Goal: Task Accomplishment & Management: Manage account settings

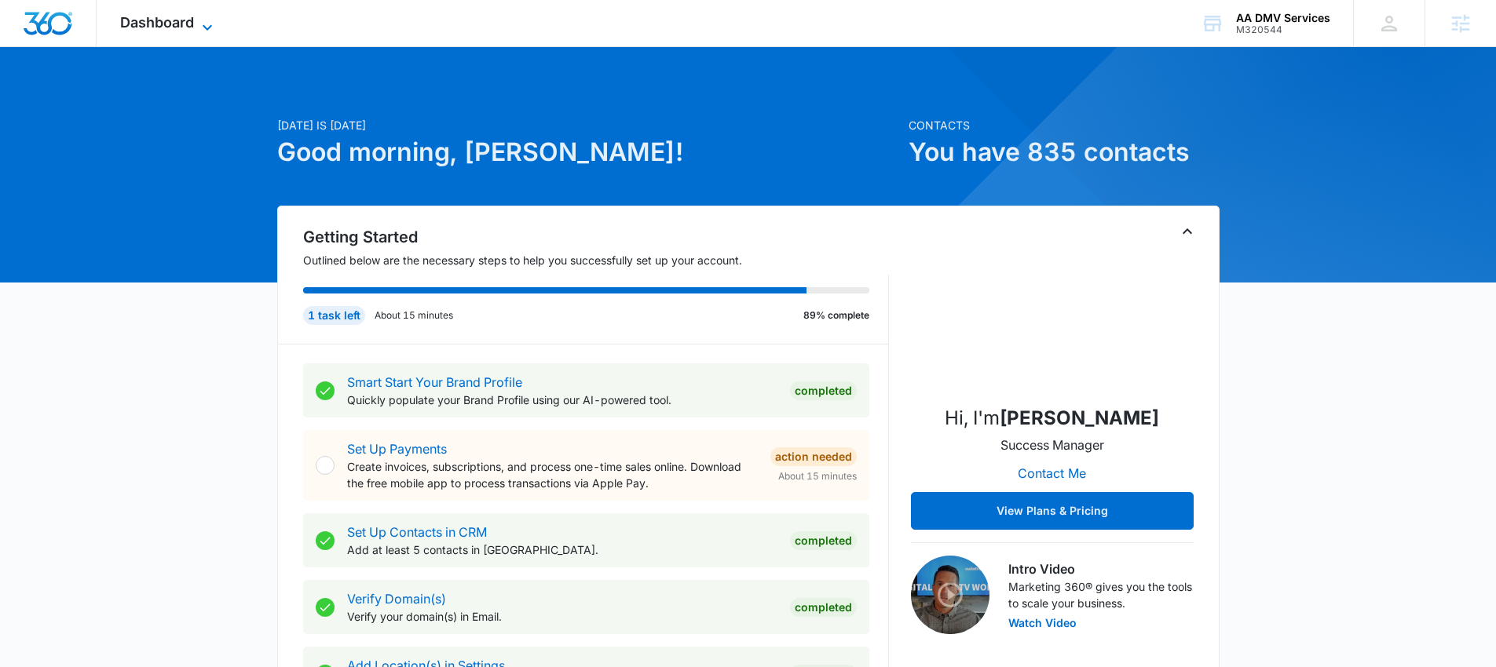
click at [210, 21] on icon at bounding box center [207, 27] width 19 height 19
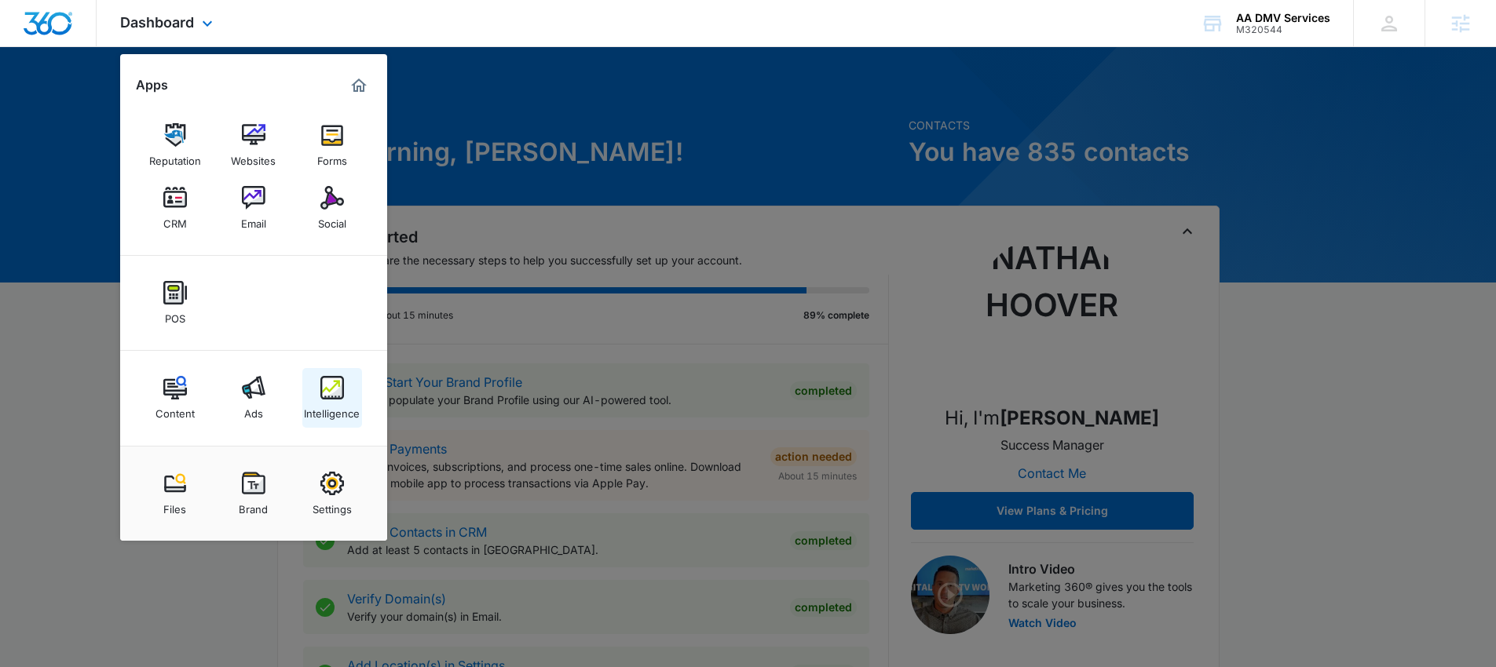
click at [335, 387] on img at bounding box center [332, 388] width 24 height 24
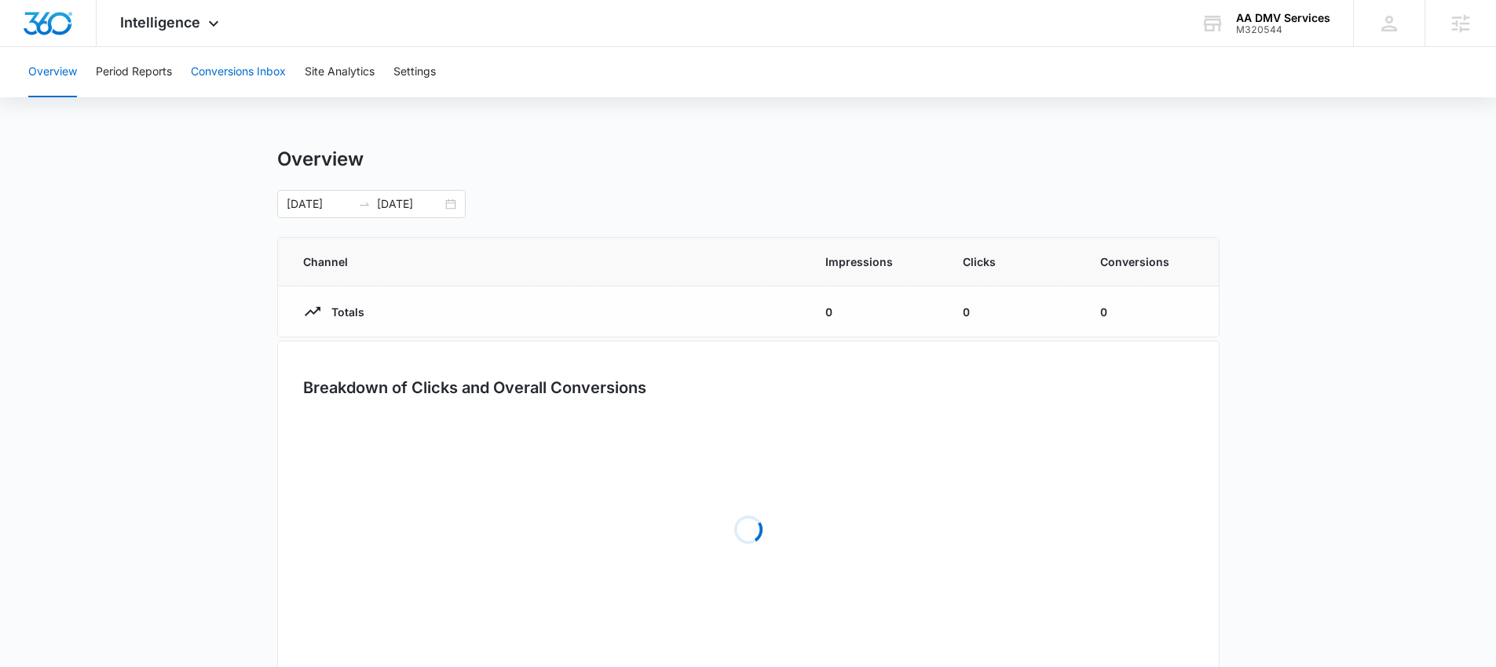
click at [249, 69] on button "Conversions Inbox" at bounding box center [238, 72] width 95 height 50
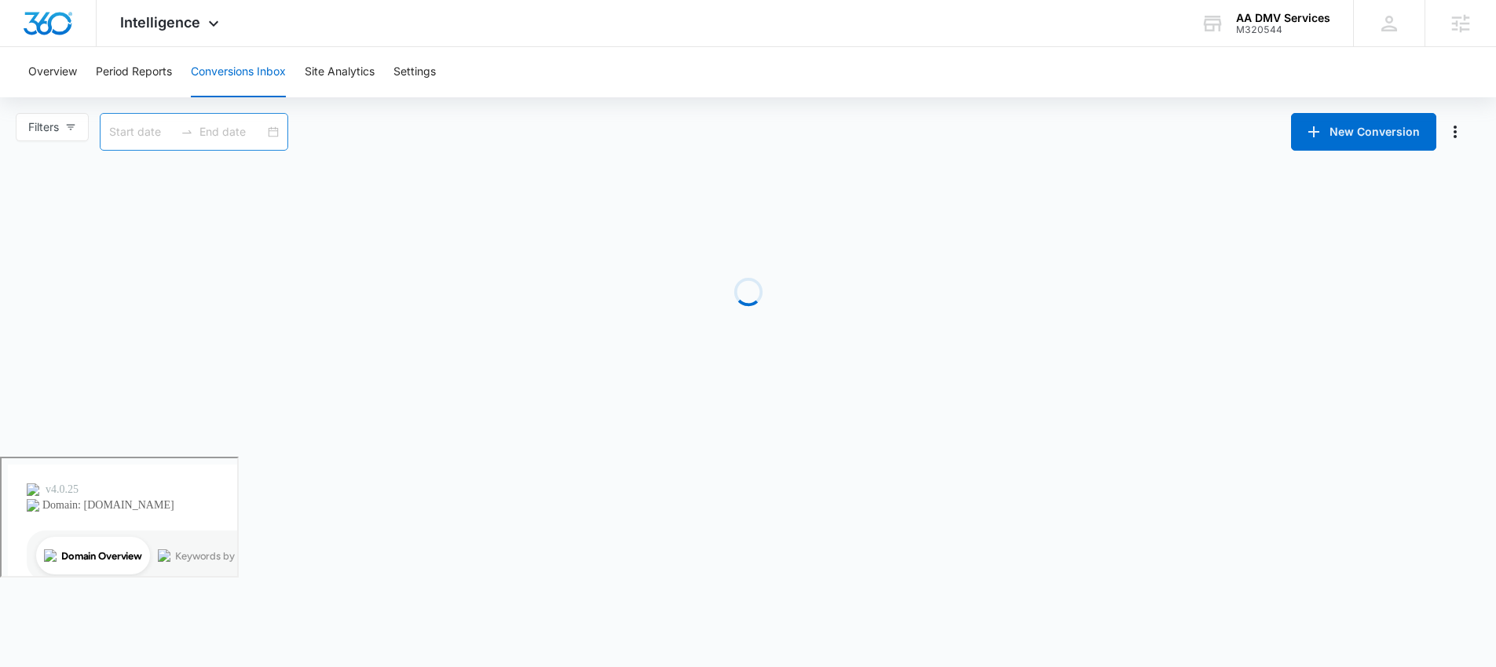
type input "08/13/2025"
type input "09/12/2025"
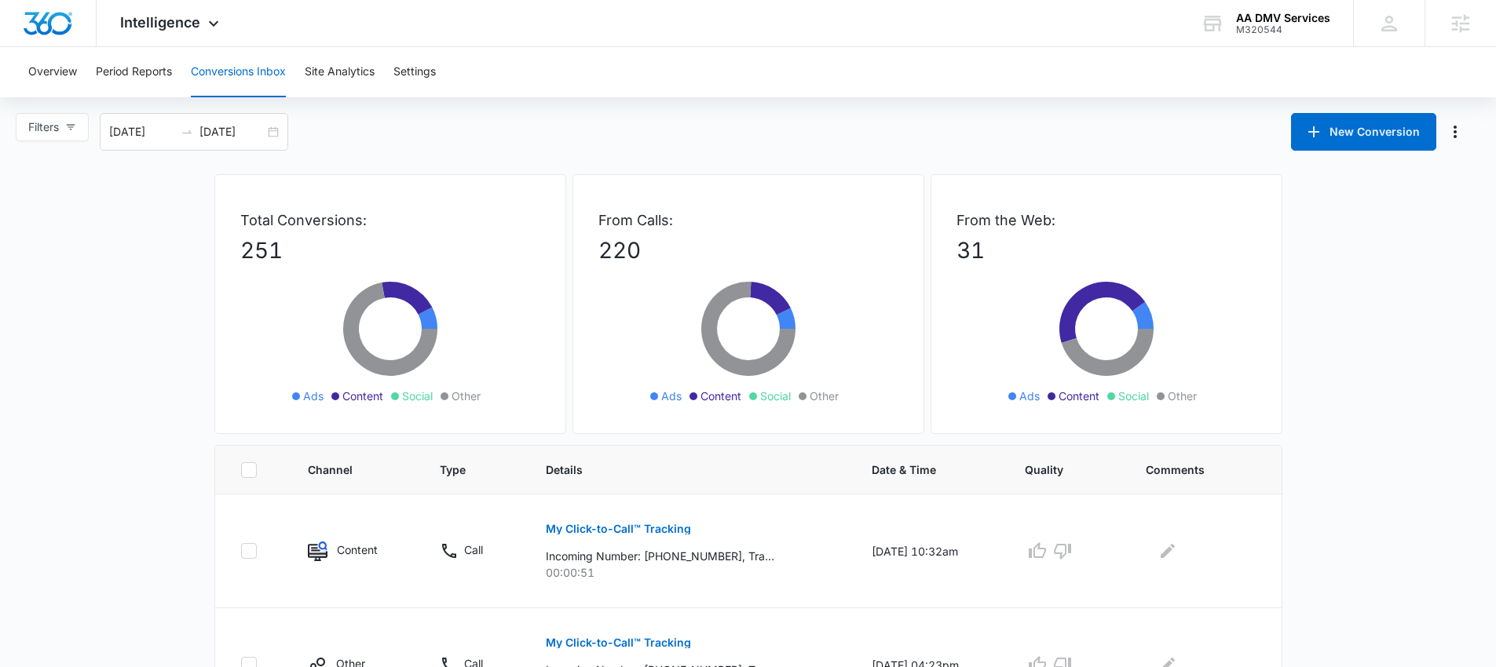
scroll to position [32, 0]
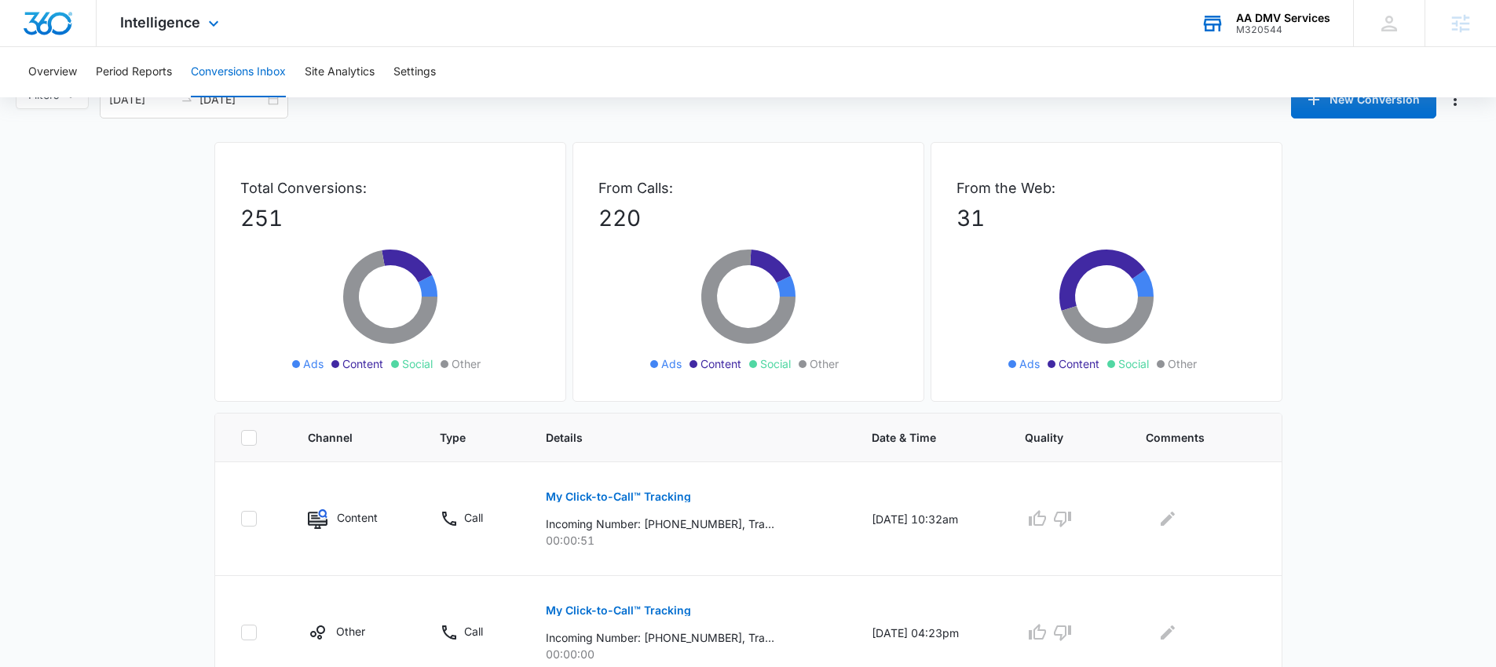
click at [1271, 14] on div "AA DMV Services" at bounding box center [1283, 18] width 94 height 13
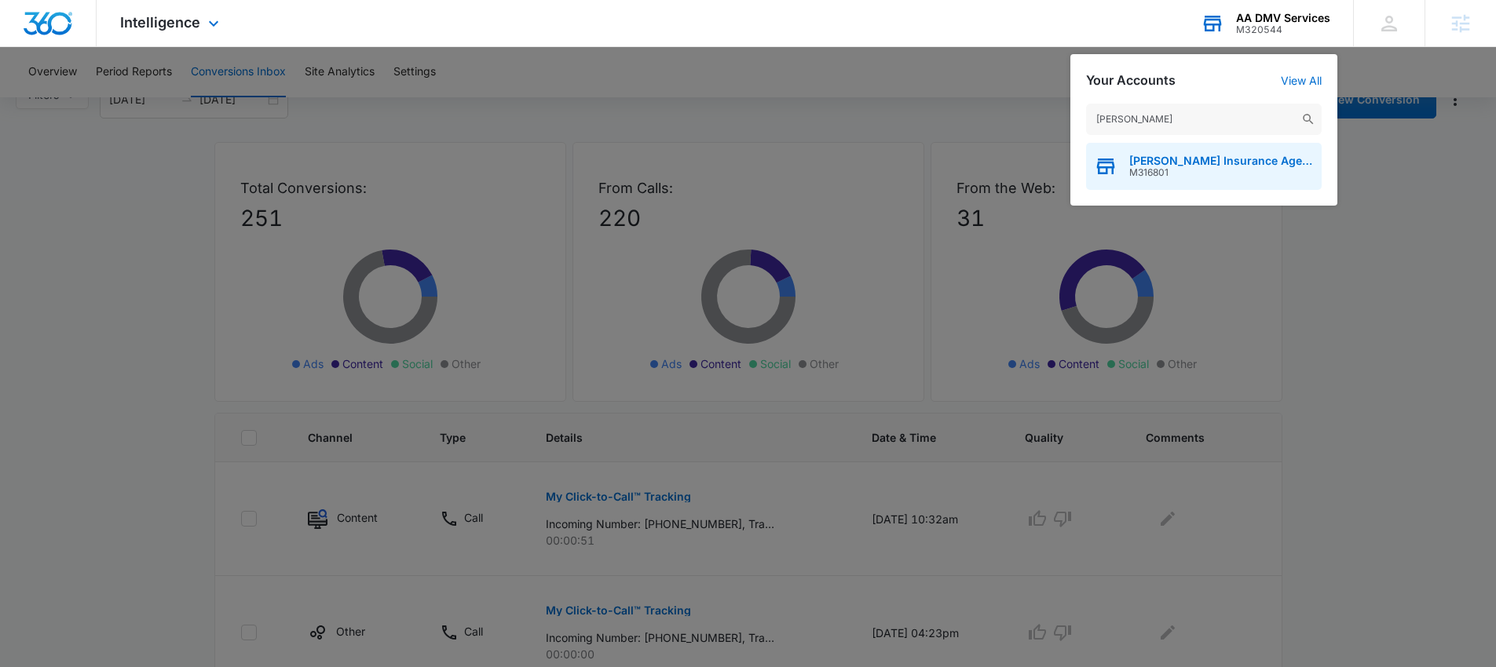
type input "patsel"
click at [1228, 159] on span "[PERSON_NAME] Insurance Agency" at bounding box center [1221, 161] width 185 height 13
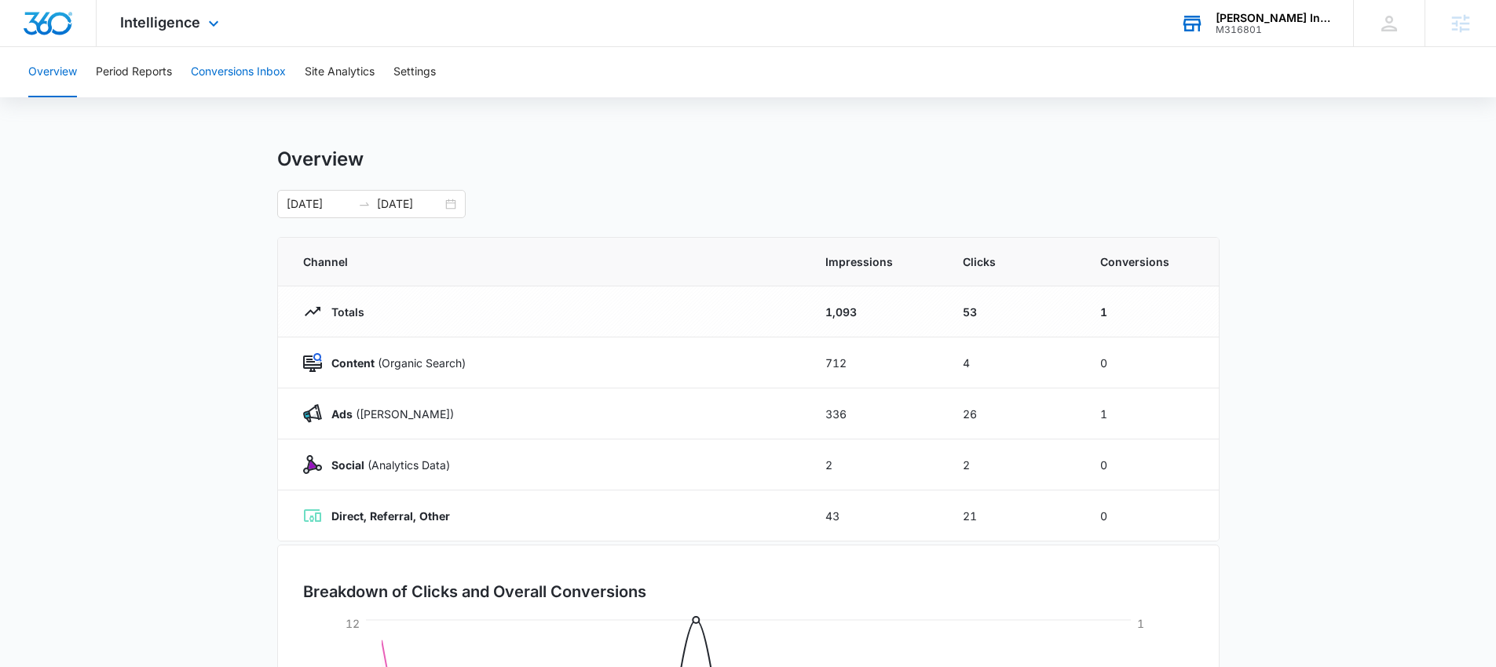
click at [254, 71] on button "Conversions Inbox" at bounding box center [238, 72] width 95 height 50
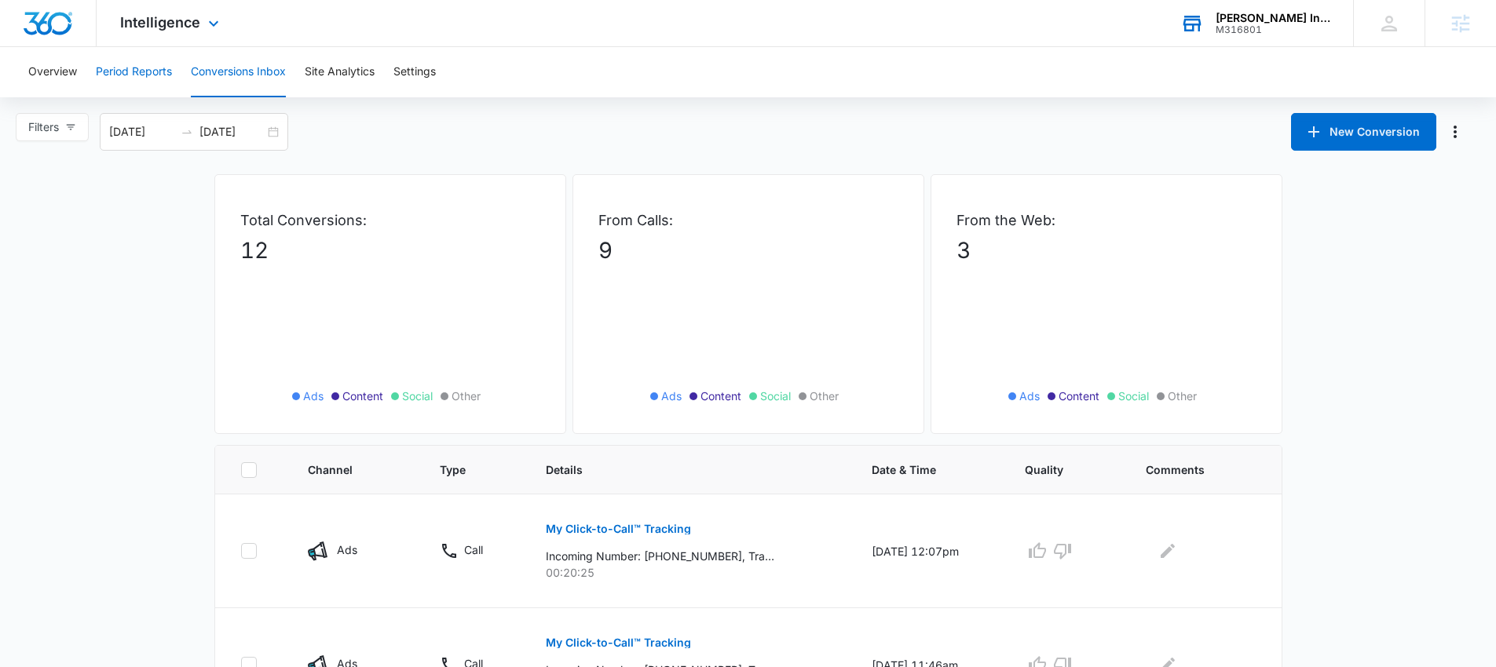
click at [131, 70] on button "Period Reports" at bounding box center [134, 72] width 76 height 50
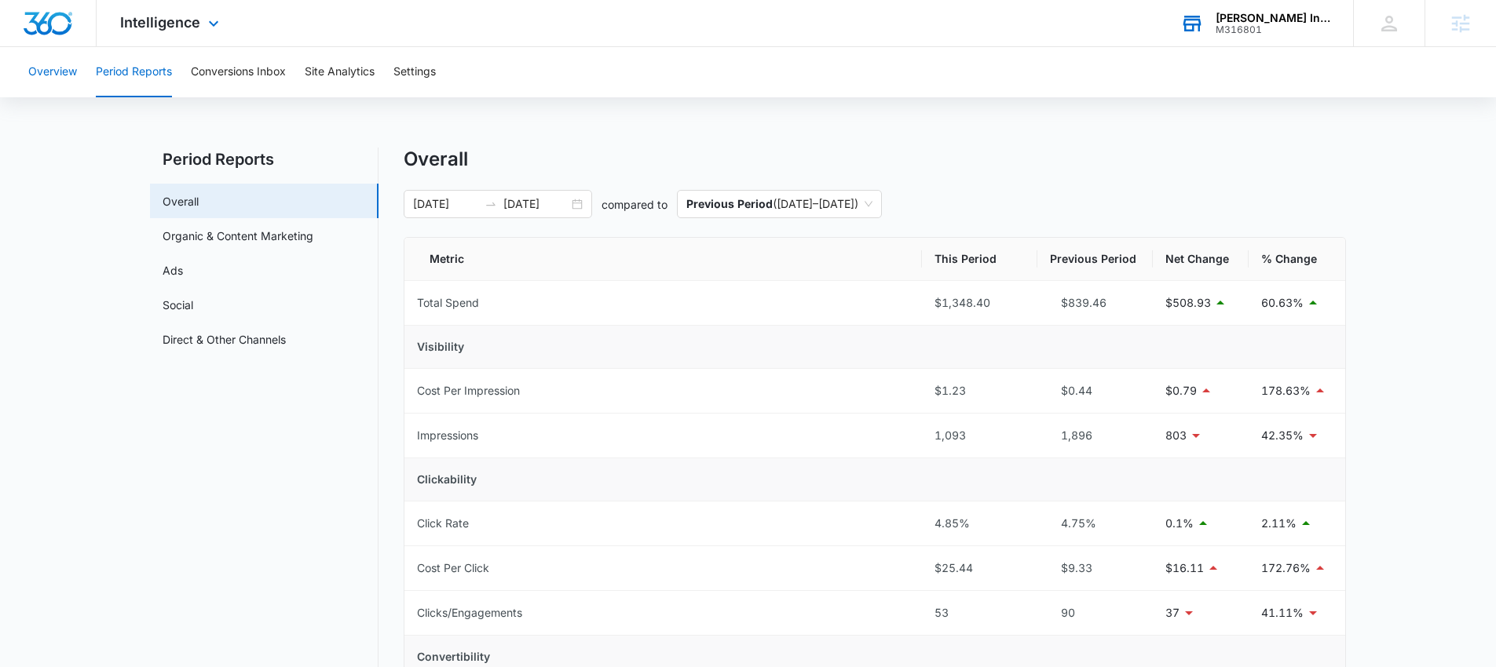
click at [60, 75] on button "Overview" at bounding box center [52, 72] width 49 height 50
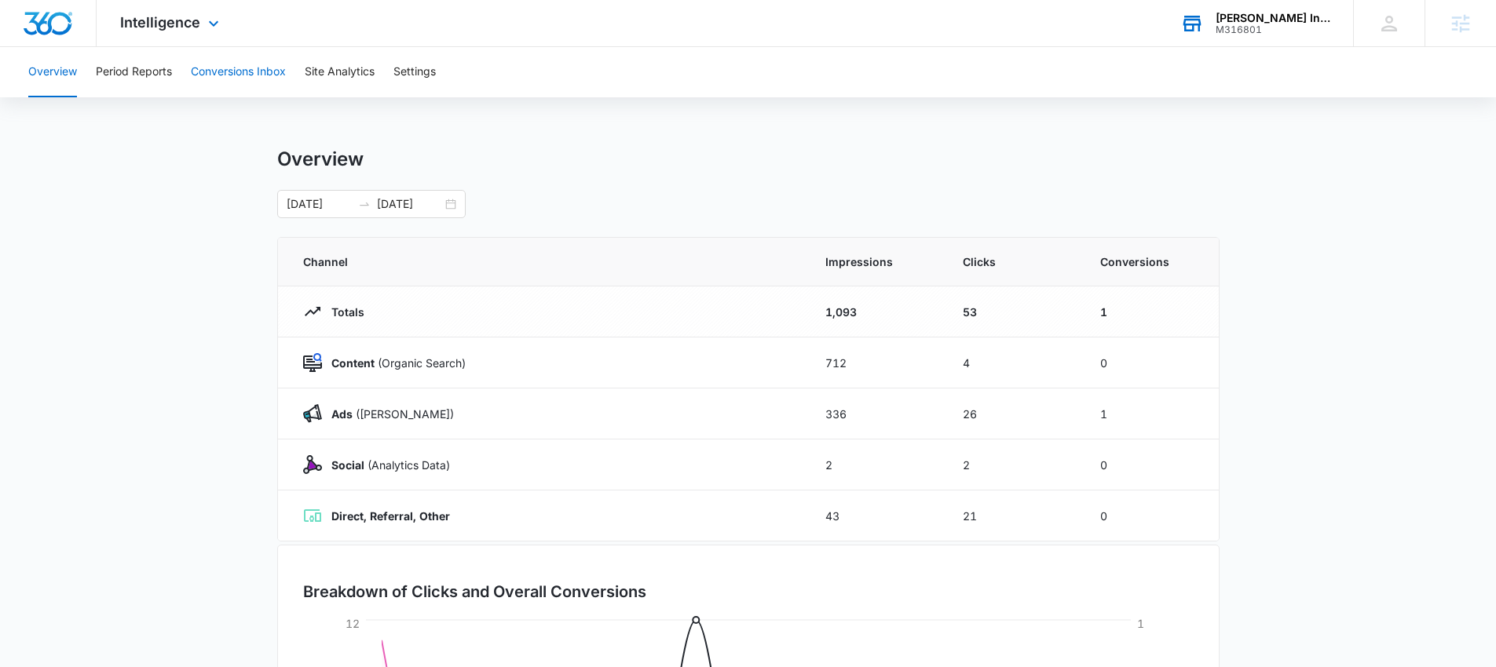
click at [264, 75] on button "Conversions Inbox" at bounding box center [238, 72] width 95 height 50
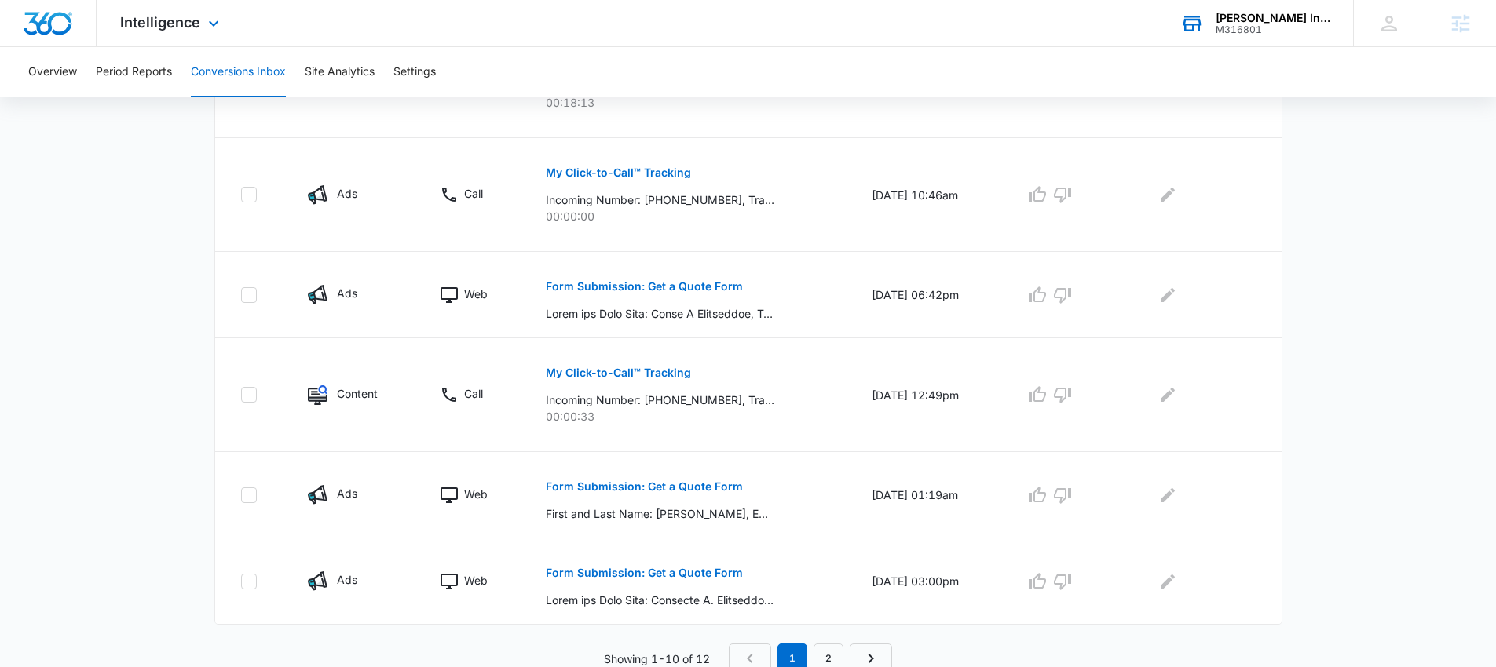
scroll to position [932, 0]
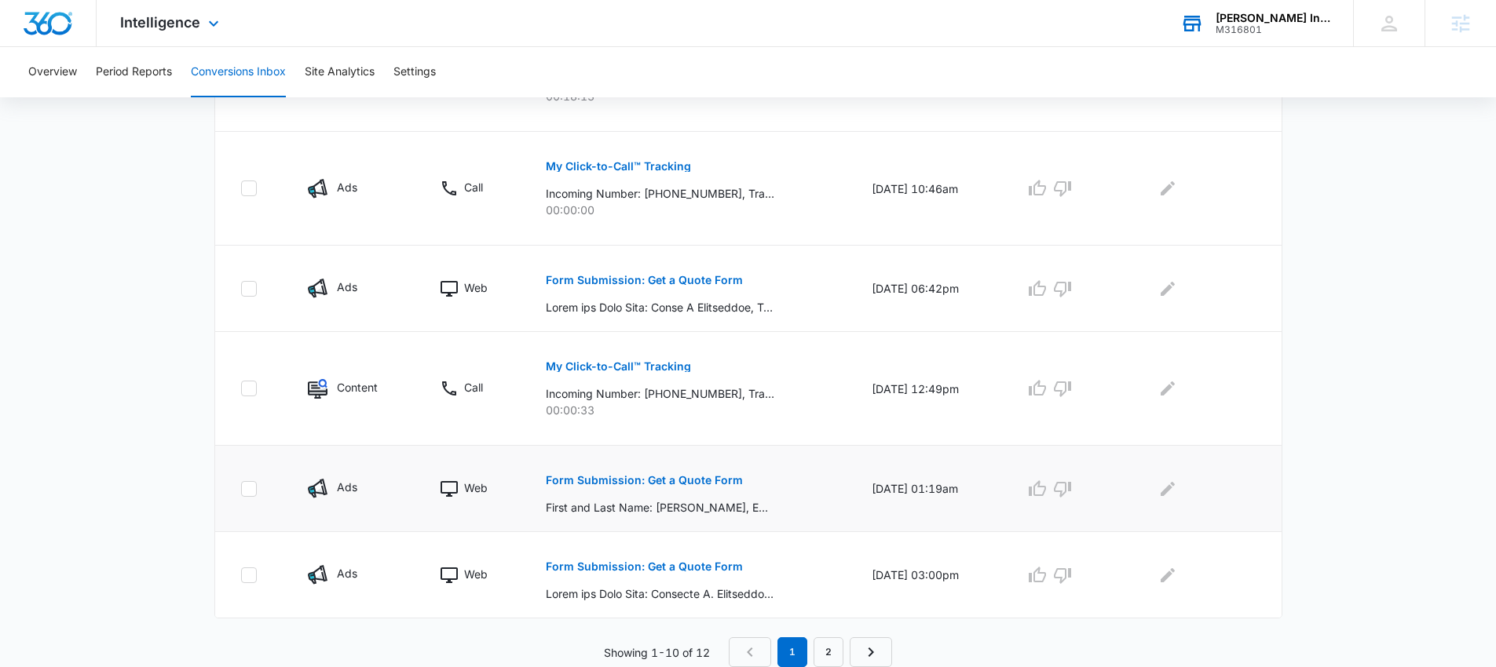
click at [686, 477] on p "Form Submission: Get a Quote Form" at bounding box center [644, 480] width 197 height 11
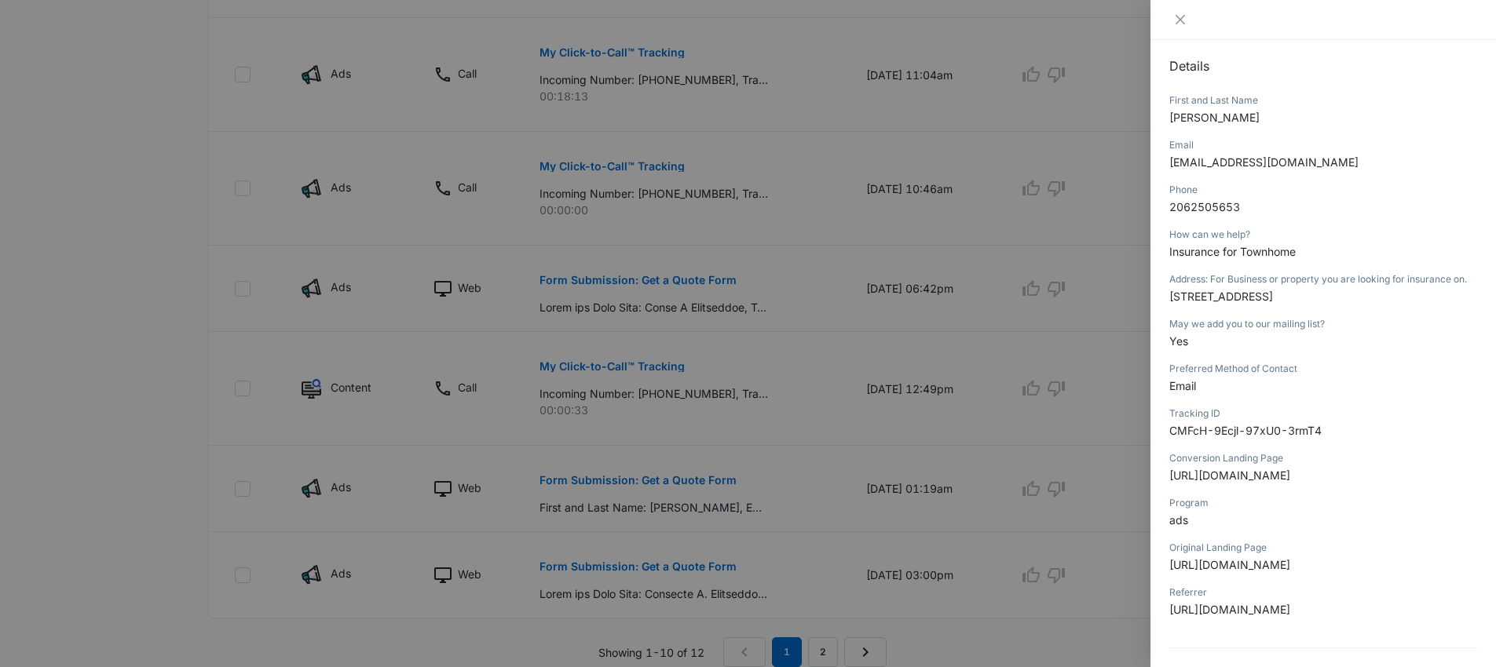
scroll to position [113, 0]
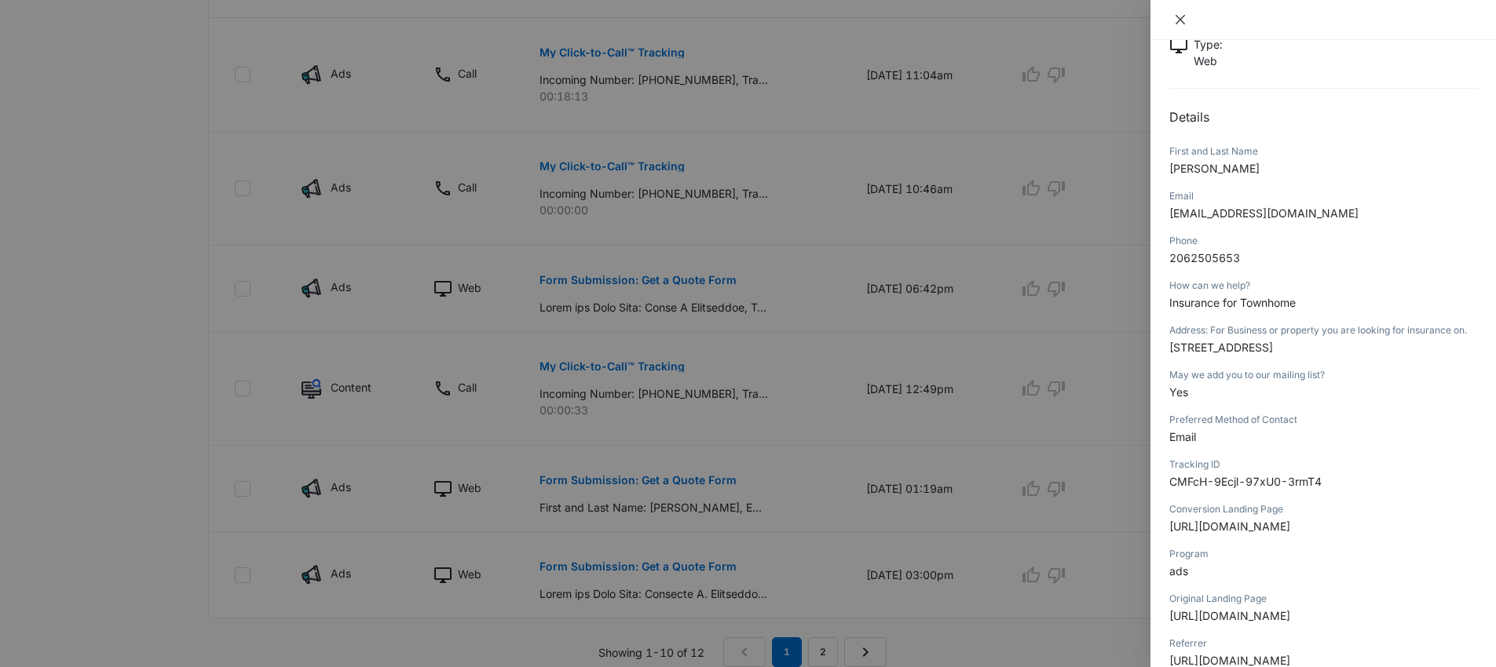
click at [1182, 19] on icon "close" at bounding box center [1180, 19] width 13 height 13
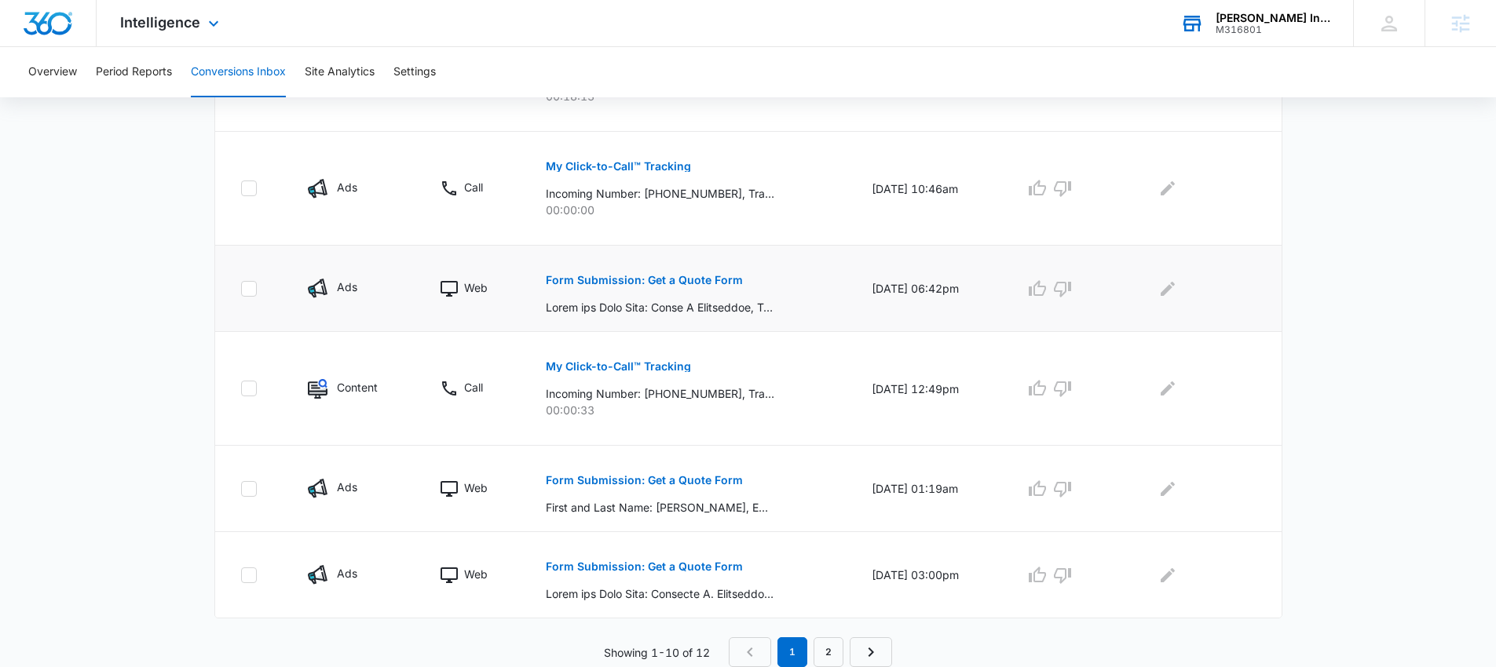
click at [627, 283] on p "Form Submission: Get a Quote Form" at bounding box center [644, 280] width 197 height 11
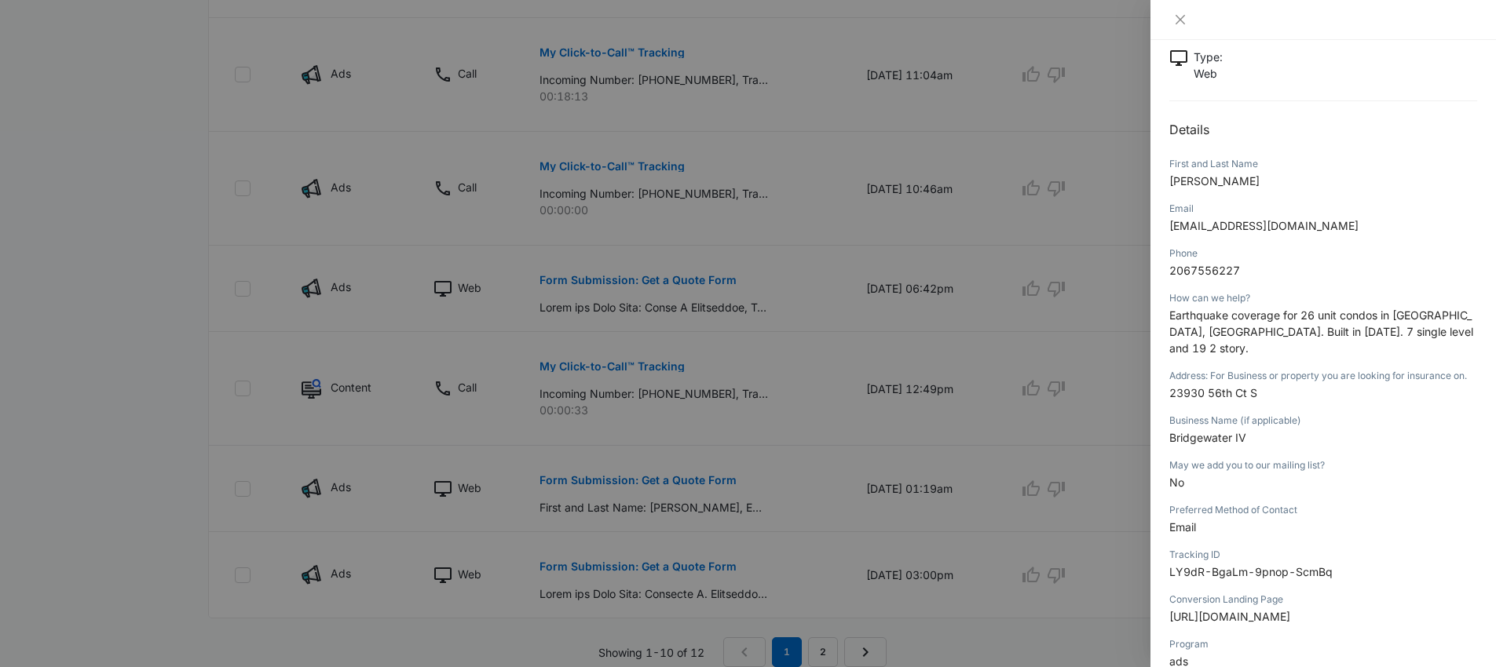
scroll to position [70, 0]
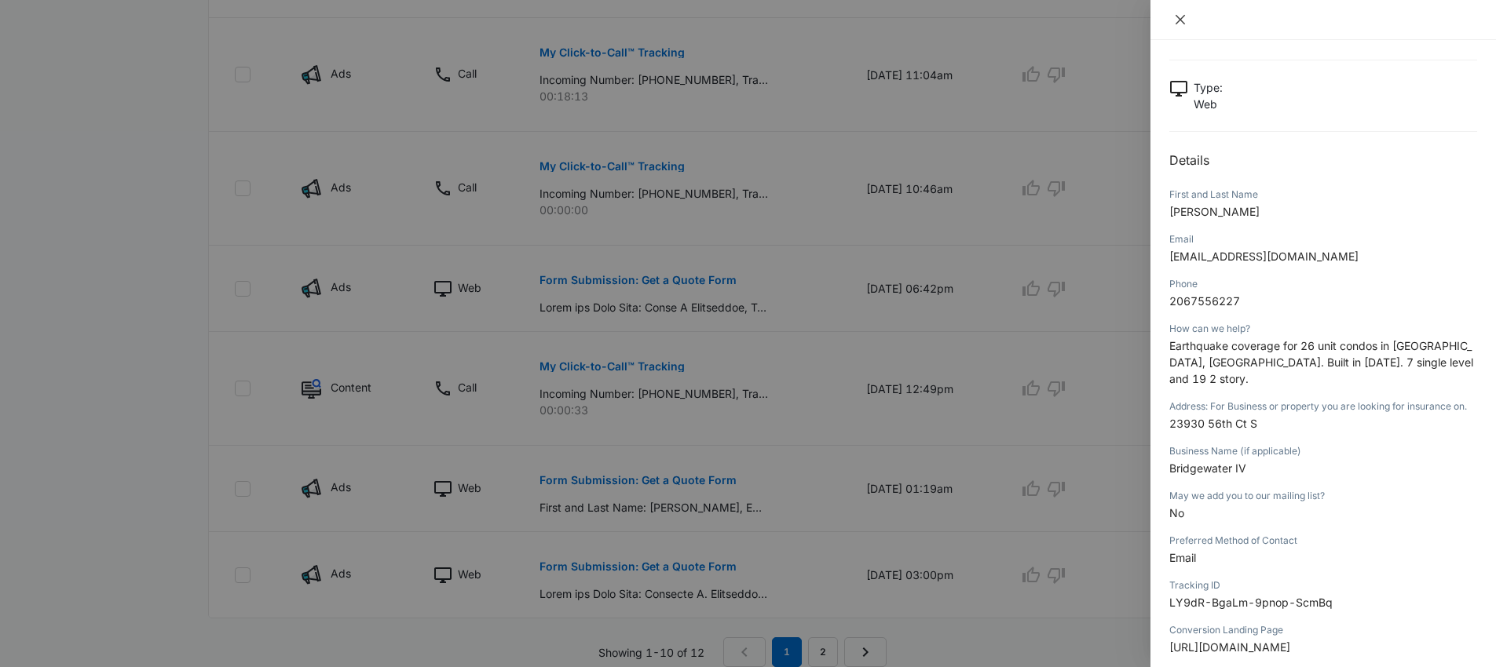
click at [1177, 20] on icon "close" at bounding box center [1180, 19] width 13 height 13
click at [1177, 20] on div "Form Submission: Get a Quote Form 09/03/2025 at 06:42pm Type : Web Details Firs…" at bounding box center [748, 333] width 1496 height 667
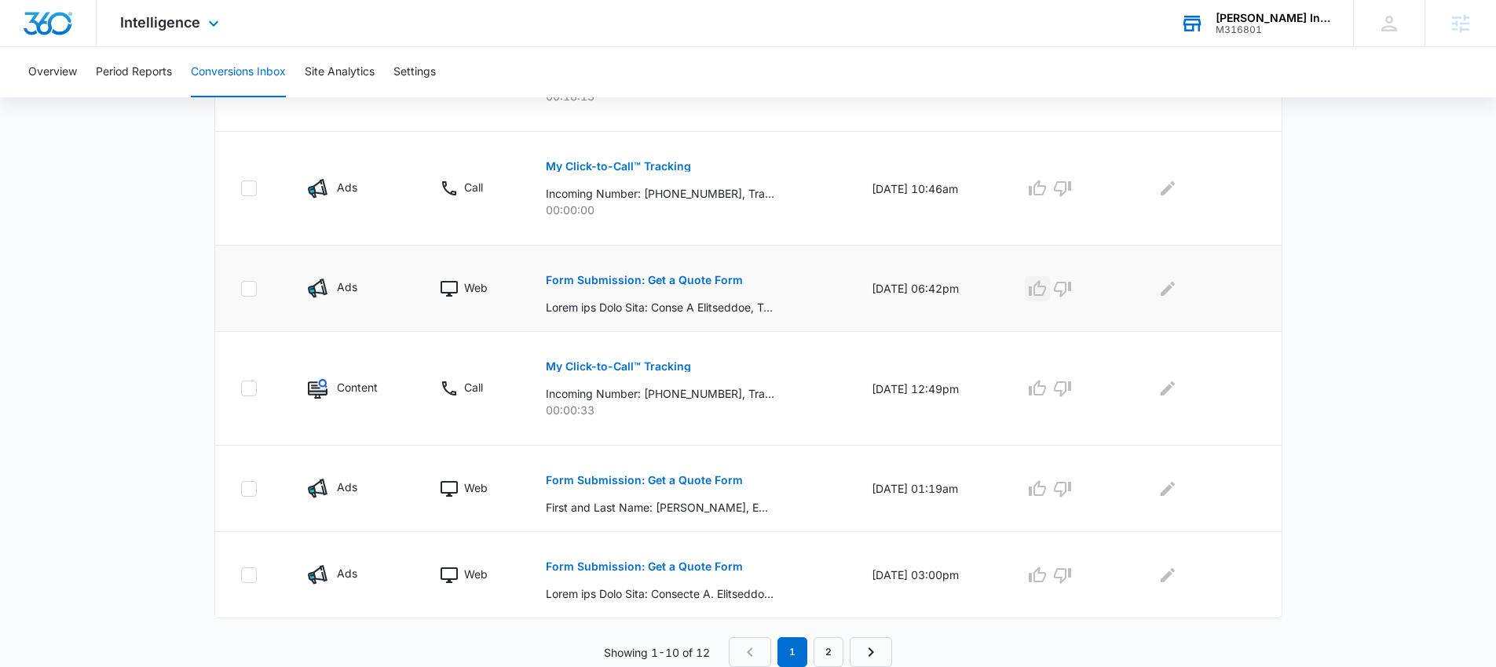
click at [1043, 291] on icon "button" at bounding box center [1037, 288] width 17 height 16
click at [1071, 489] on icon "button" at bounding box center [1062, 490] width 17 height 16
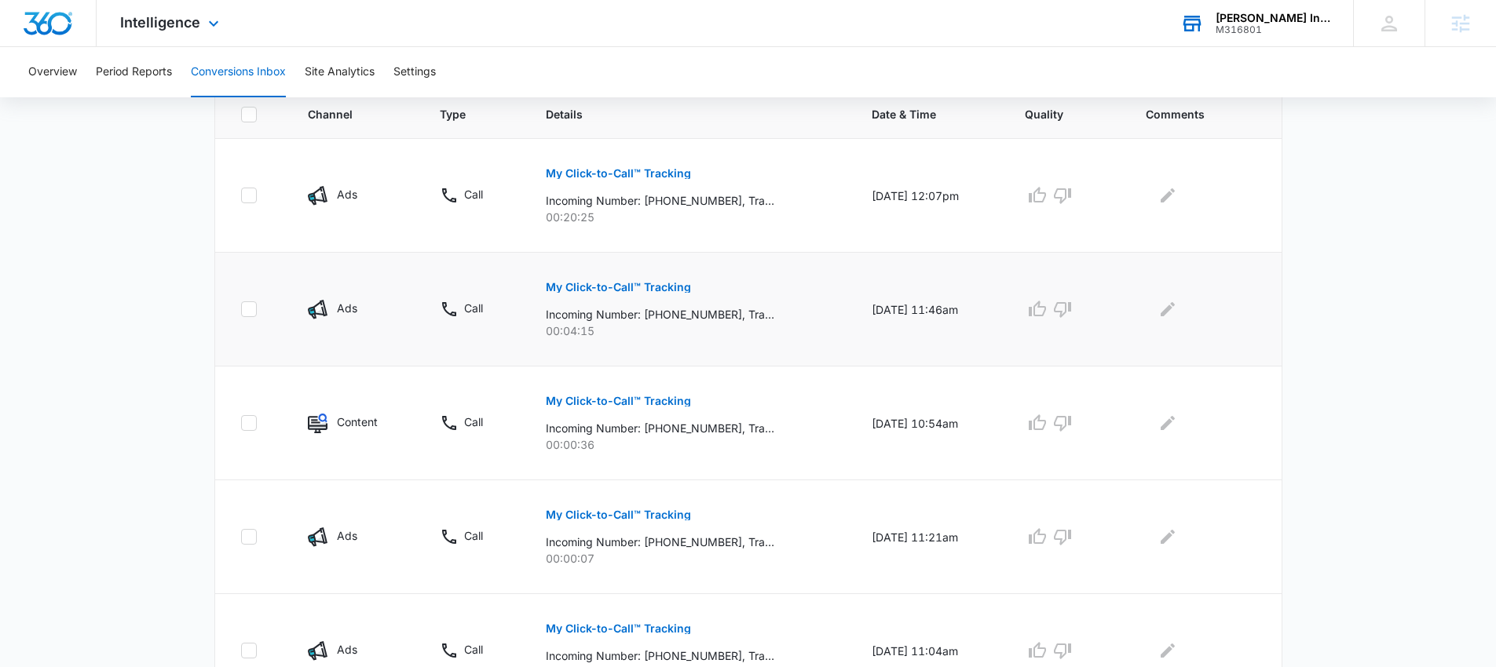
scroll to position [359, 0]
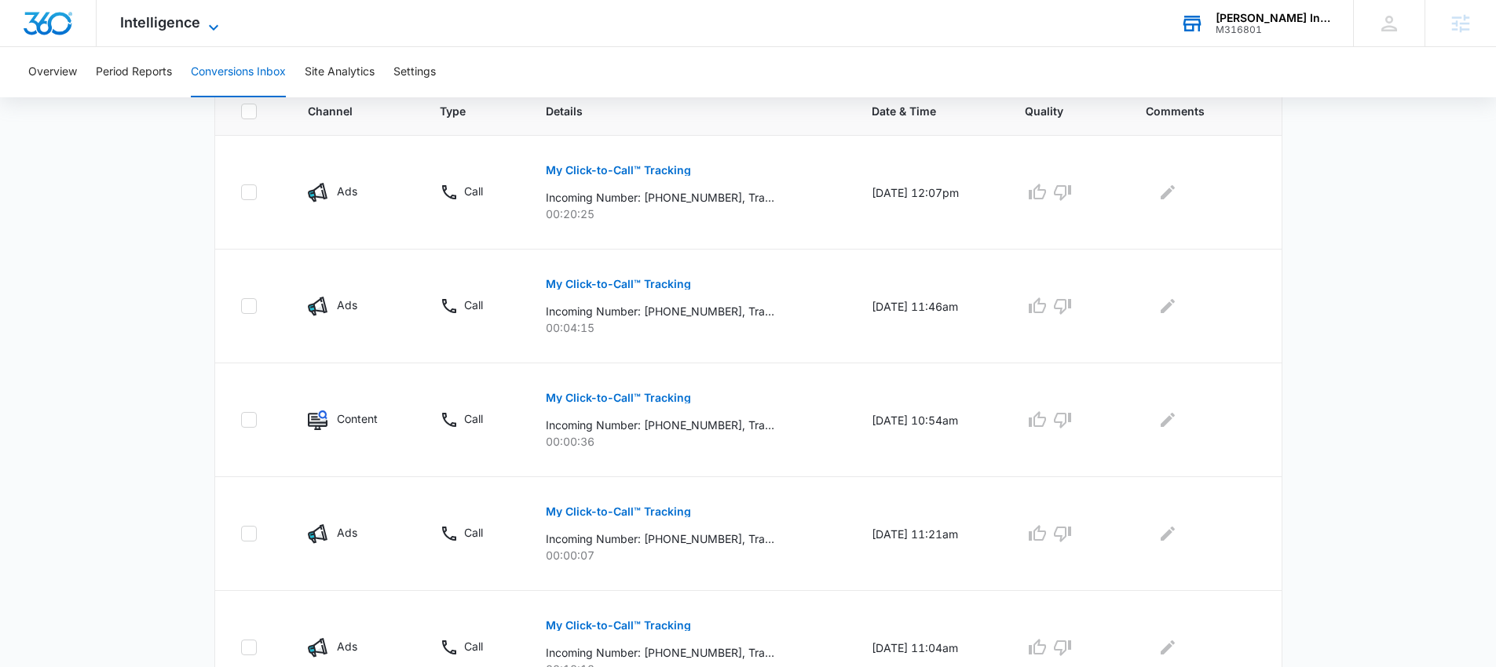
click at [173, 24] on span "Intelligence" at bounding box center [160, 22] width 80 height 16
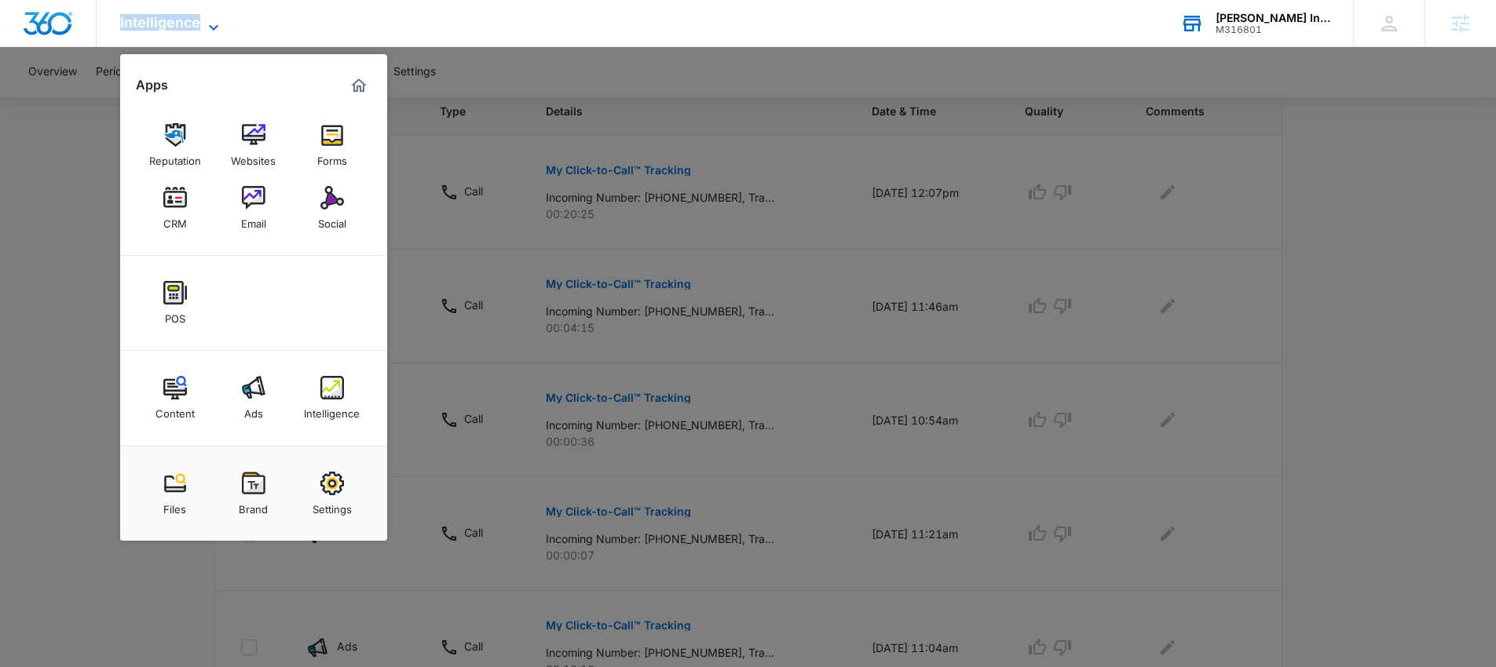
click at [173, 24] on span "Intelligence" at bounding box center [160, 22] width 80 height 16
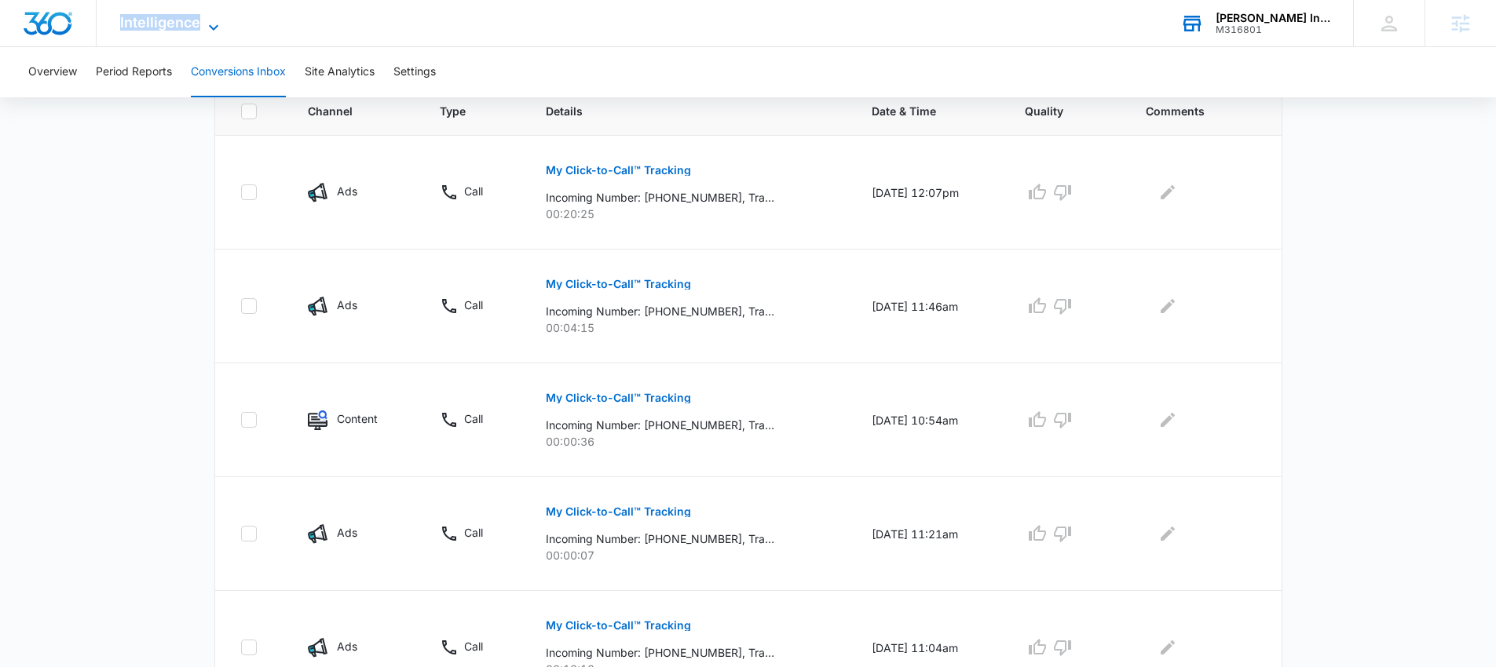
click at [180, 23] on span "Intelligence" at bounding box center [160, 22] width 80 height 16
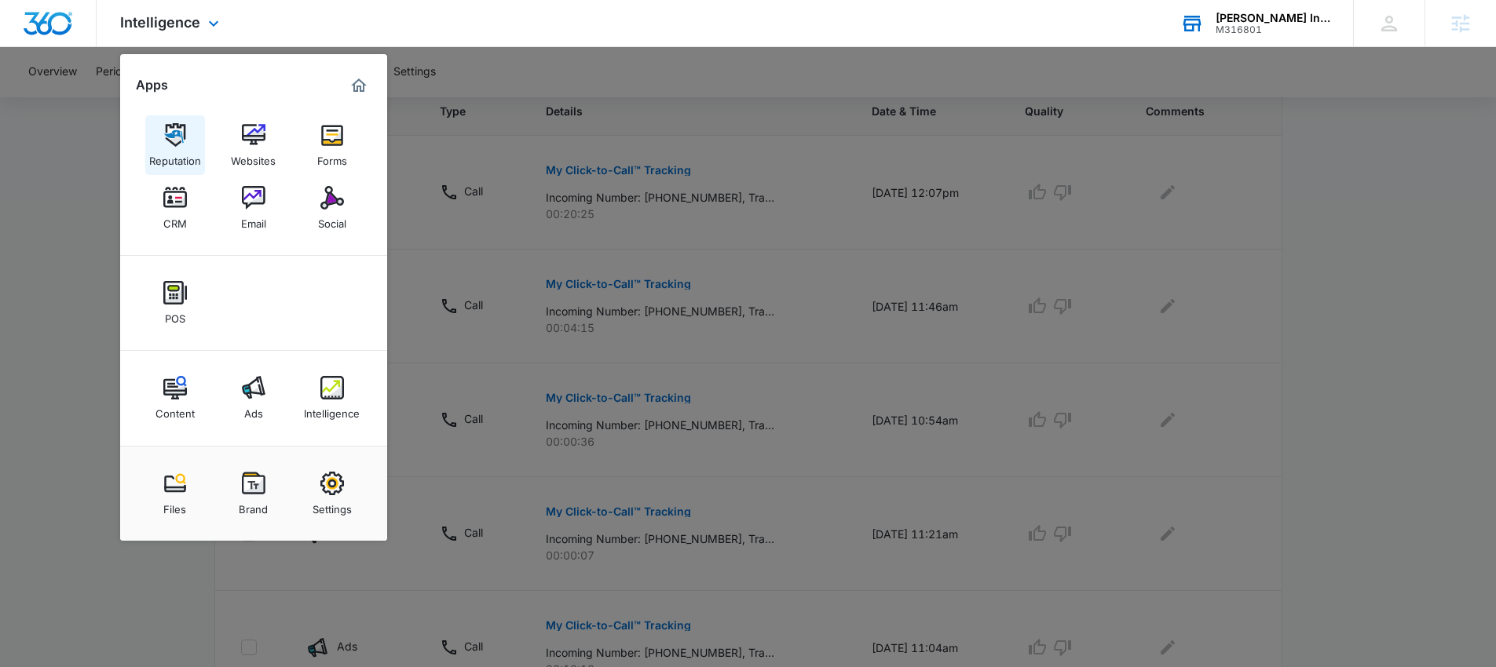
click at [167, 152] on div "Reputation" at bounding box center [175, 157] width 52 height 20
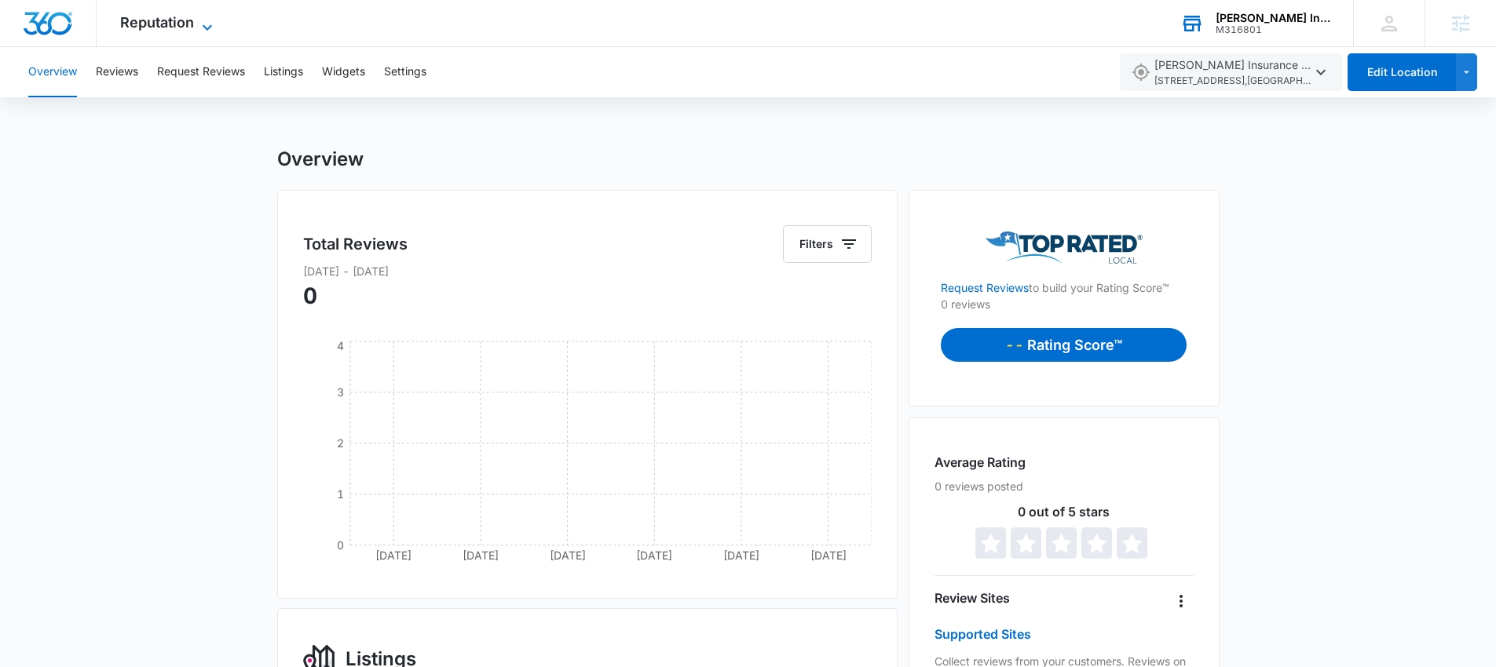
click at [163, 28] on span "Reputation" at bounding box center [157, 22] width 74 height 16
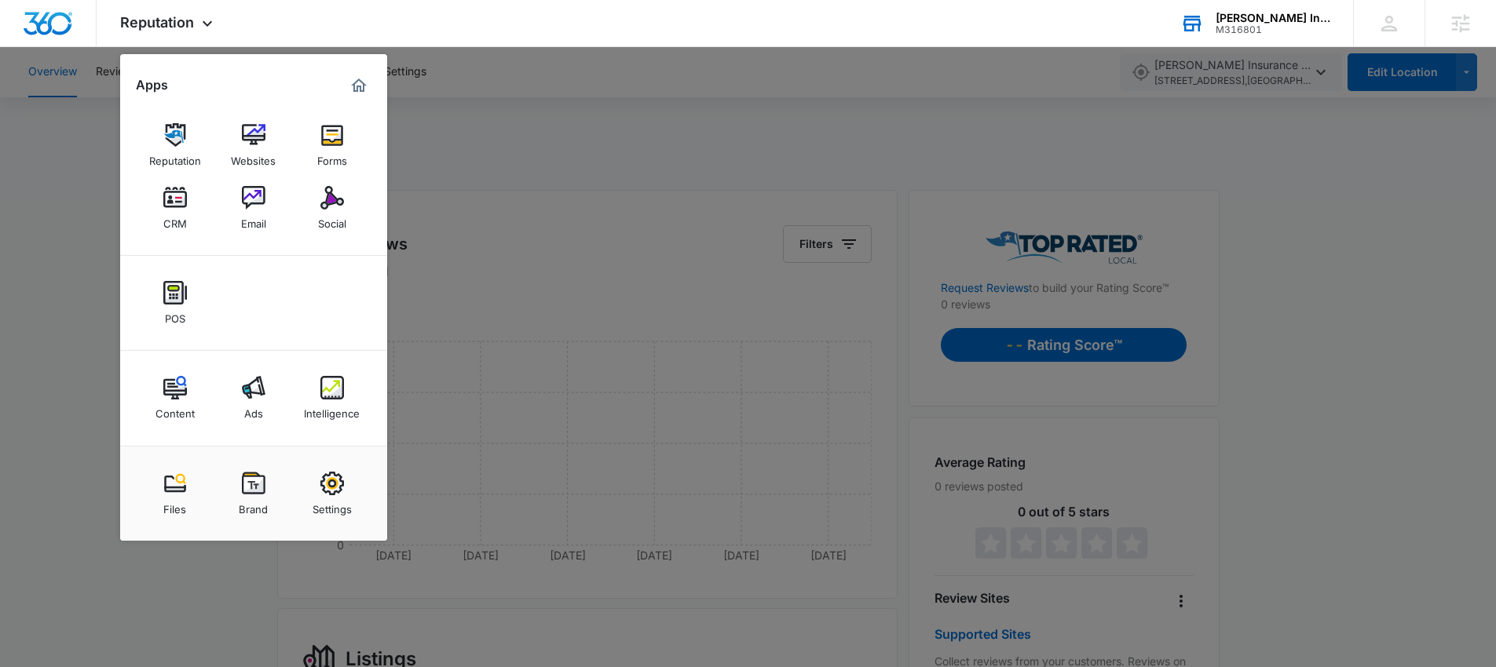
click at [521, 175] on div at bounding box center [748, 333] width 1496 height 667
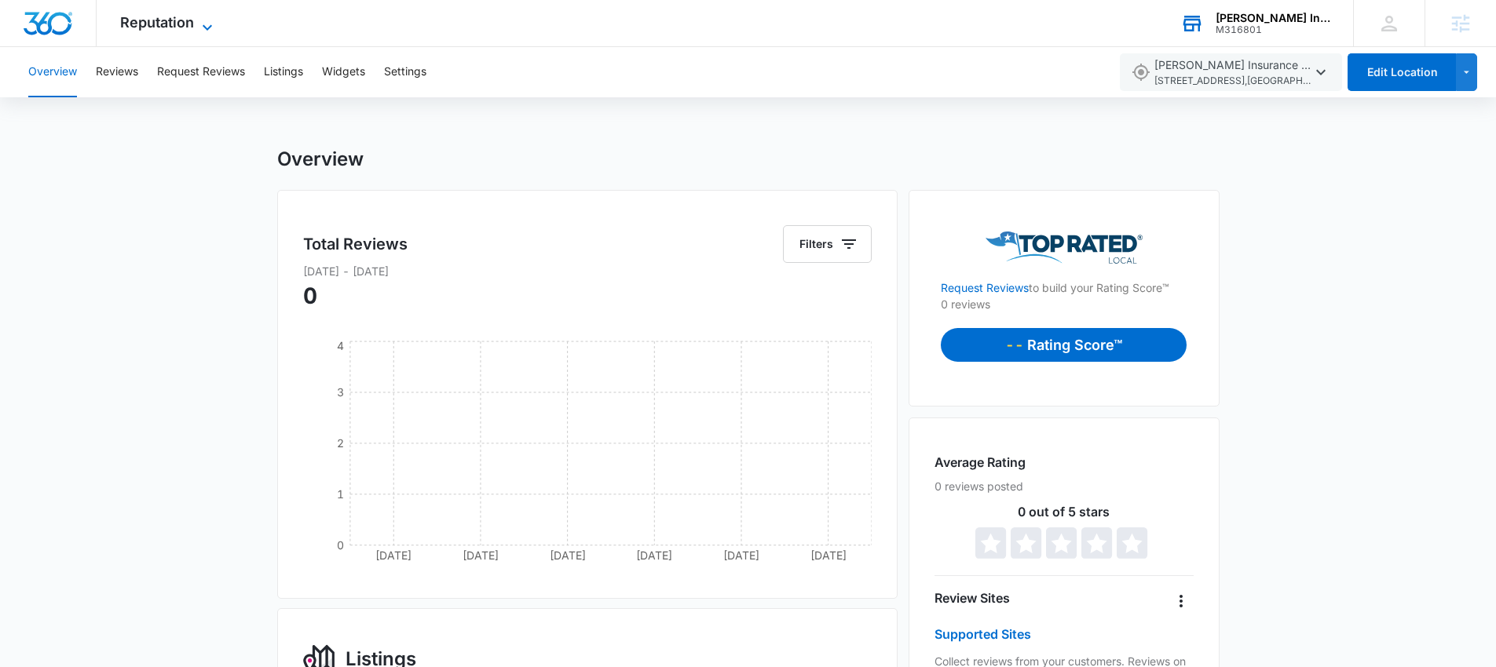
click at [144, 17] on span "Reputation" at bounding box center [157, 22] width 74 height 16
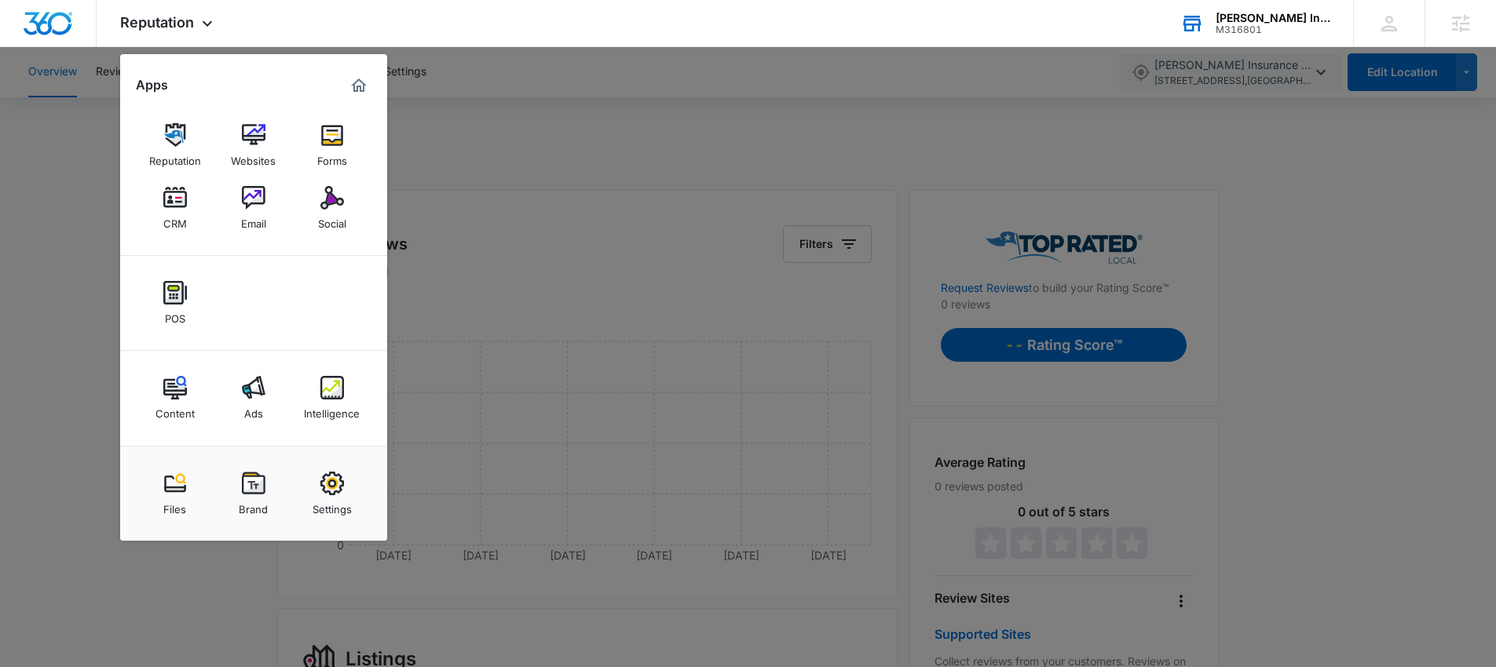
click at [258, 212] on div "Email" at bounding box center [253, 220] width 25 height 20
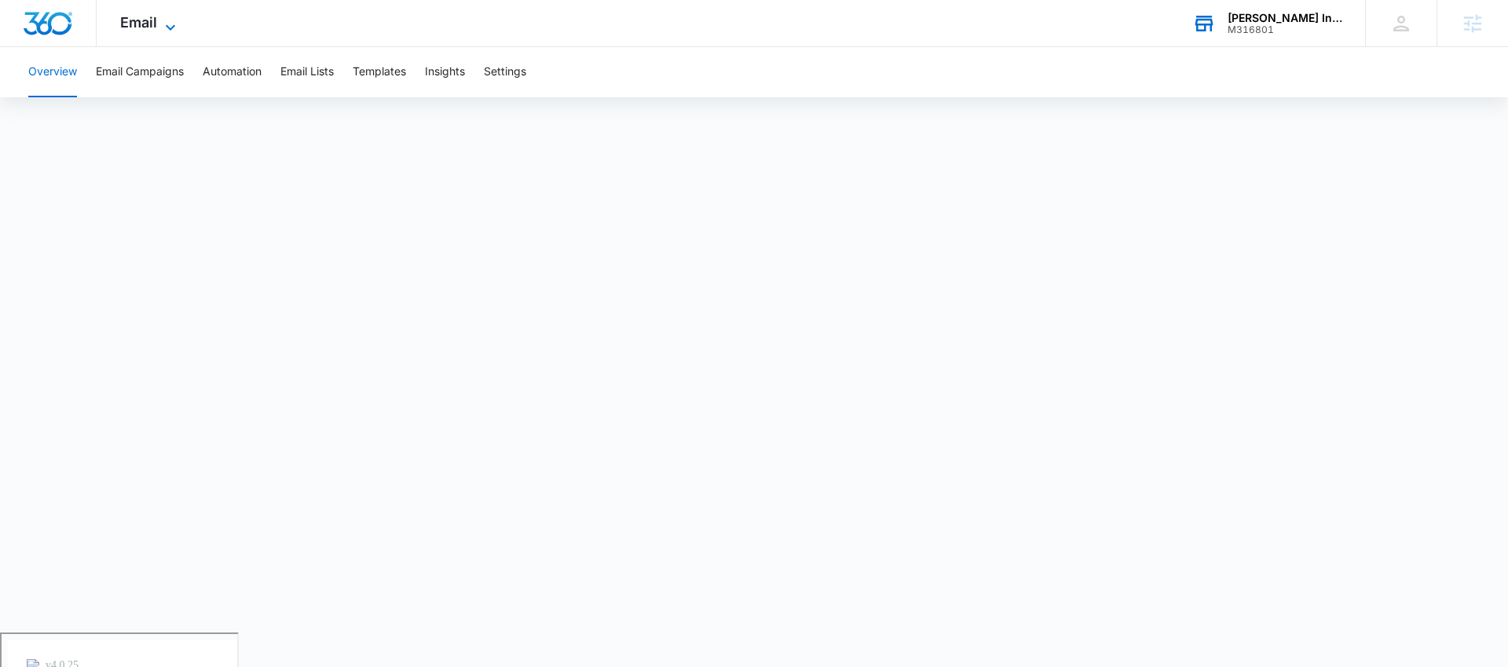
click at [142, 26] on span "Email" at bounding box center [138, 22] width 37 height 16
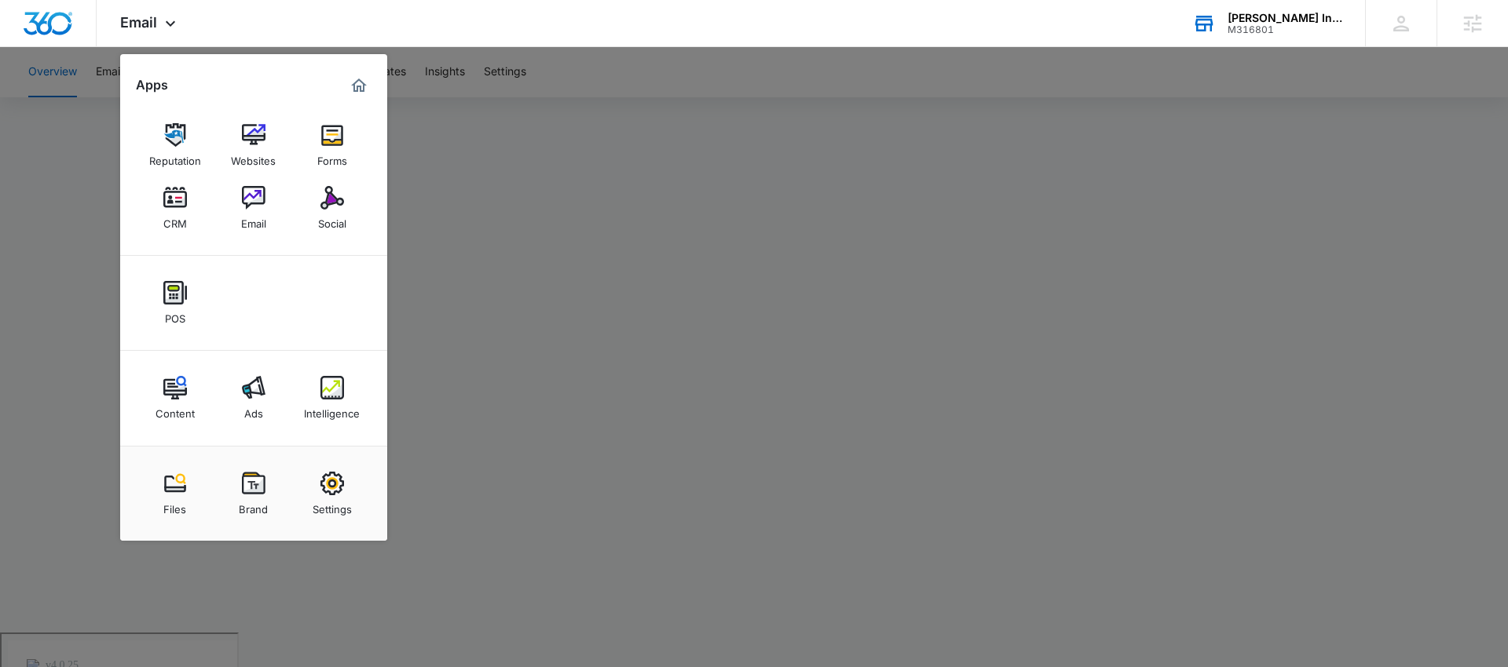
click at [634, 179] on div at bounding box center [754, 333] width 1508 height 667
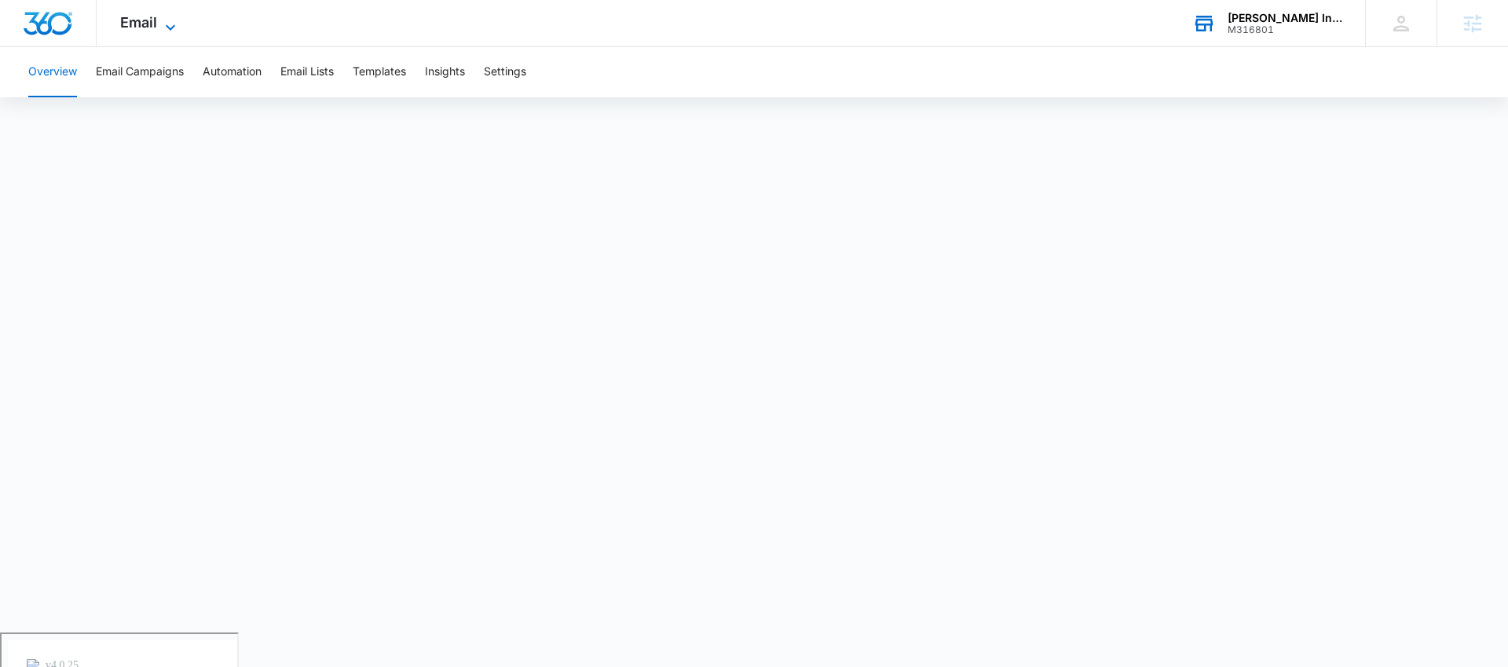
click at [150, 28] on span "Email" at bounding box center [138, 22] width 37 height 16
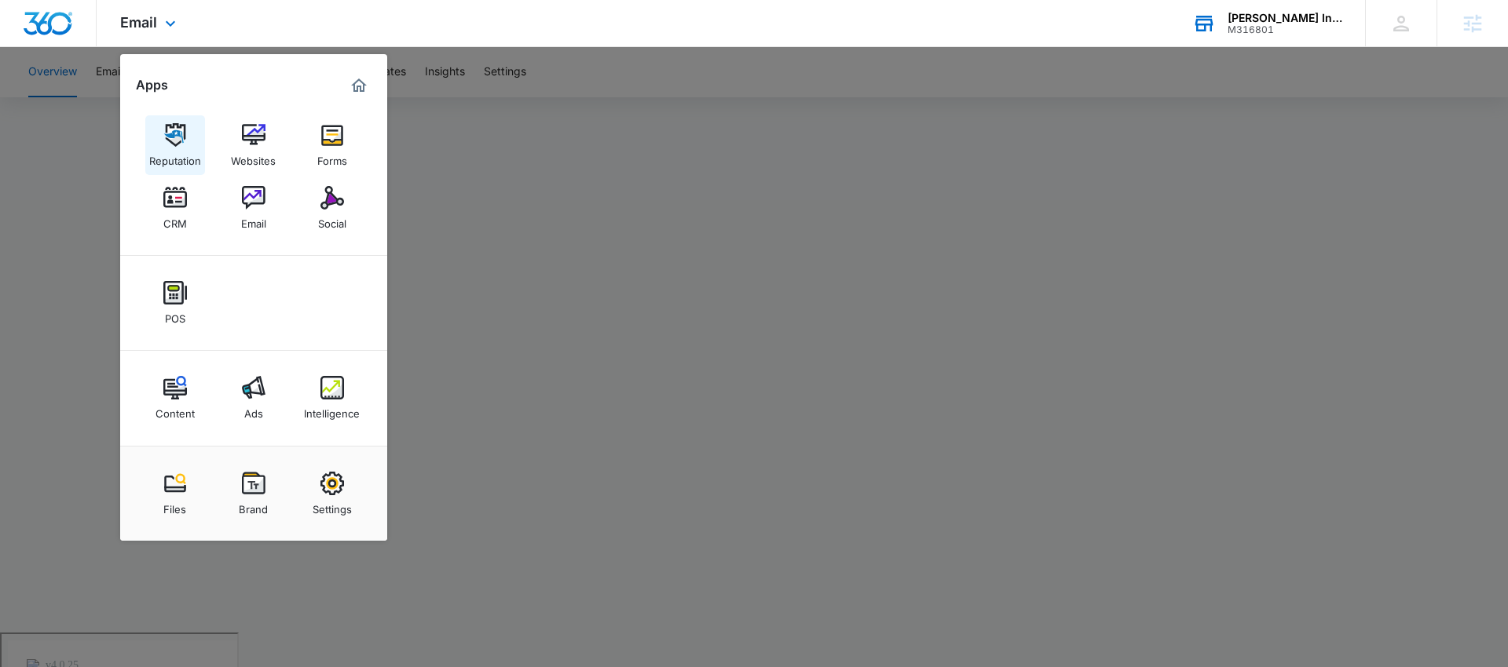
click at [170, 143] on img at bounding box center [175, 135] width 24 height 24
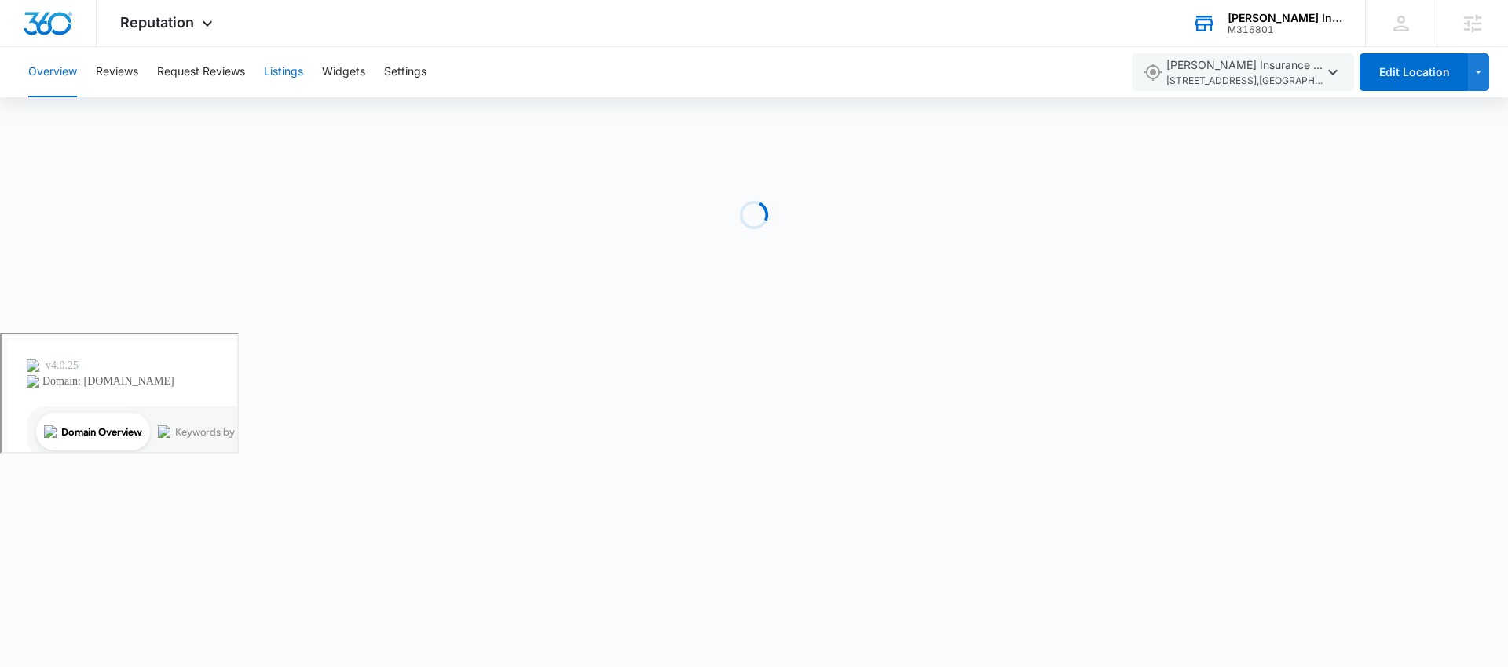
click at [276, 71] on button "Listings" at bounding box center [283, 72] width 39 height 50
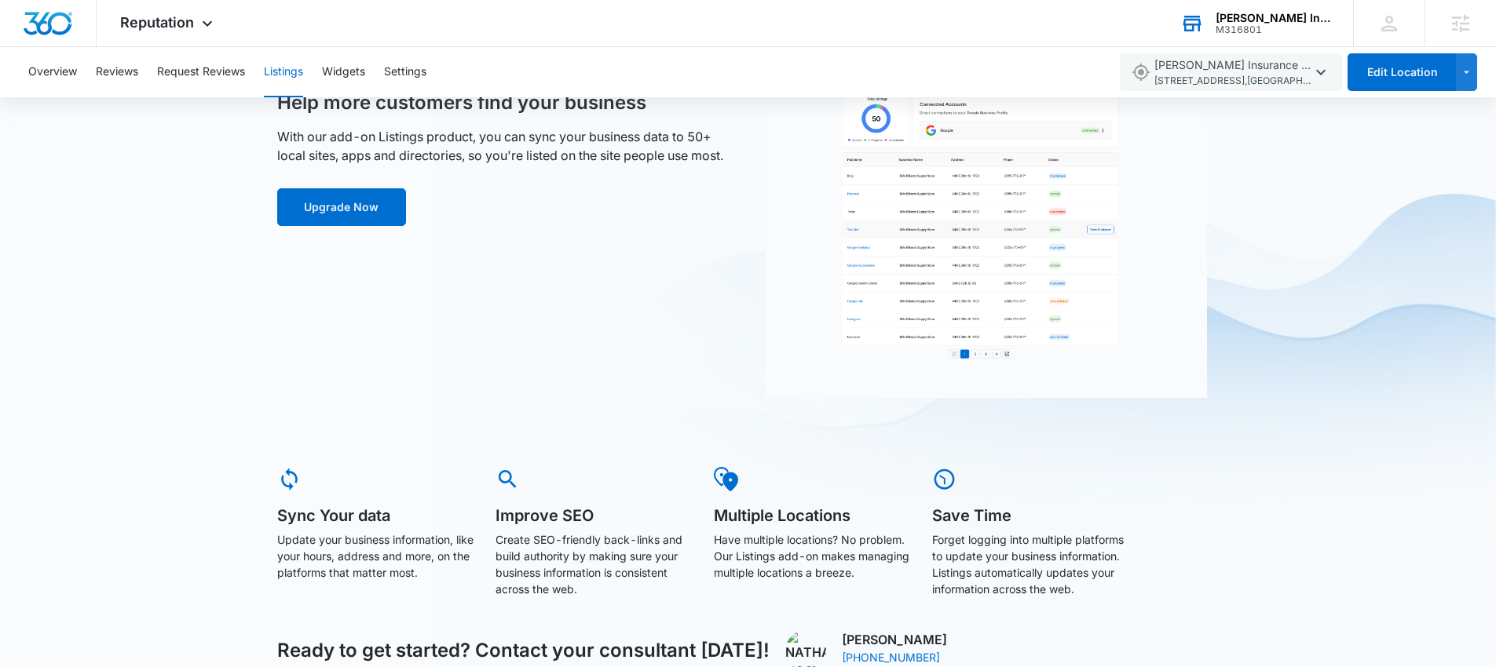
scroll to position [117, 0]
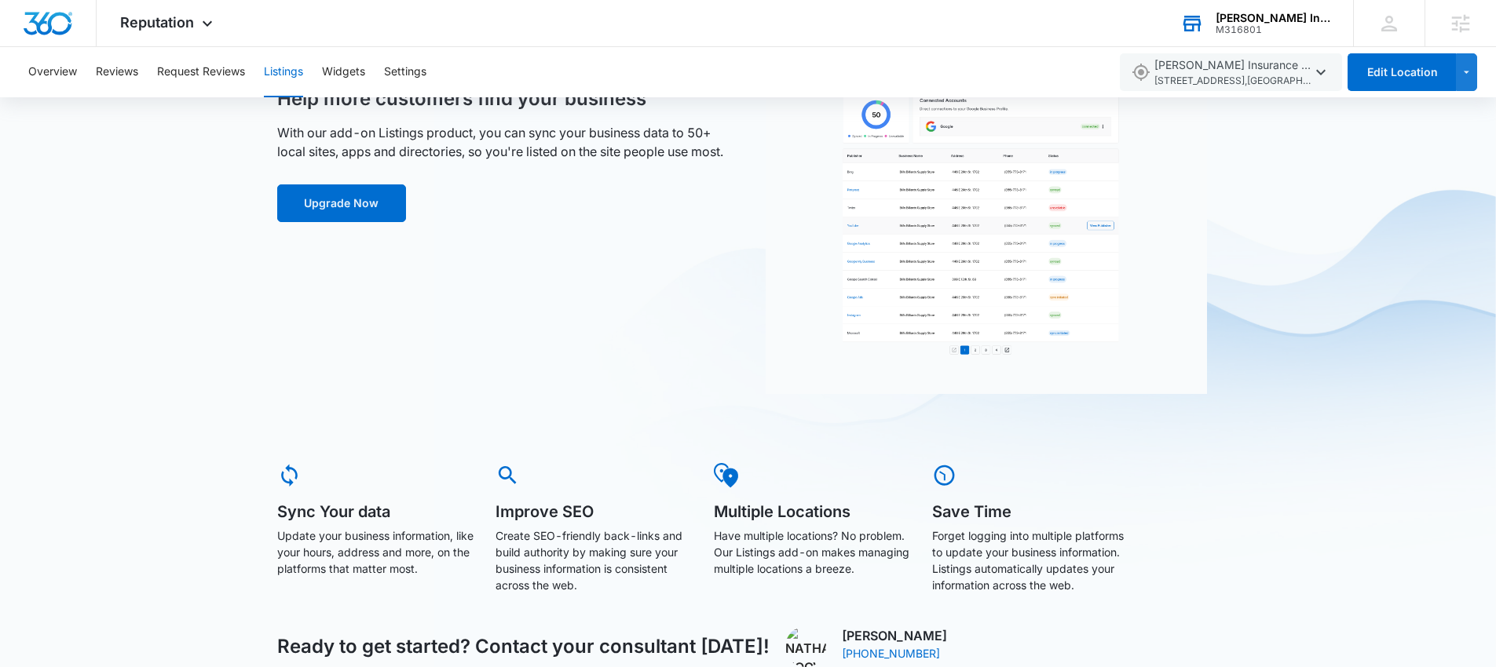
click at [1234, 13] on div "[PERSON_NAME] Insurance Agency" at bounding box center [1272, 18] width 115 height 13
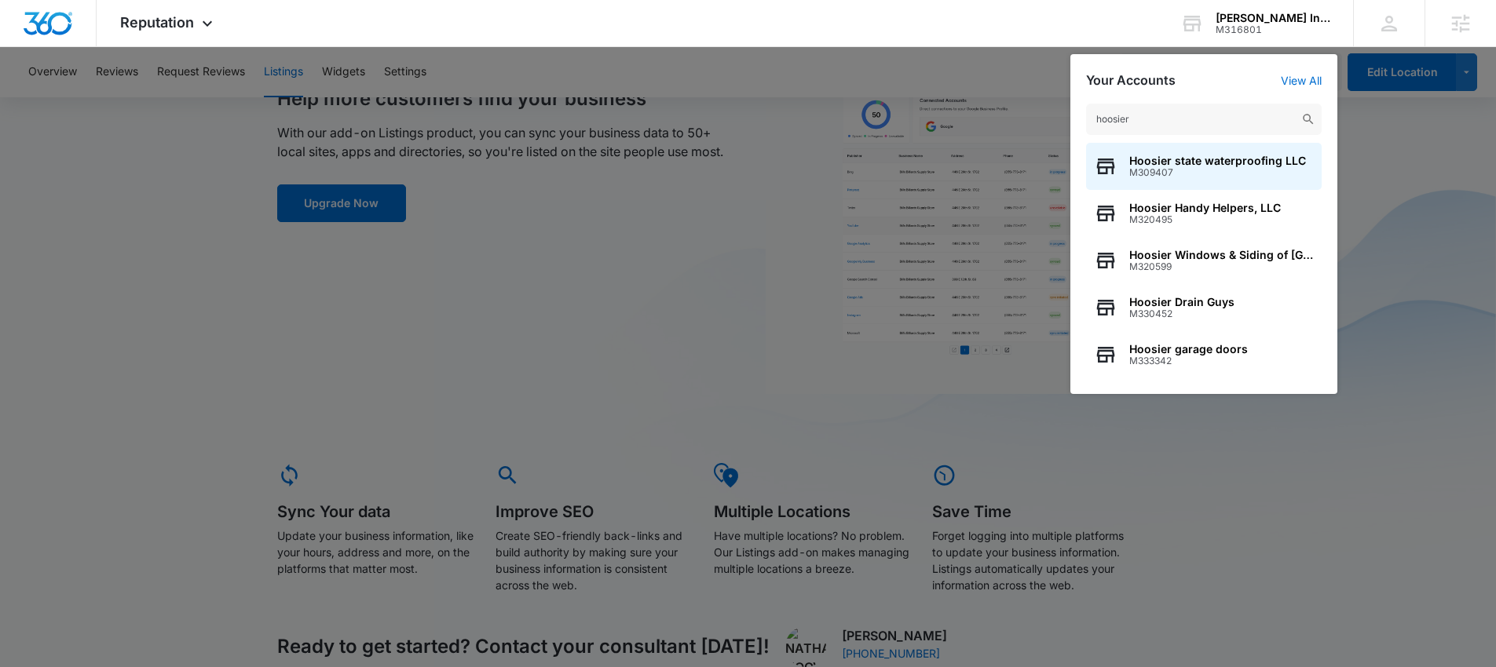
type input "hoosier"
click at [605, 261] on div at bounding box center [748, 333] width 1496 height 667
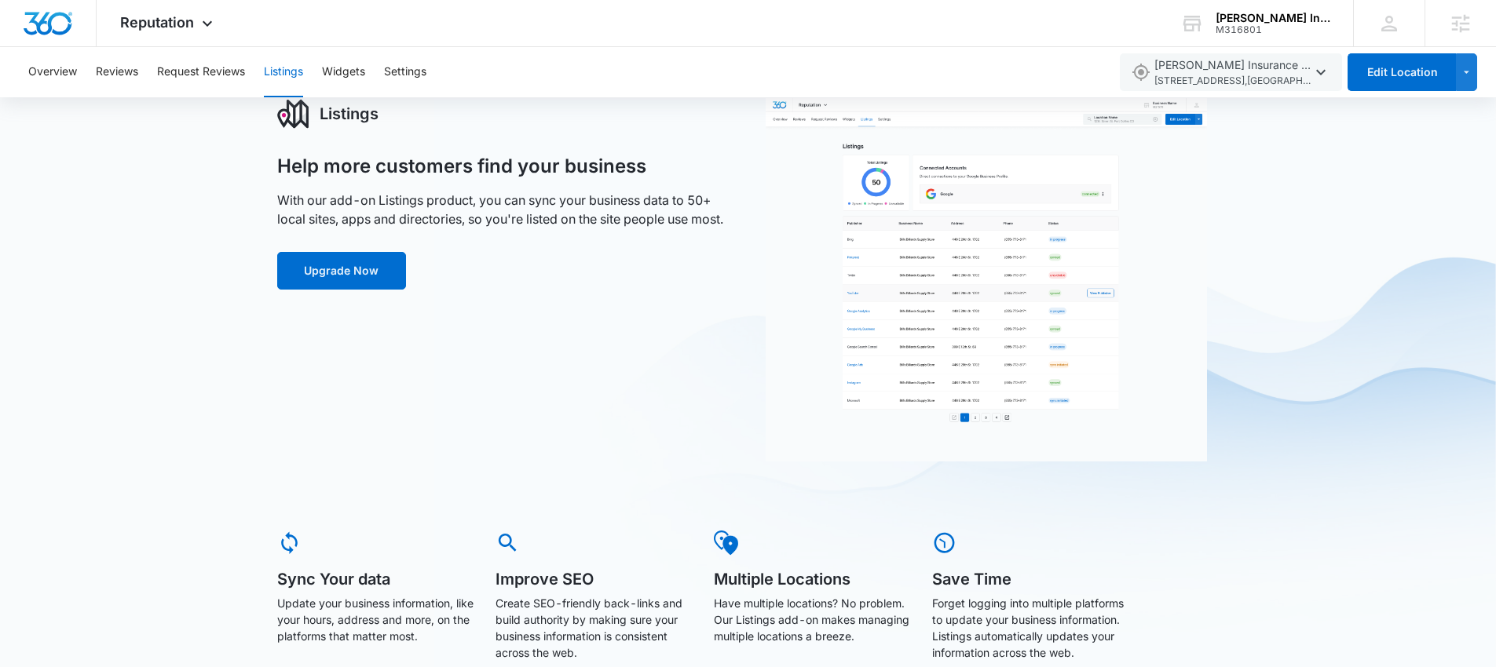
scroll to position [0, 0]
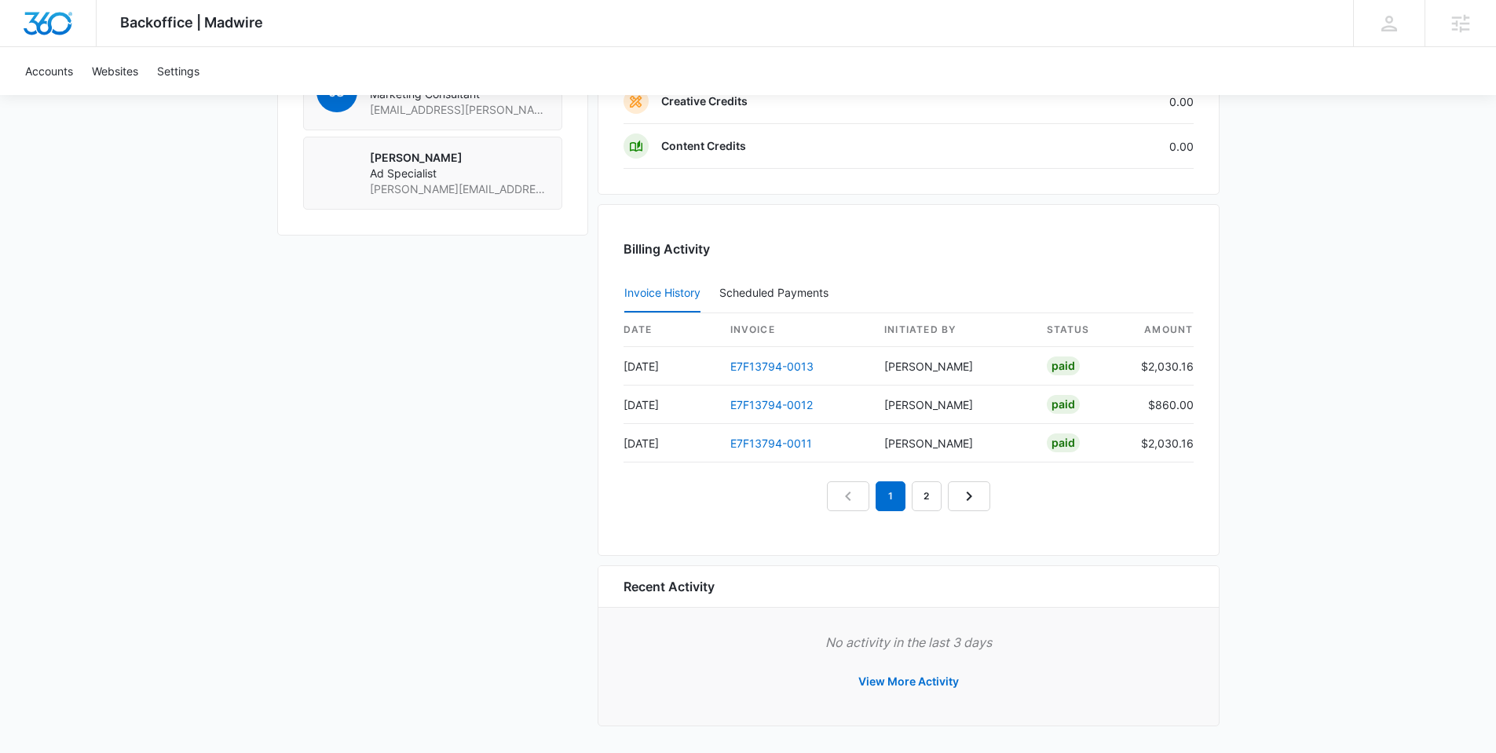
scroll to position [1408, 0]
click at [1141, 364] on td "$2,030.16" at bounding box center [1160, 363] width 65 height 38
click at [956, 489] on link "Next Page" at bounding box center [969, 493] width 42 height 30
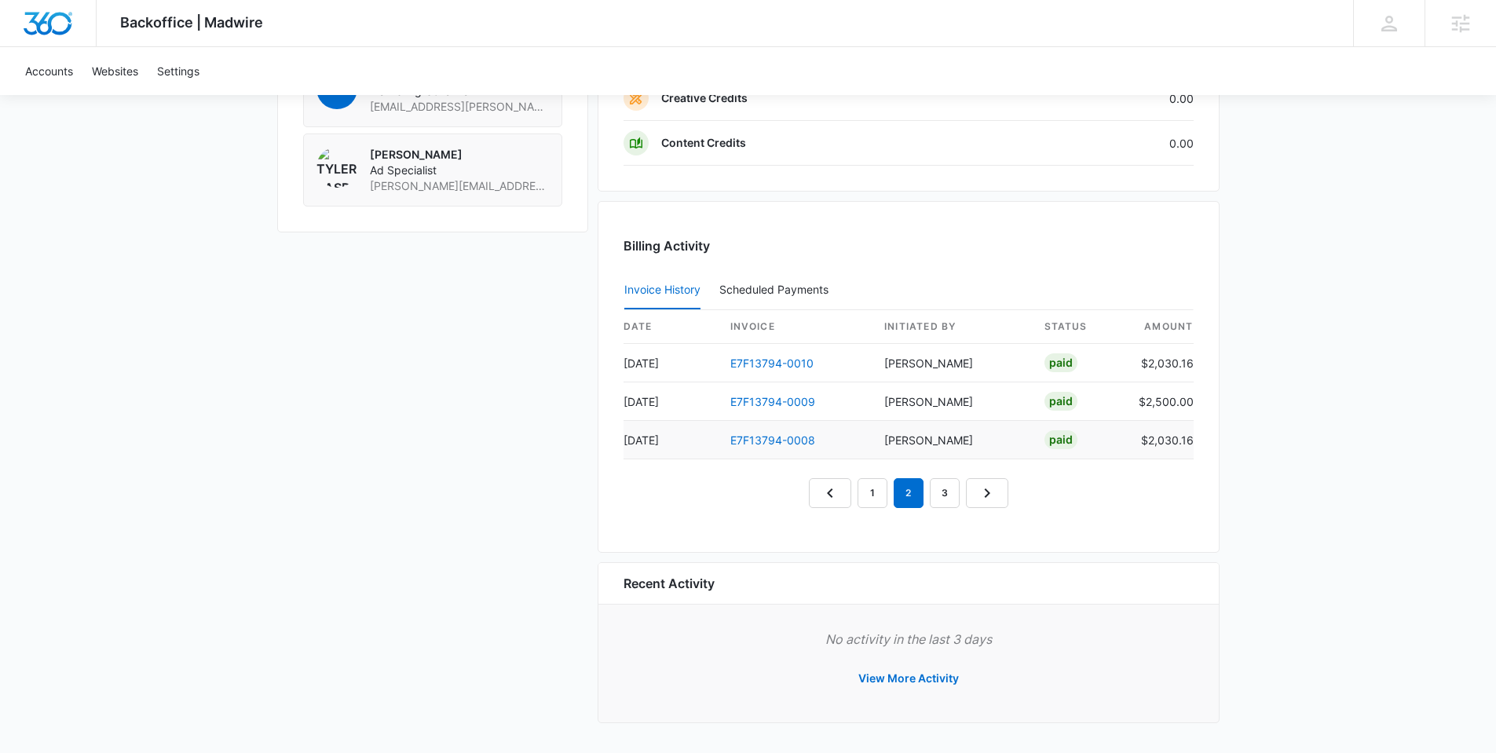
scroll to position [1405, 0]
click at [996, 493] on link "Next Page" at bounding box center [987, 496] width 42 height 30
click at [886, 494] on link "2" at bounding box center [890, 496] width 30 height 30
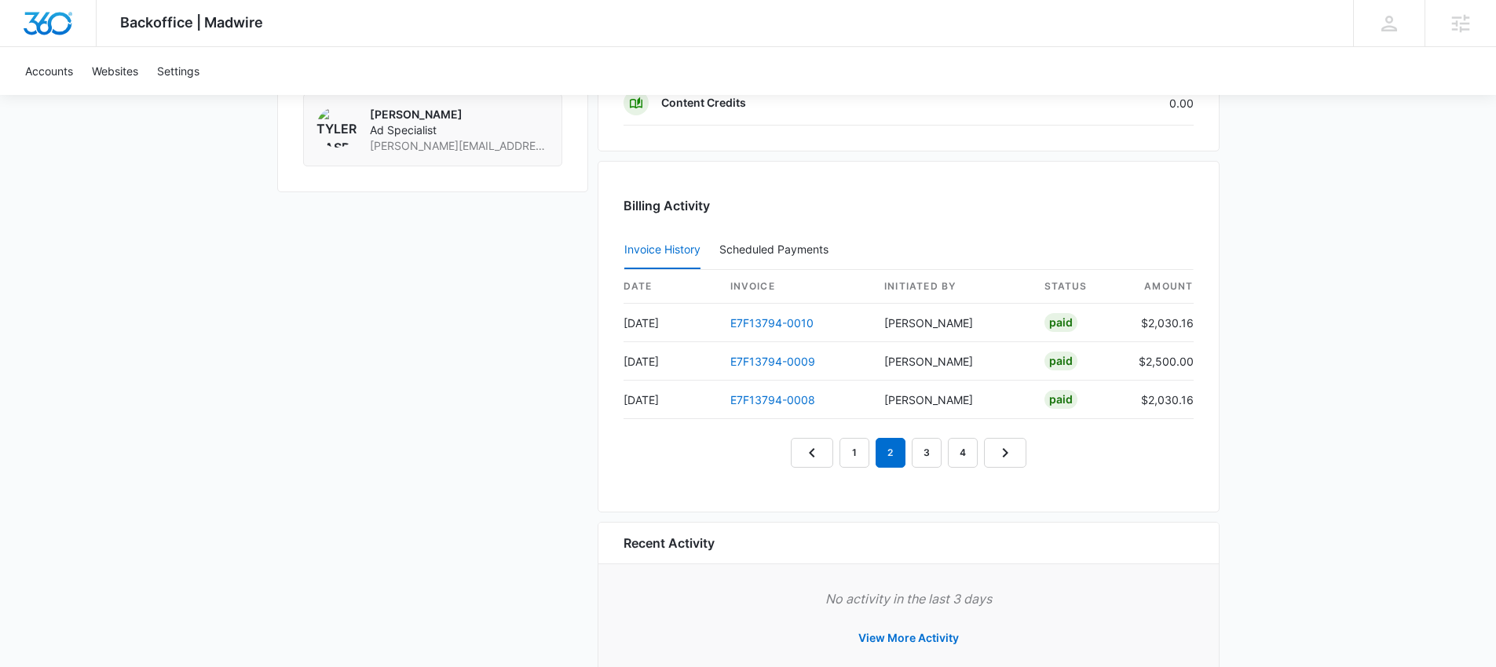
scroll to position [1464, 0]
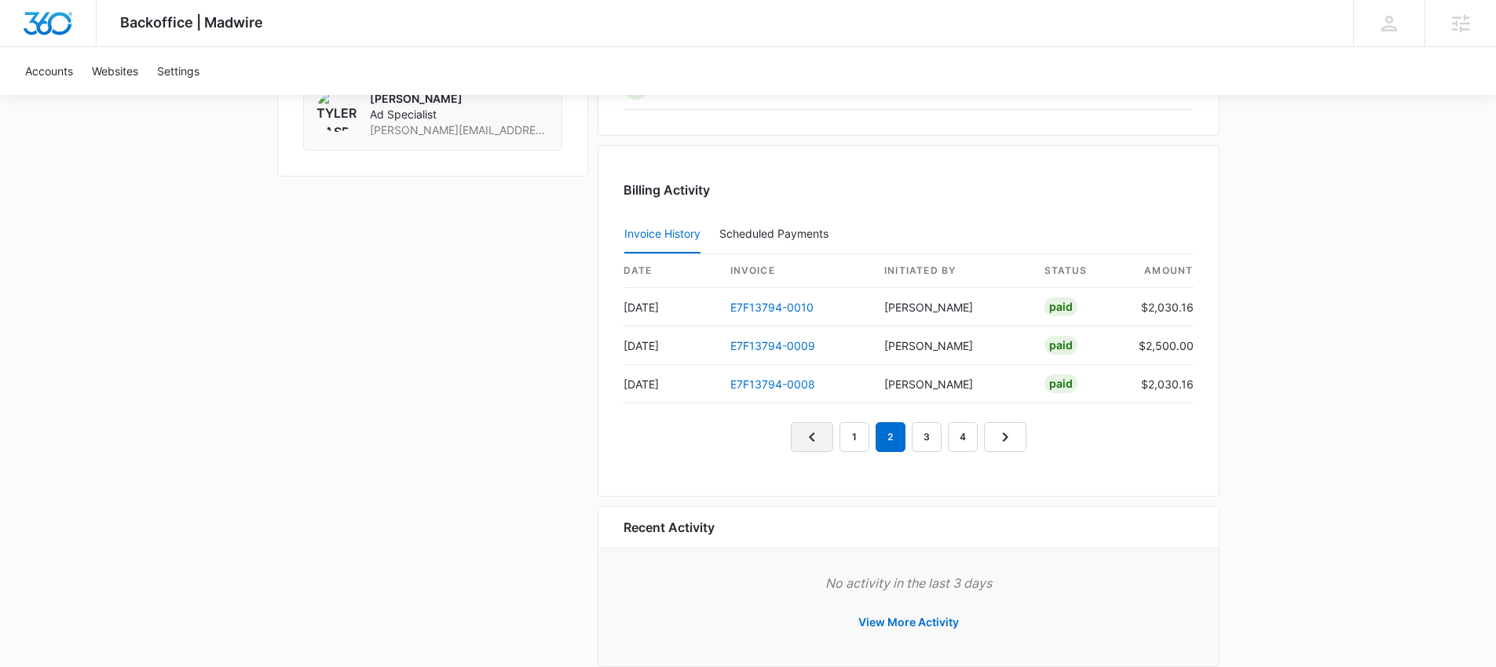
click at [817, 438] on icon "Previous Page" at bounding box center [811, 437] width 19 height 19
click at [891, 435] on link "2" at bounding box center [890, 437] width 30 height 30
drag, startPoint x: 990, startPoint y: 350, endPoint x: 882, endPoint y: 347, distance: 108.4
click at [882, 347] on td "Makenna McLean" at bounding box center [952, 346] width 160 height 38
click at [773, 348] on link "E7F13794-0009" at bounding box center [772, 345] width 85 height 13
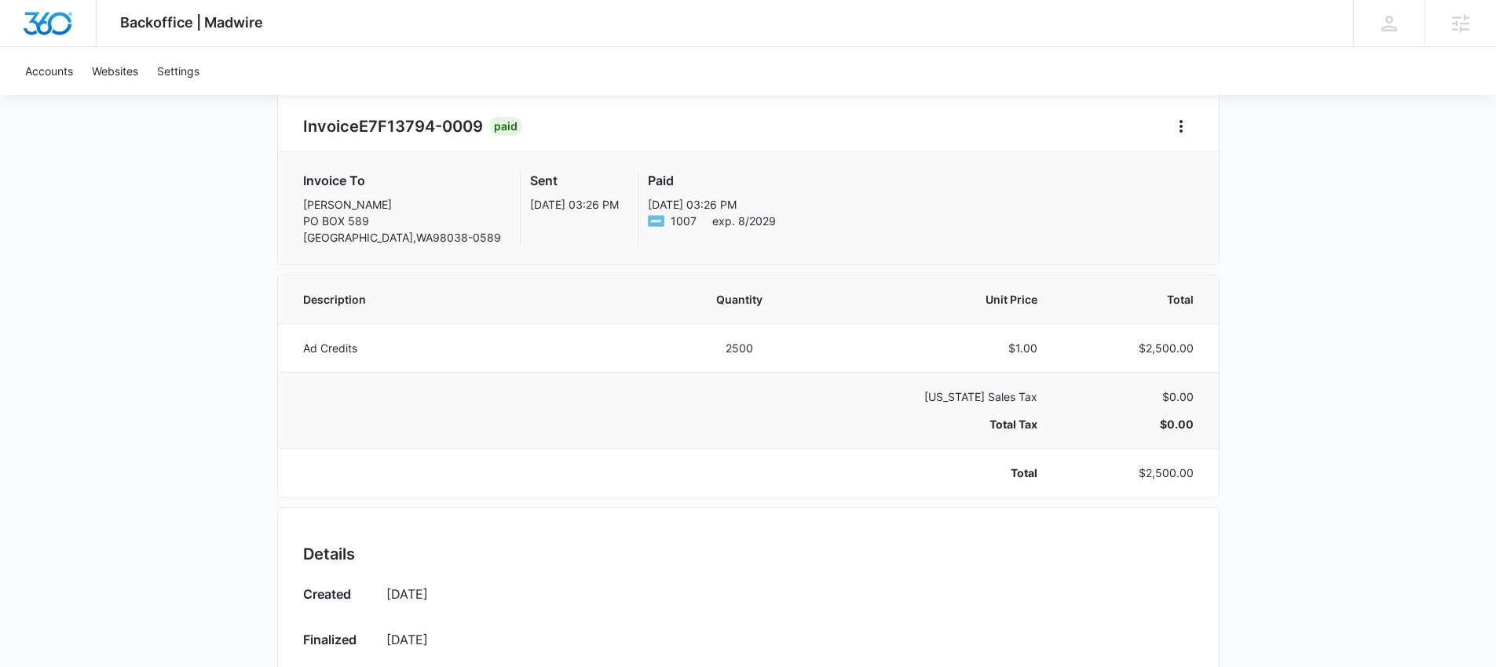
scroll to position [155, 0]
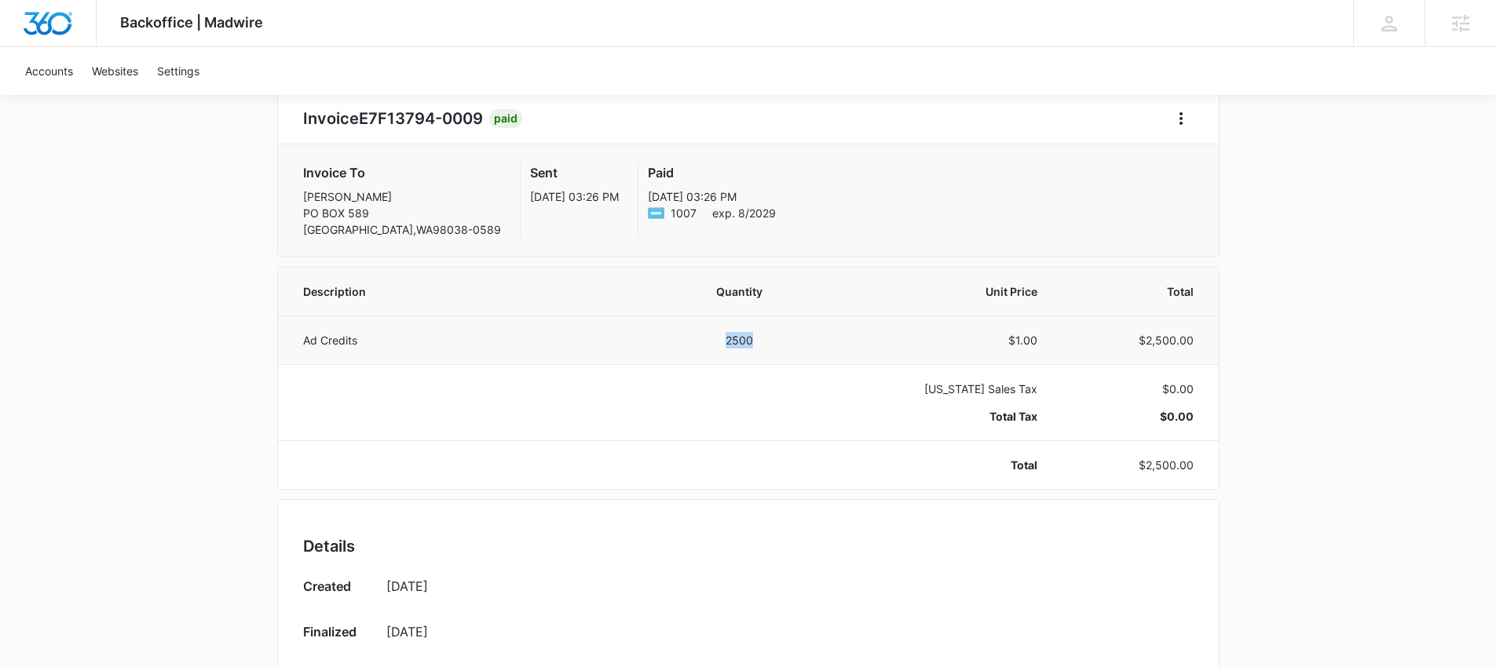
drag, startPoint x: 771, startPoint y: 334, endPoint x: 719, endPoint y: 335, distance: 51.8
click at [719, 335] on td "2500" at bounding box center [740, 340] width 138 height 49
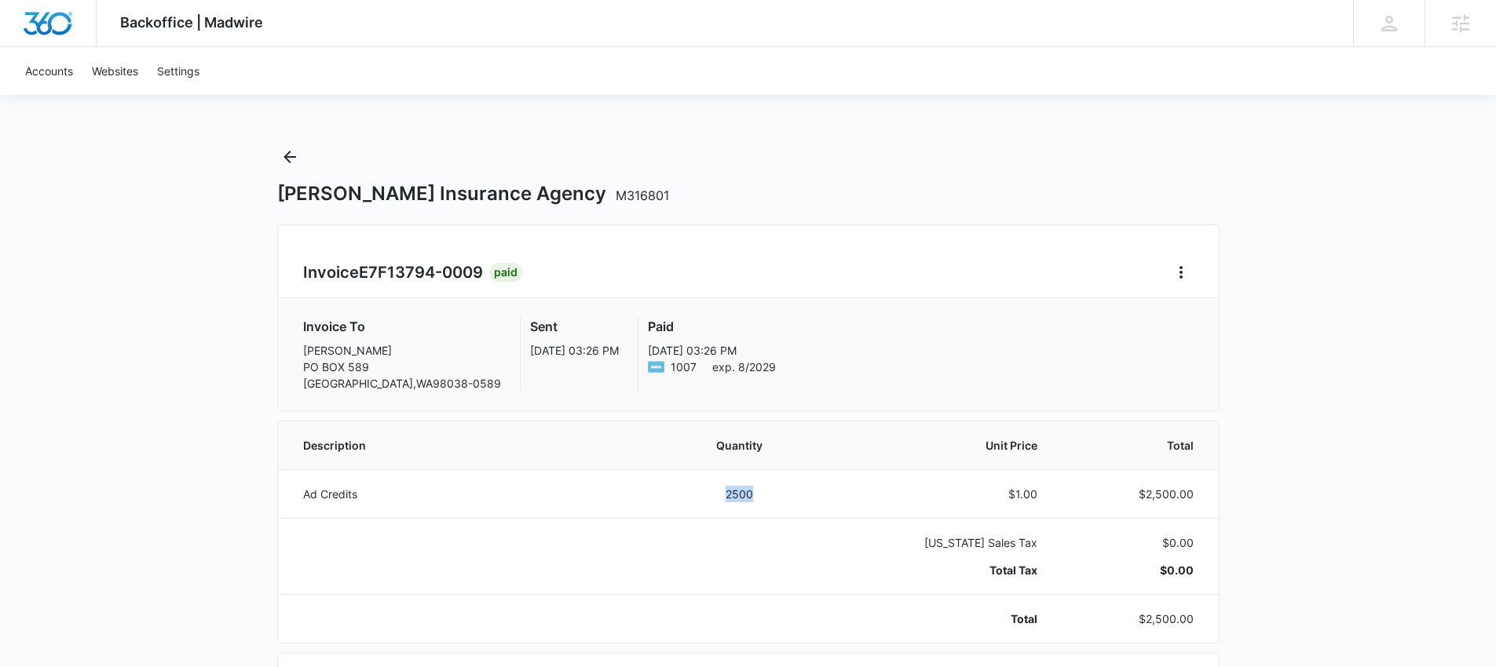
scroll to position [0, 0]
click at [290, 151] on icon "Back" at bounding box center [289, 157] width 19 height 19
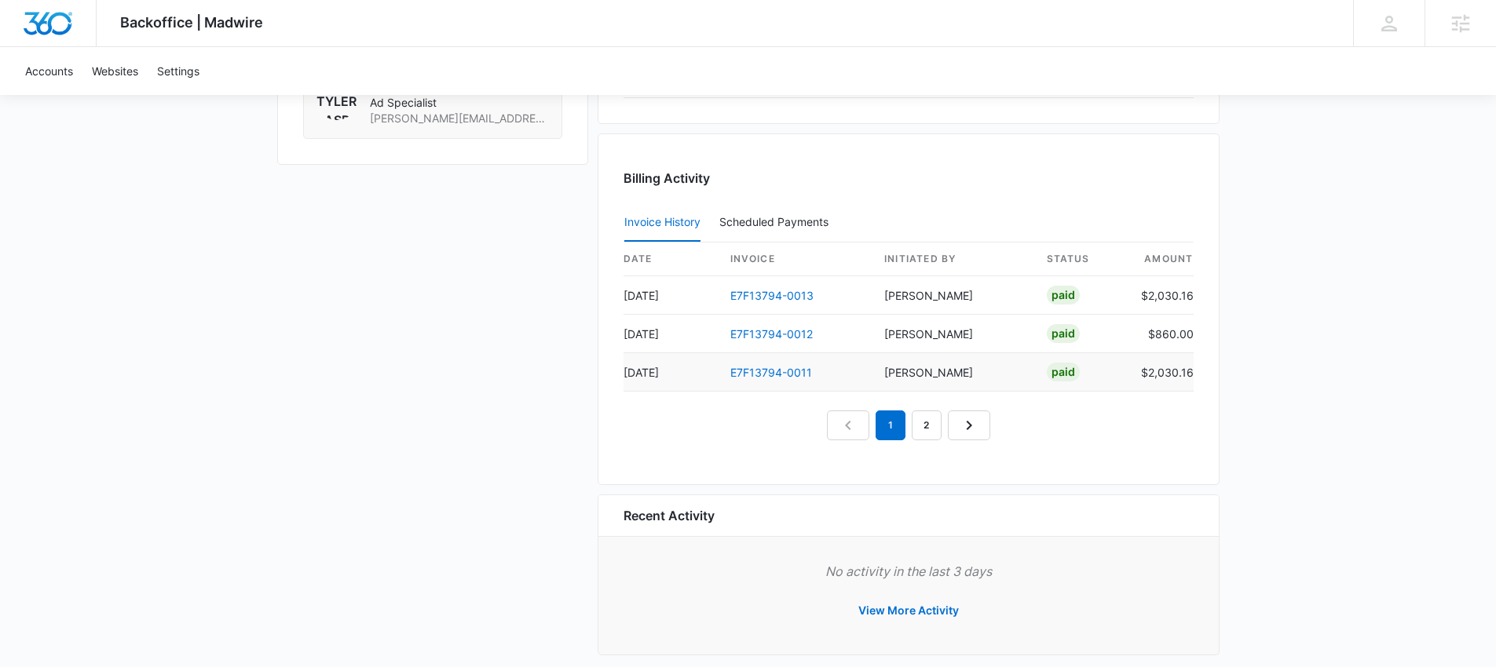
scroll to position [1487, 0]
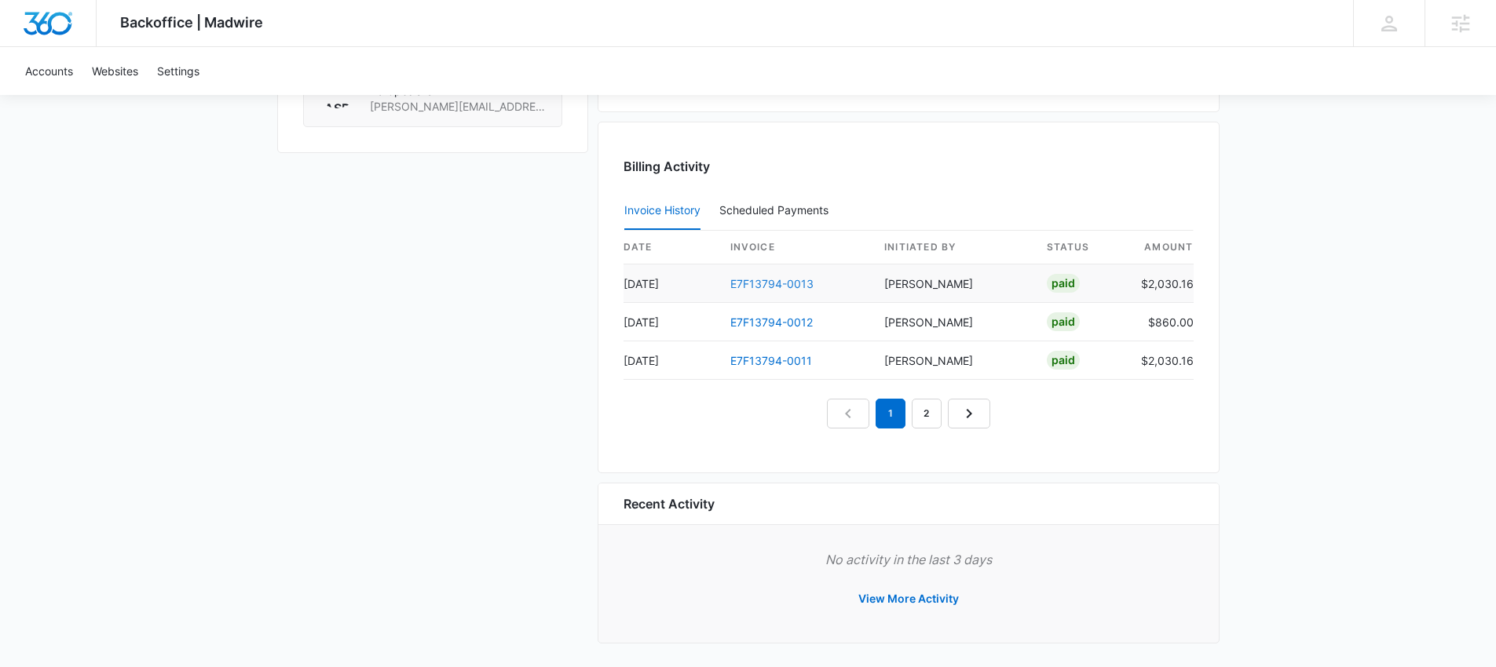
click at [784, 286] on link "E7F13794-0013" at bounding box center [771, 283] width 83 height 13
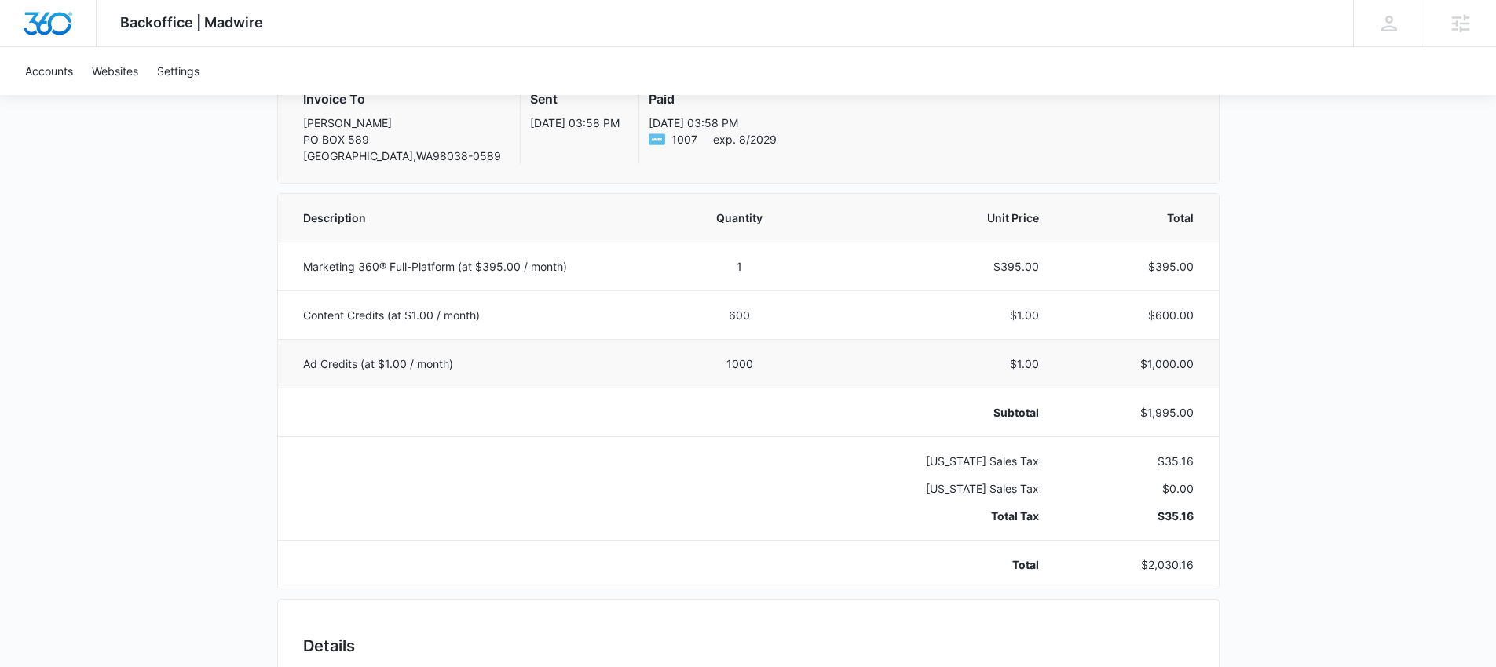
scroll to position [230, 0]
drag, startPoint x: 1003, startPoint y: 264, endPoint x: 1047, endPoint y: 264, distance: 44.0
click at [1047, 264] on td "$395.00" at bounding box center [933, 264] width 249 height 49
drag, startPoint x: 1007, startPoint y: 311, endPoint x: 1203, endPoint y: 313, distance: 195.5
click at [1203, 313] on tr "Content Credits (at $1.00 / month) 600 $1.00 $600.00" at bounding box center [748, 313] width 941 height 49
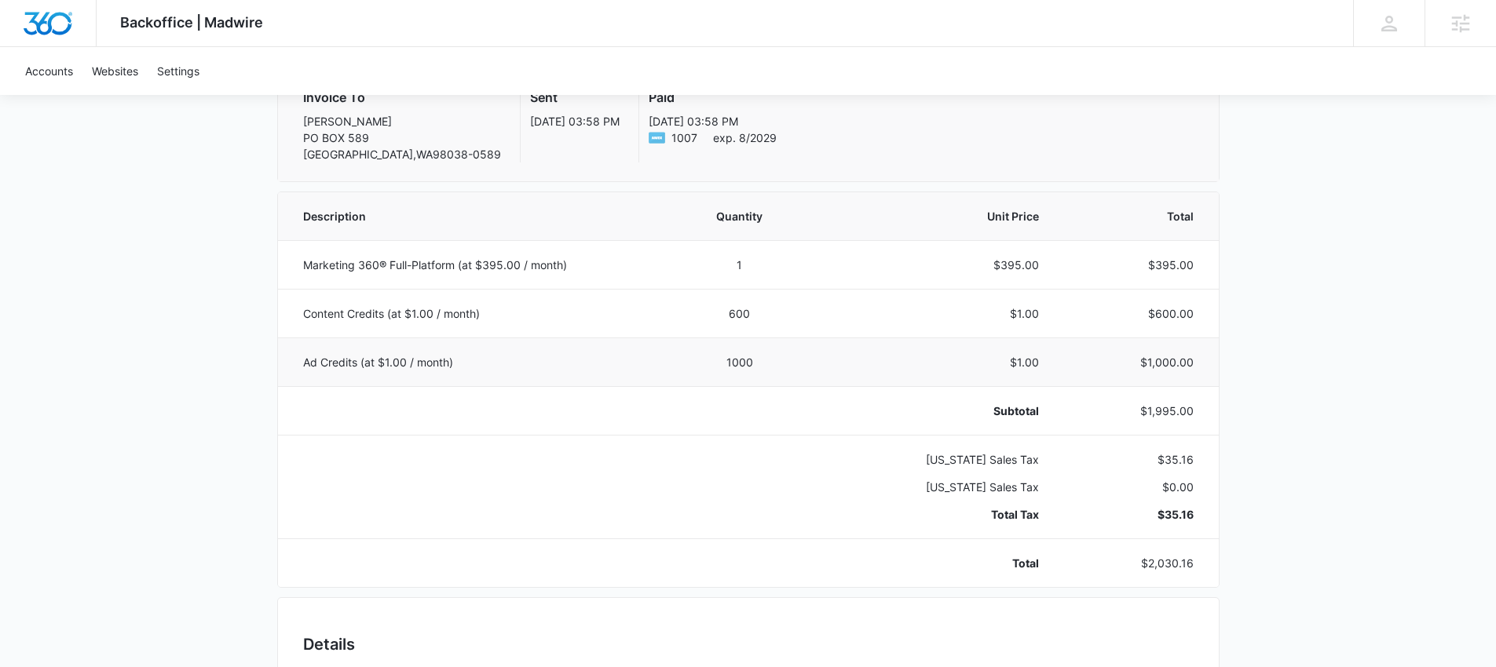
click at [696, 357] on td "1000" at bounding box center [740, 362] width 139 height 49
drag, startPoint x: 718, startPoint y: 360, endPoint x: 783, endPoint y: 361, distance: 64.4
click at [783, 361] on td "1000" at bounding box center [740, 362] width 139 height 49
drag, startPoint x: 1153, startPoint y: 517, endPoint x: 1212, endPoint y: 519, distance: 59.7
click at [1212, 519] on td "$35.16 $0.00 $35.16" at bounding box center [1138, 487] width 161 height 104
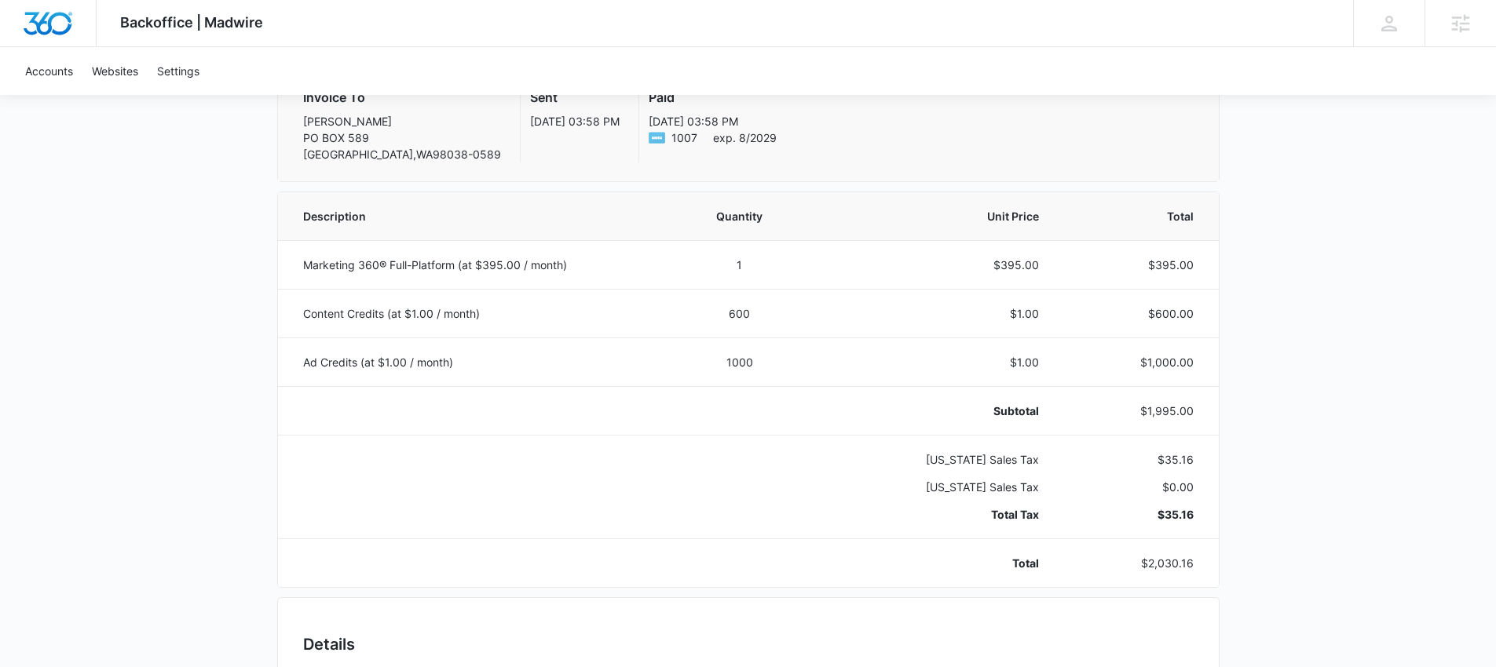
click at [1265, 466] on div "Backoffice | Madwire Apps Settings Nathan Hoover nathan.hoover@madwire.com My P…" at bounding box center [748, 564] width 1496 height 1589
drag, startPoint x: 1193, startPoint y: 313, endPoint x: 1149, endPoint y: 312, distance: 44.0
click at [1149, 312] on td "$600.00" at bounding box center [1138, 313] width 161 height 49
click at [1264, 303] on div "Backoffice | Madwire Apps Settings Nathan Hoover nathan.hoover@madwire.com My P…" at bounding box center [748, 564] width 1496 height 1589
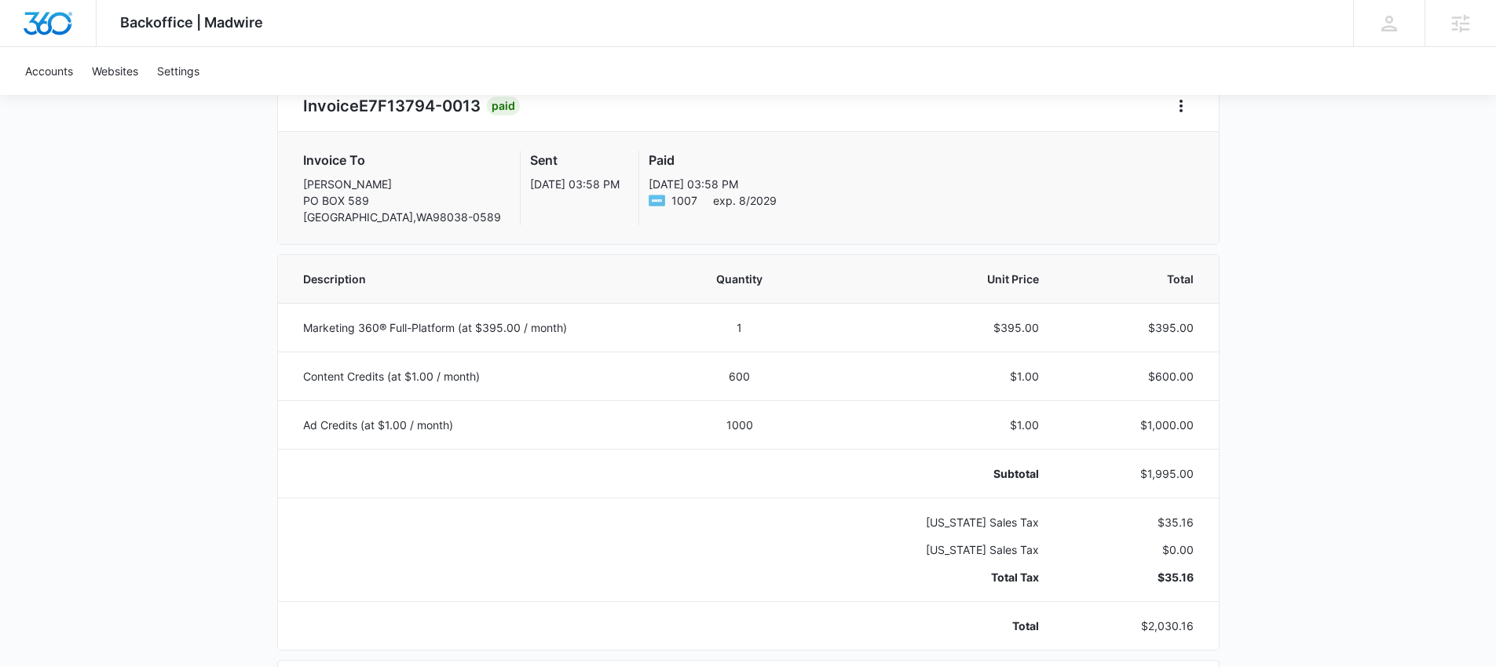
scroll to position [181, 0]
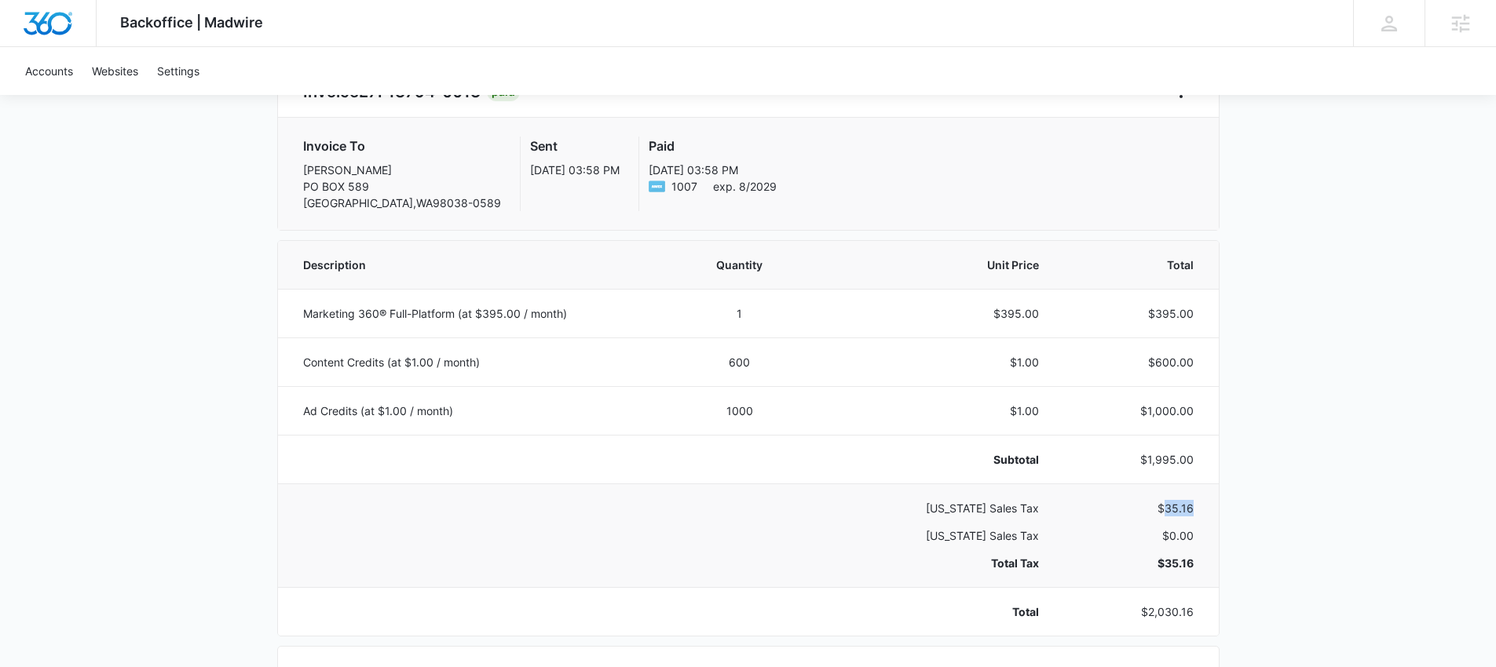
drag, startPoint x: 1197, startPoint y: 508, endPoint x: 1166, endPoint y: 506, distance: 30.7
click at [1166, 506] on td "$35.16 $0.00 $35.16" at bounding box center [1138, 536] width 161 height 104
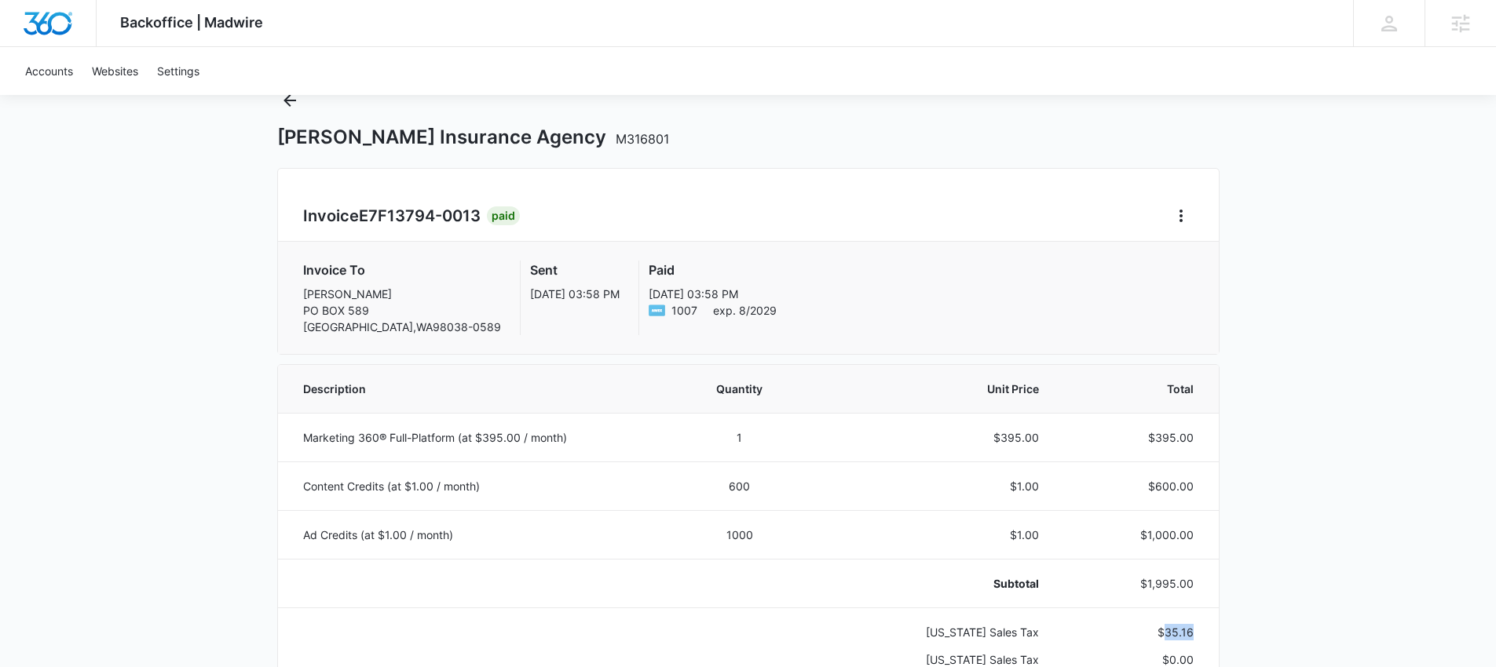
scroll to position [48, 0]
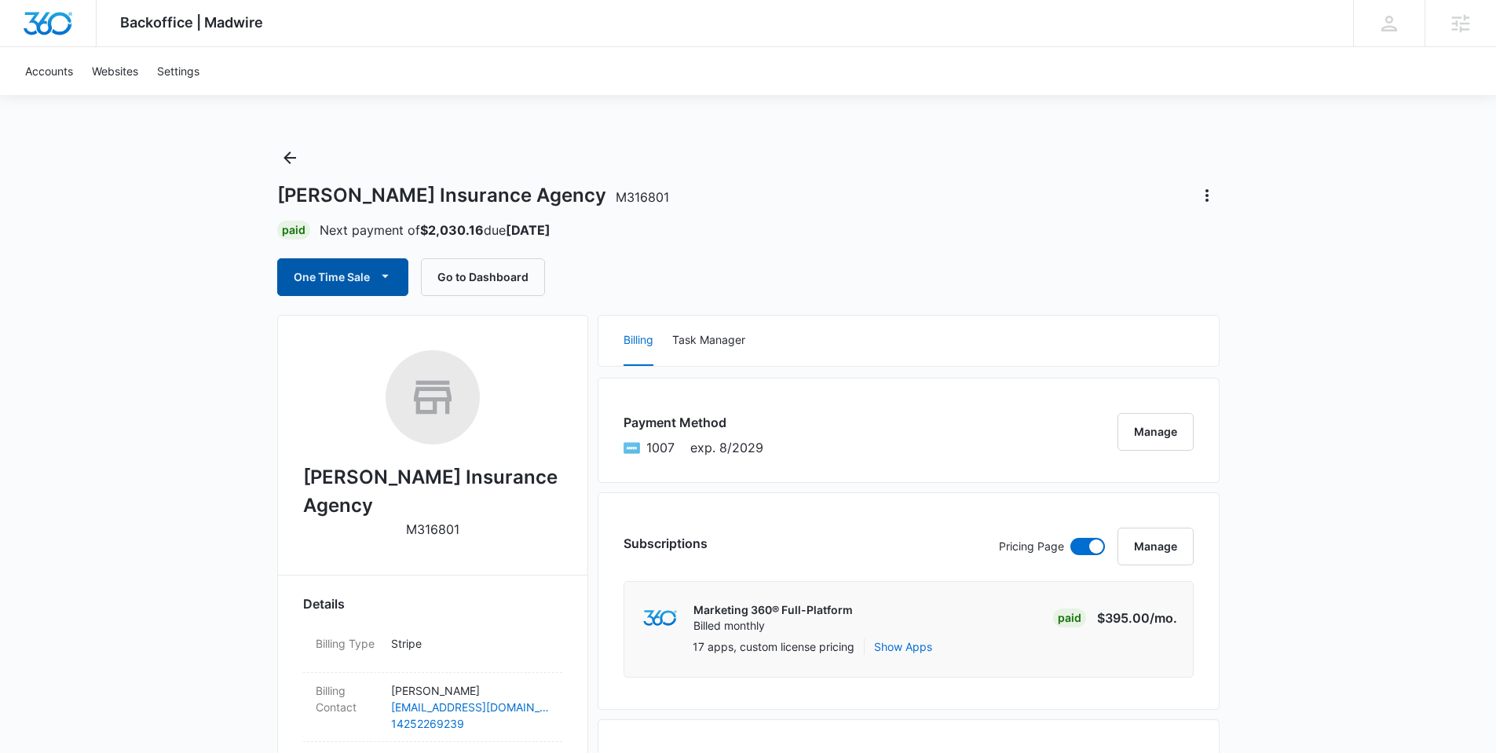
click at [320, 275] on button "One Time Sale" at bounding box center [342, 277] width 131 height 38
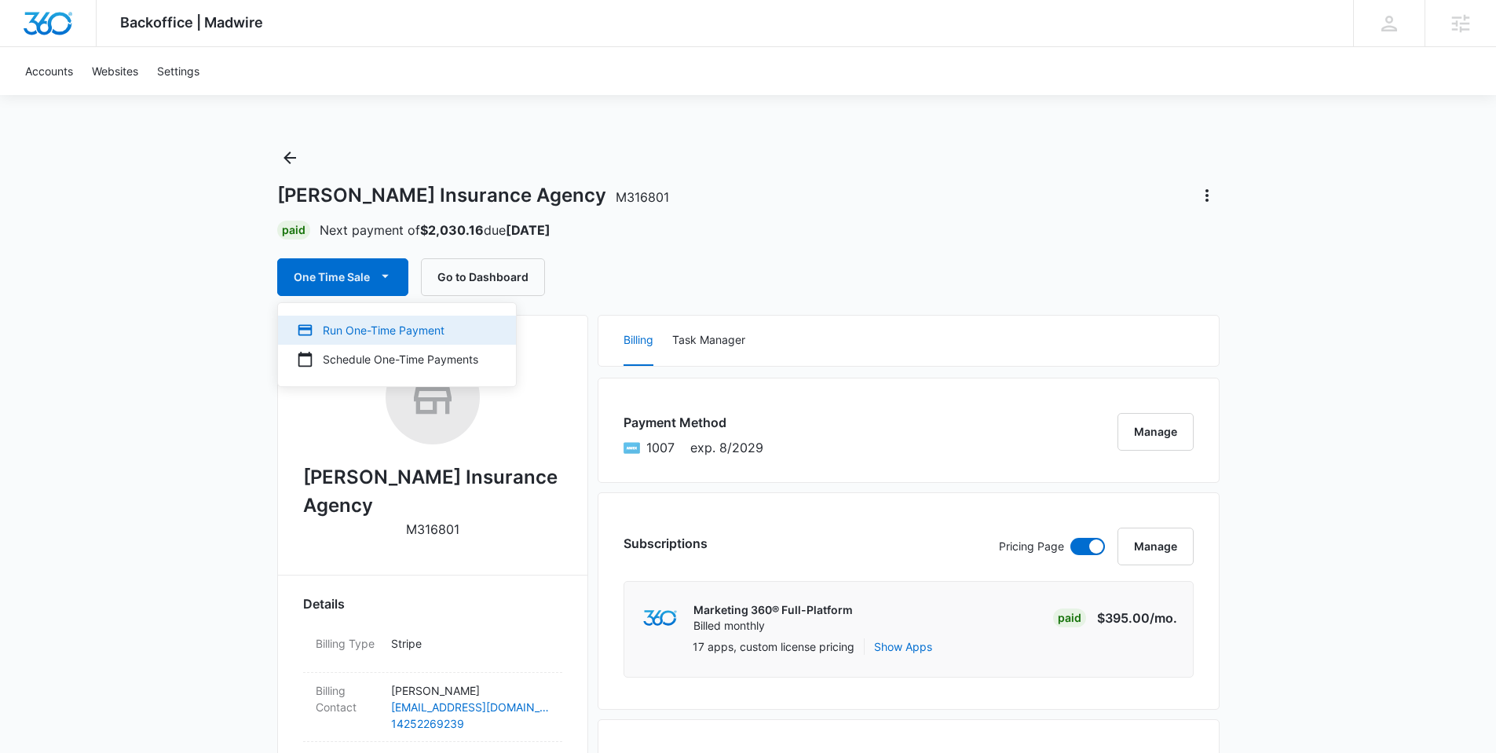
click at [364, 327] on div "Run One-Time Payment" at bounding box center [387, 330] width 181 height 16
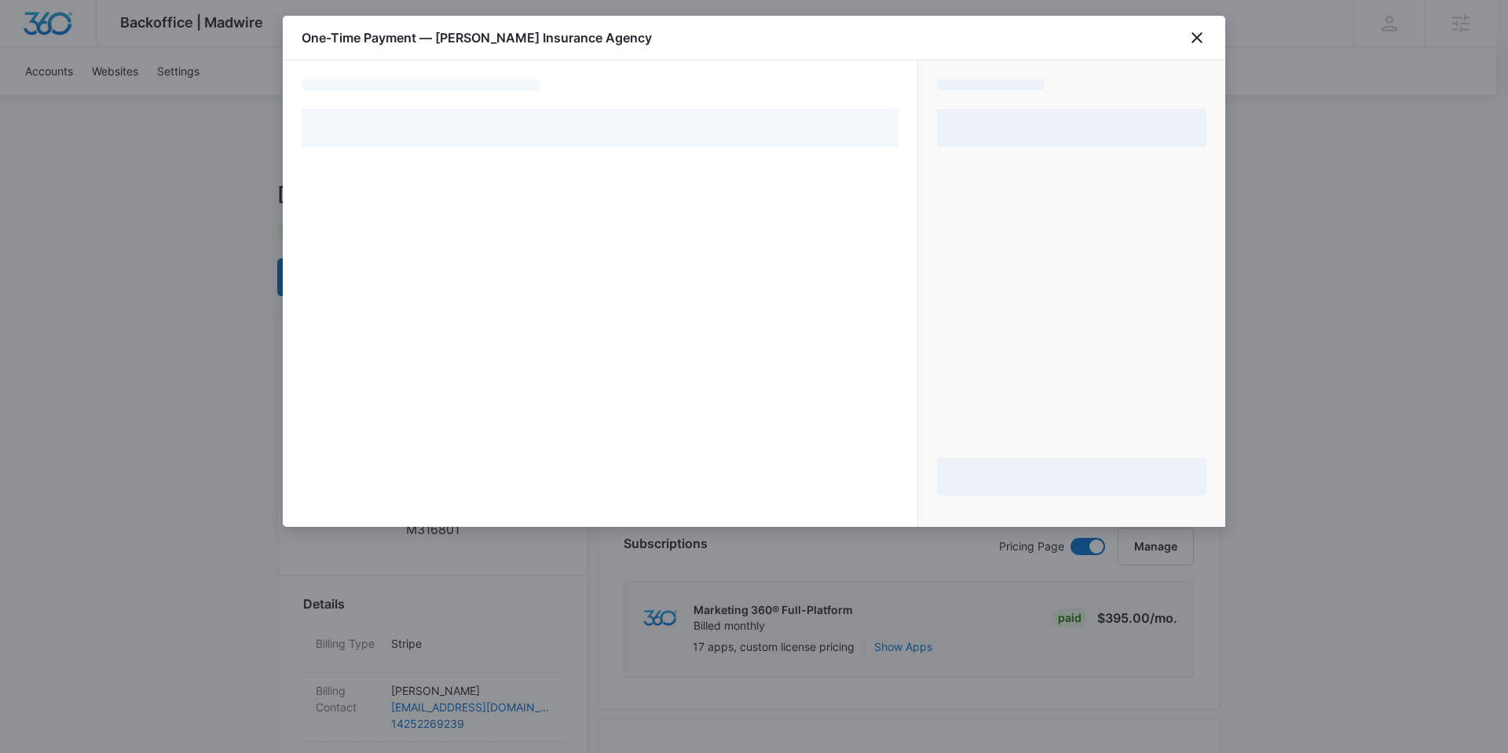
select select "pm_1QRh9DA4n8RTgNjUN07axZco"
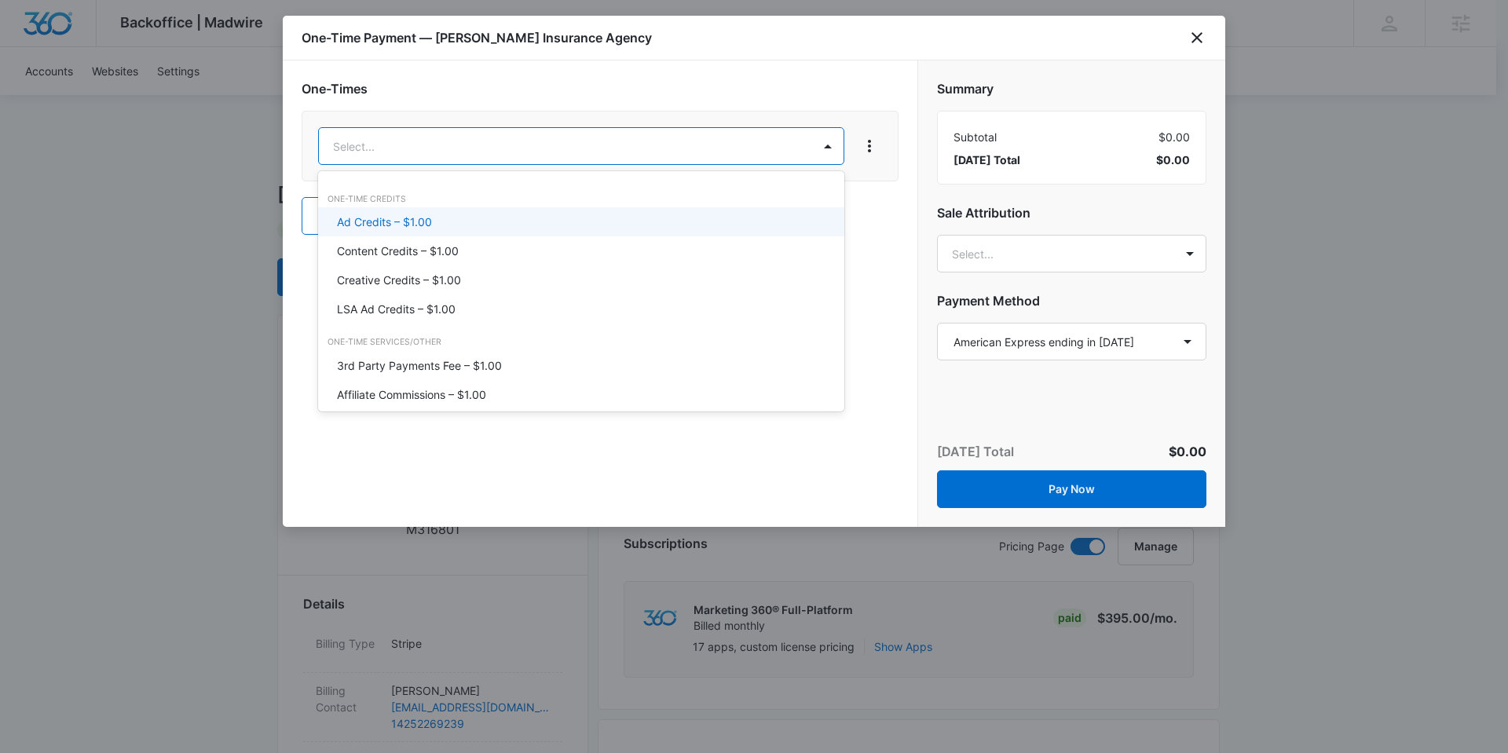
click at [418, 228] on p "Ad Credits – $1.00" at bounding box center [384, 222] width 95 height 16
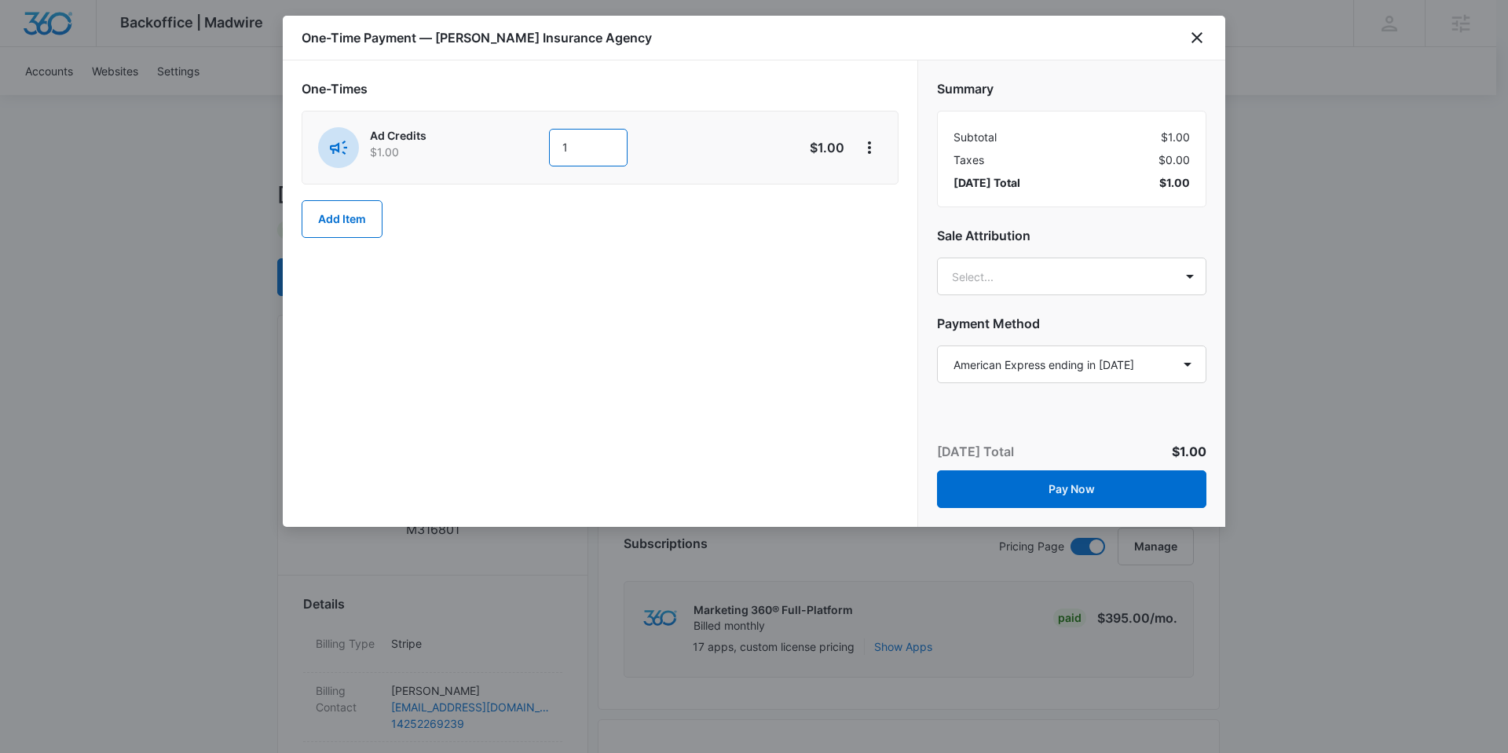
click at [568, 139] on input "1" at bounding box center [588, 148] width 79 height 38
type input "860"
click at [651, 433] on div "One-Times Ad Credits $1.00 860 $860.00 Add Item" at bounding box center [600, 293] width 634 height 466
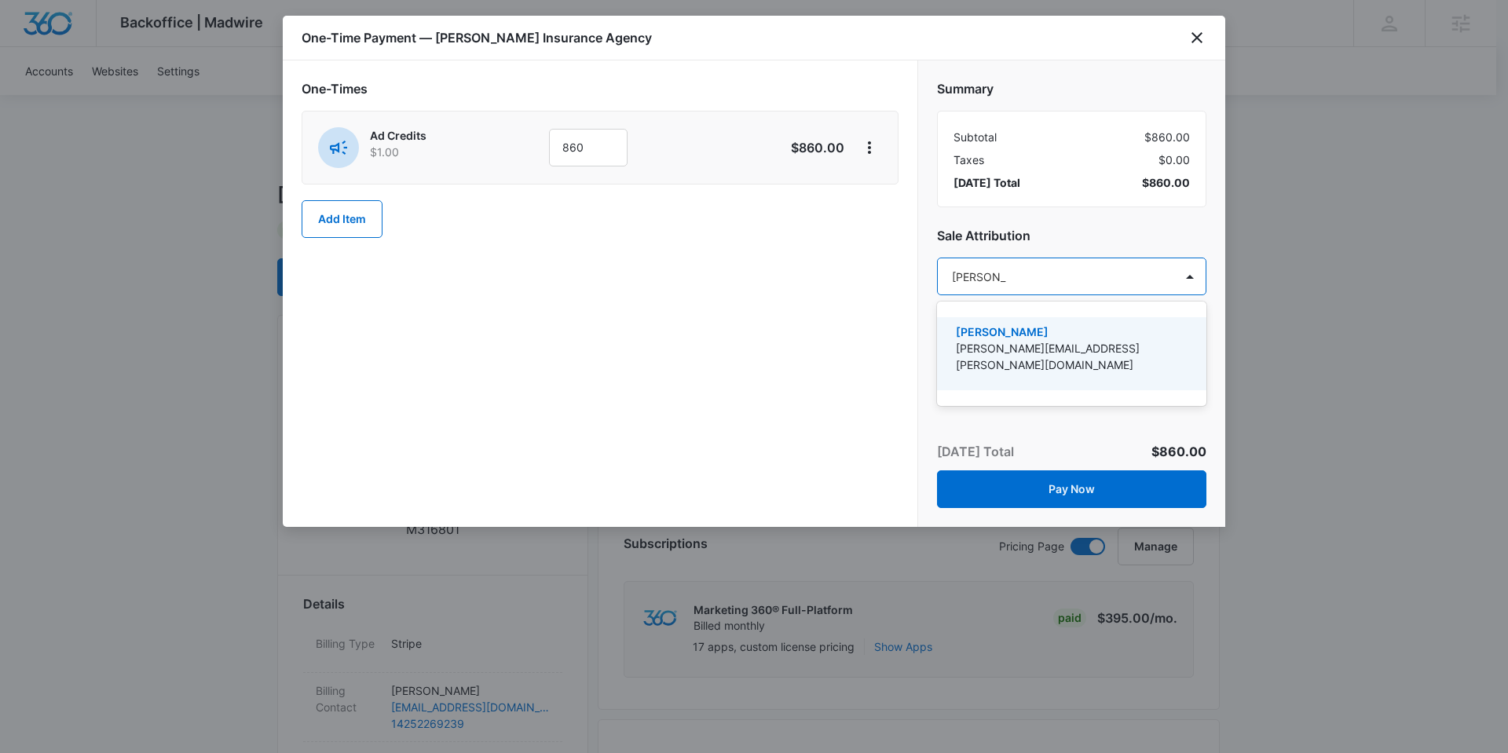
type input "[PERSON_NAME]"
drag, startPoint x: 1019, startPoint y: 338, endPoint x: 919, endPoint y: 324, distance: 100.6
click at [1018, 338] on p "[PERSON_NAME]" at bounding box center [1070, 331] width 228 height 16
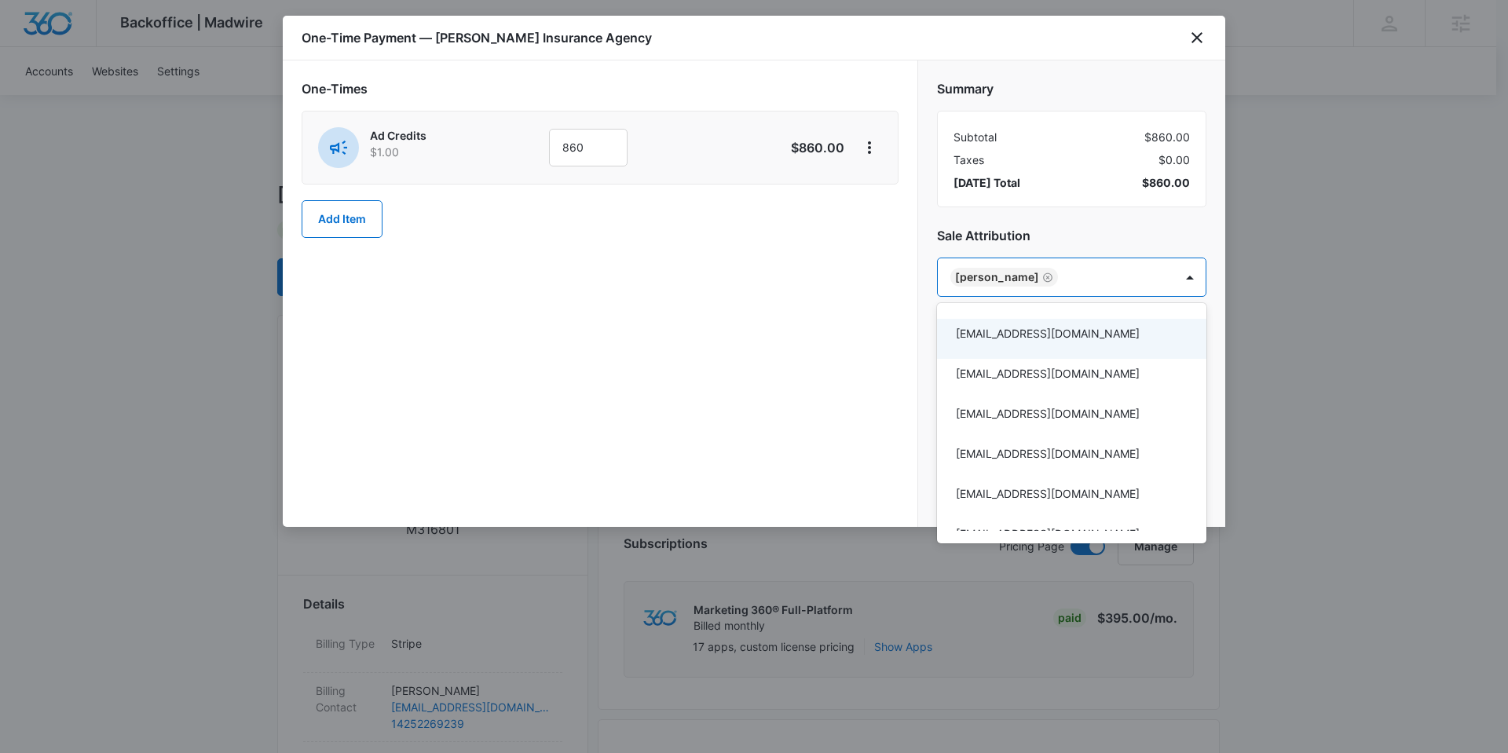
click at [698, 366] on div at bounding box center [754, 376] width 1508 height 753
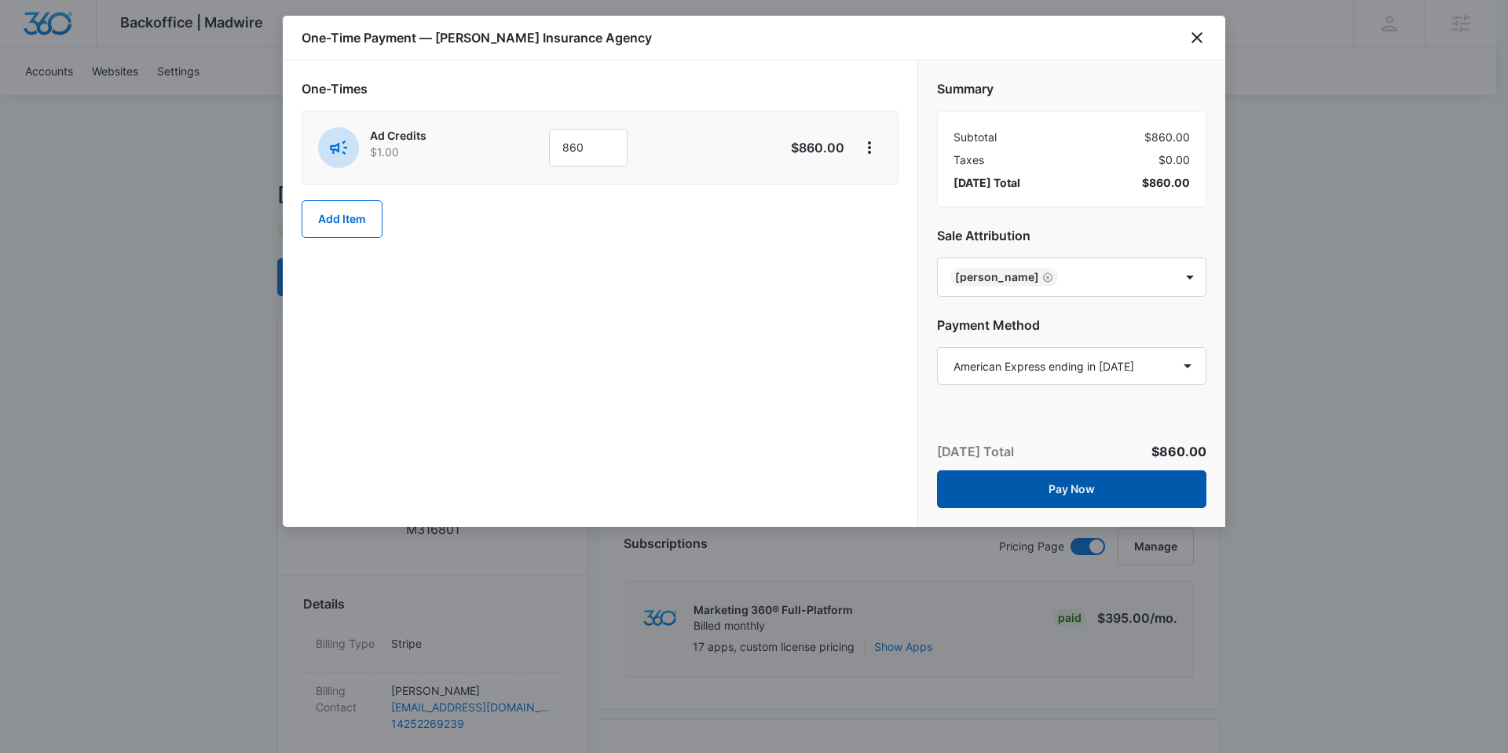
click at [1064, 488] on button "Pay Now" at bounding box center [1071, 489] width 269 height 38
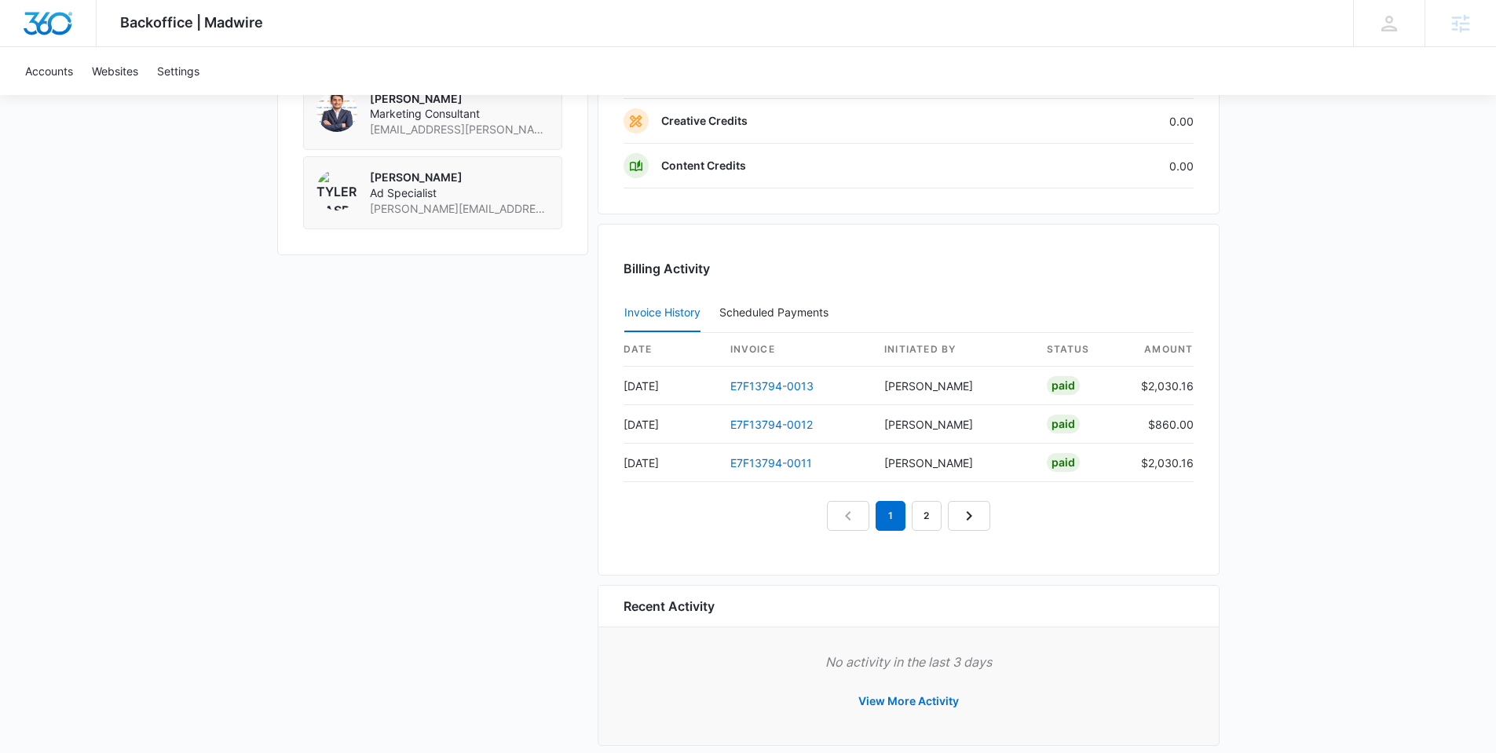
scroll to position [1376, 0]
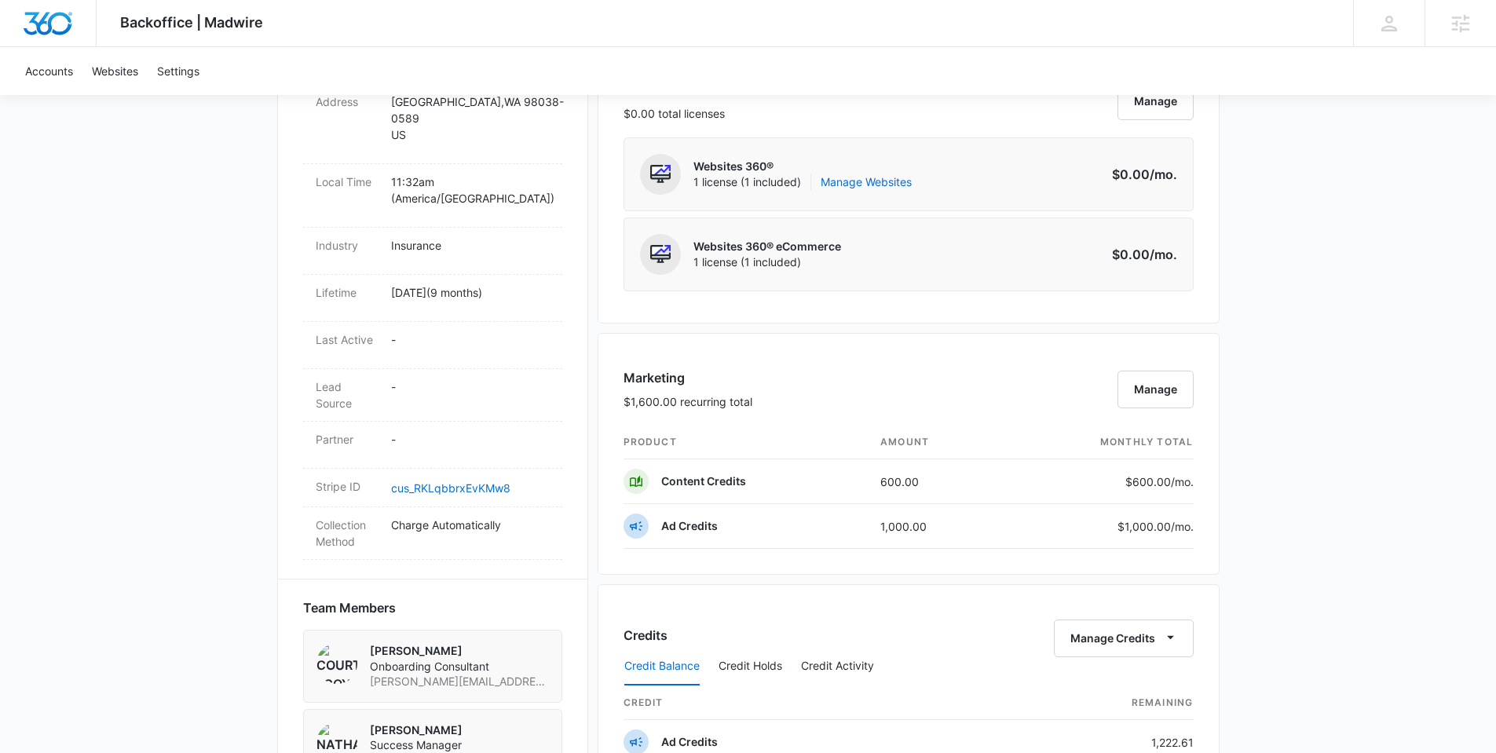
scroll to position [594, 0]
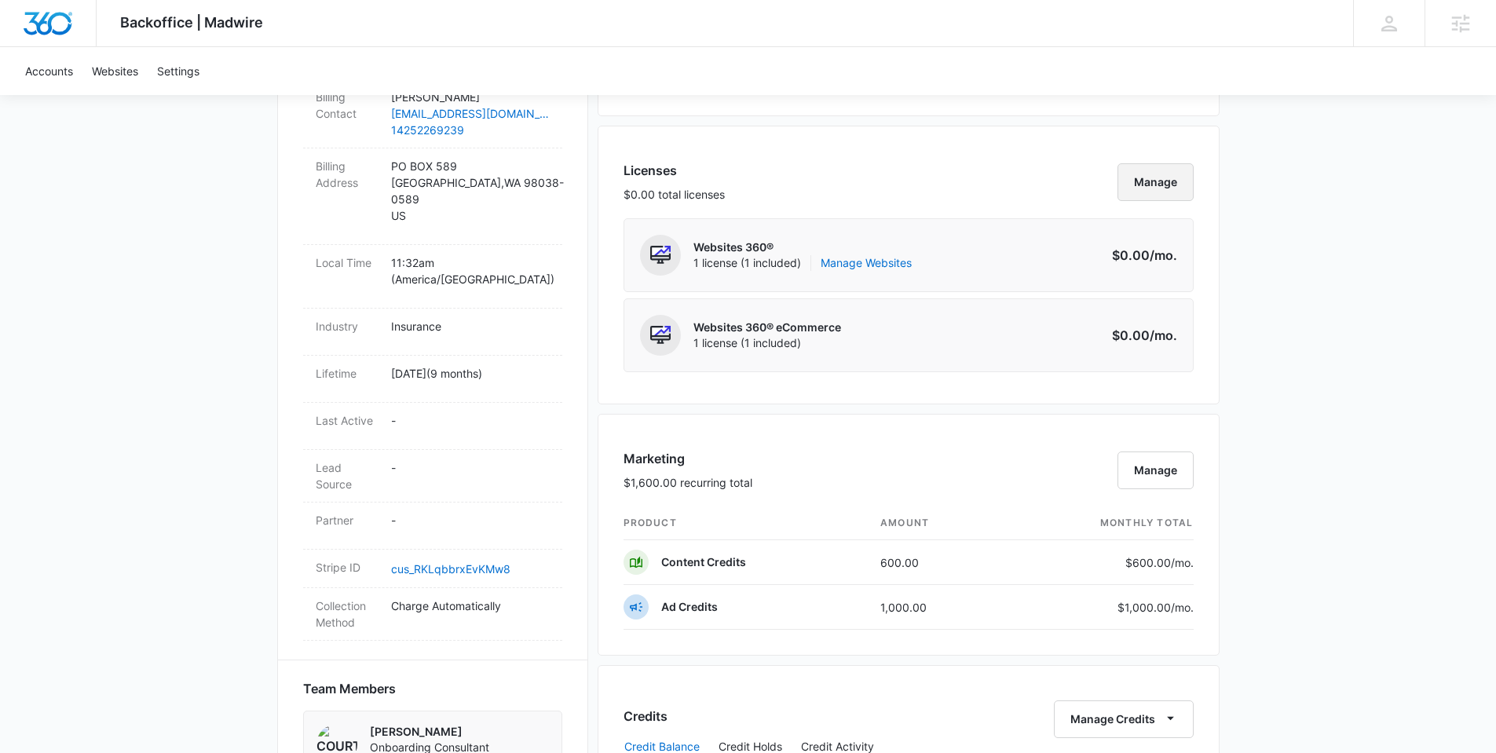
click at [1149, 185] on button "Manage" at bounding box center [1155, 182] width 76 height 38
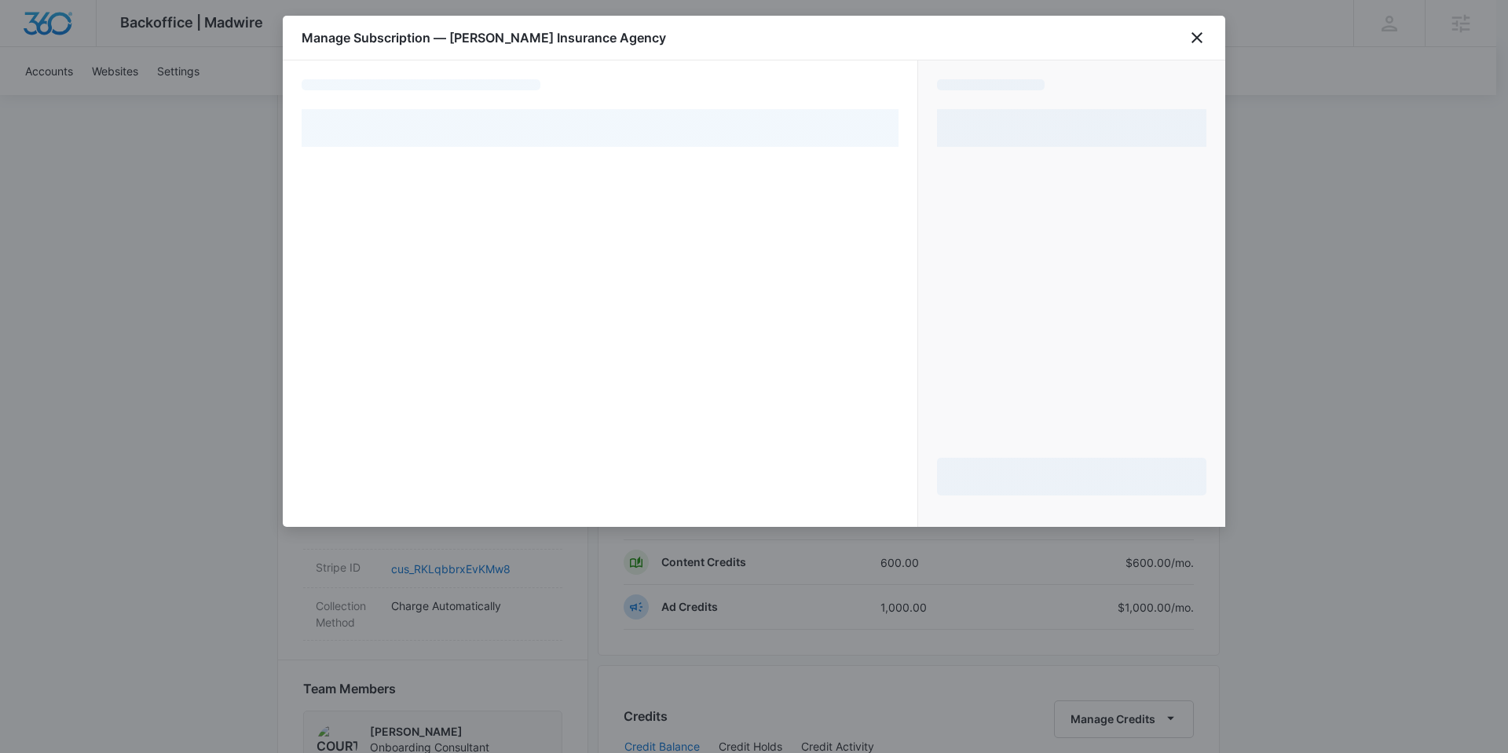
select select "pm_1QRh9DA4n8RTgNjUN07axZco"
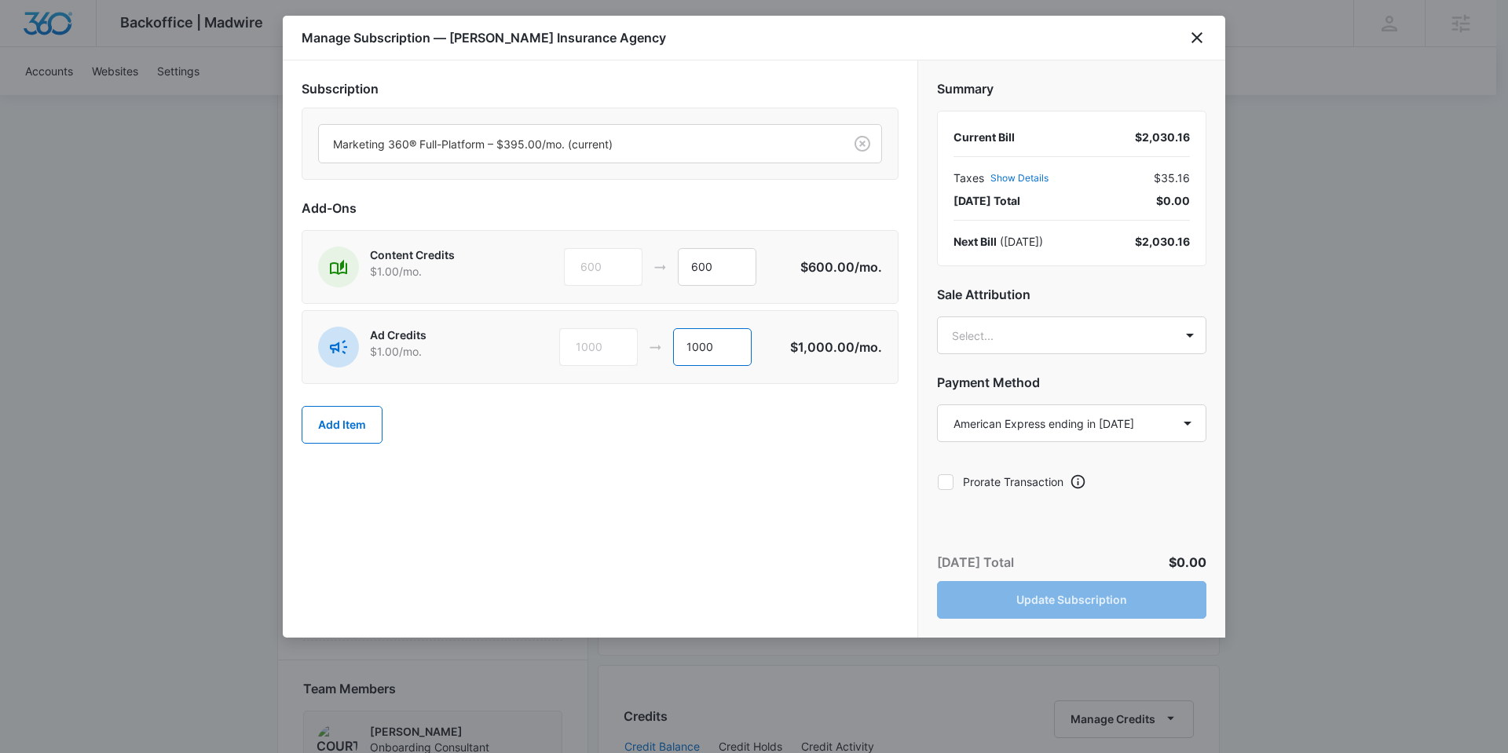
drag, startPoint x: 722, startPoint y: 343, endPoint x: 693, endPoint y: 344, distance: 29.1
click at [693, 344] on input "1000" at bounding box center [712, 347] width 79 height 38
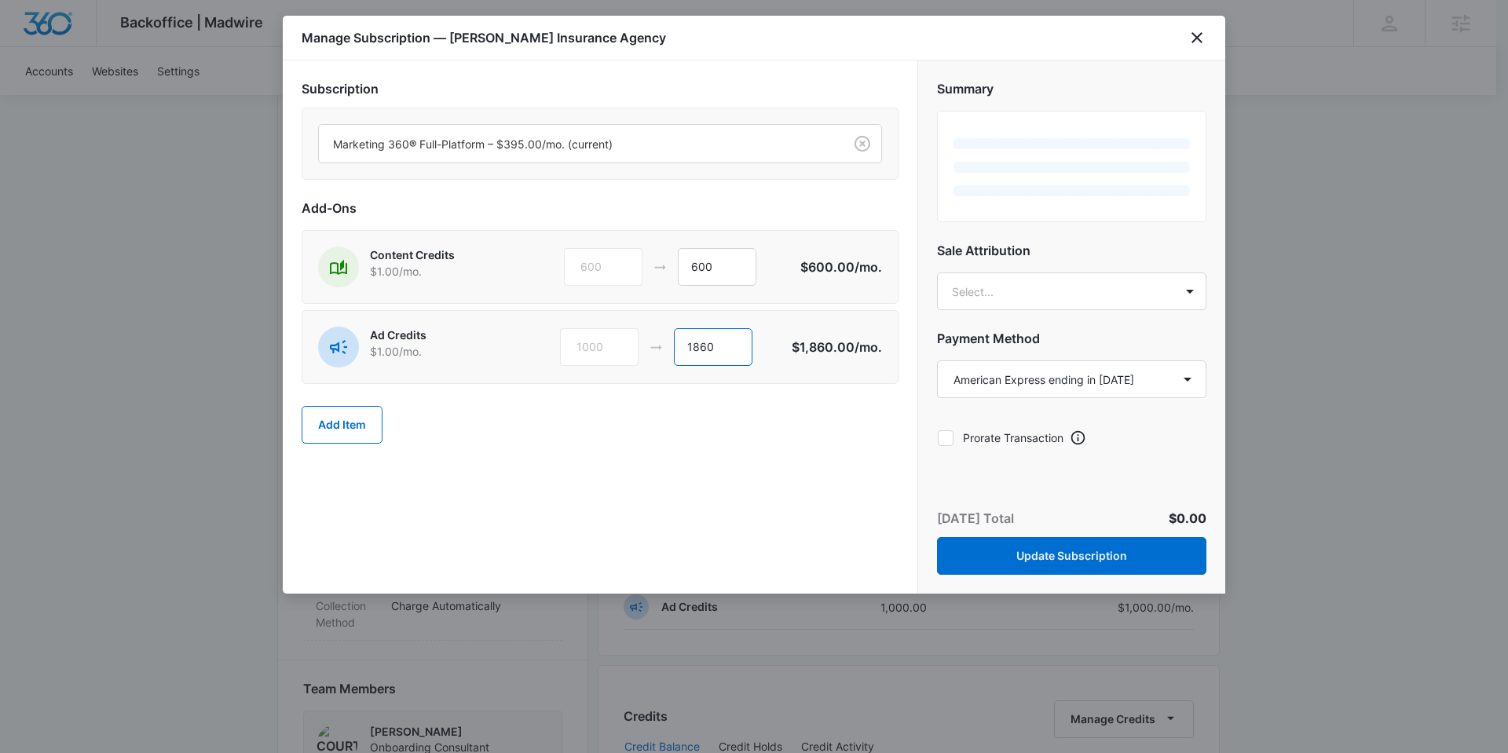
type input "1860"
click at [736, 507] on div "Subscription Marketing 360® Full-Platform – $395.00/mo. (current) Add-Ons Conte…" at bounding box center [600, 326] width 634 height 533
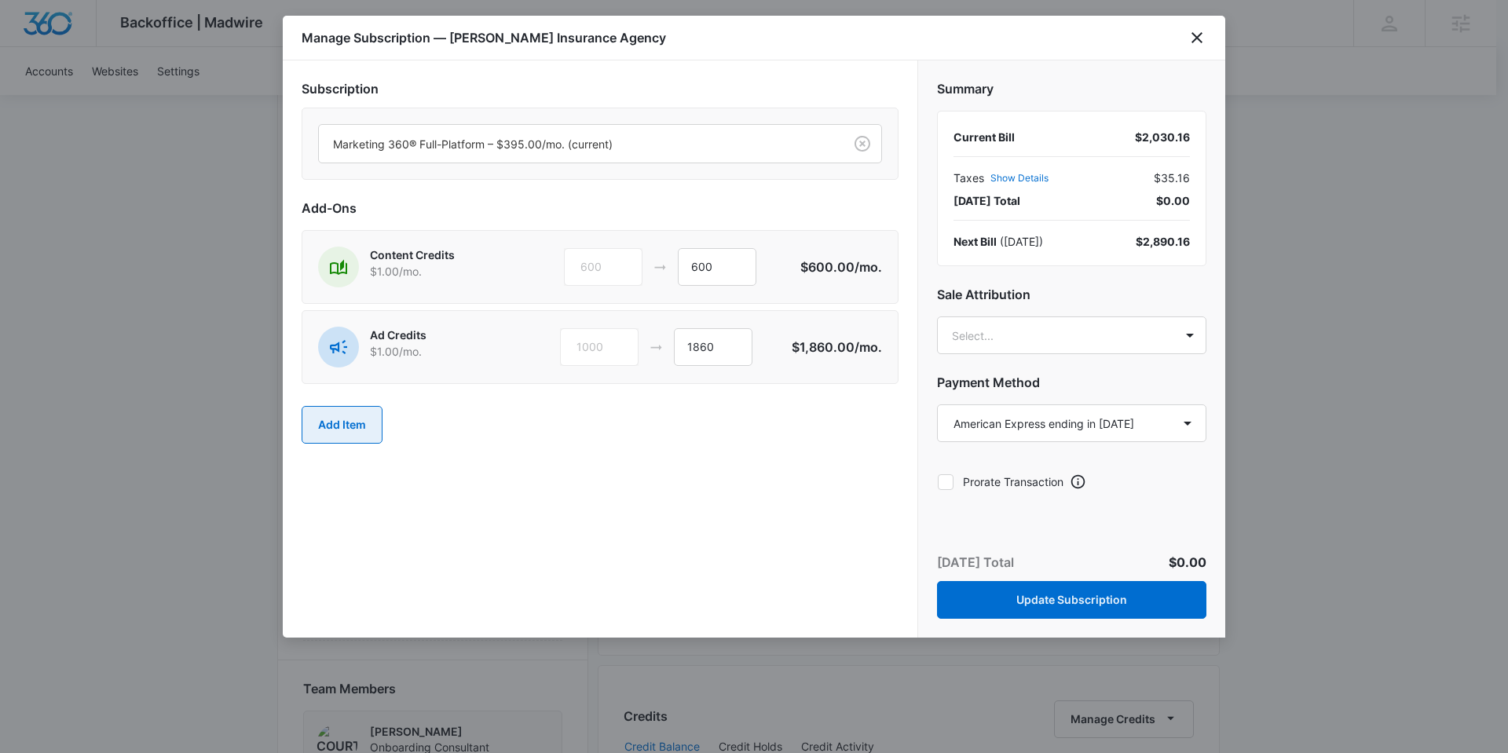
click at [333, 426] on button "Add Item" at bounding box center [342, 425] width 81 height 38
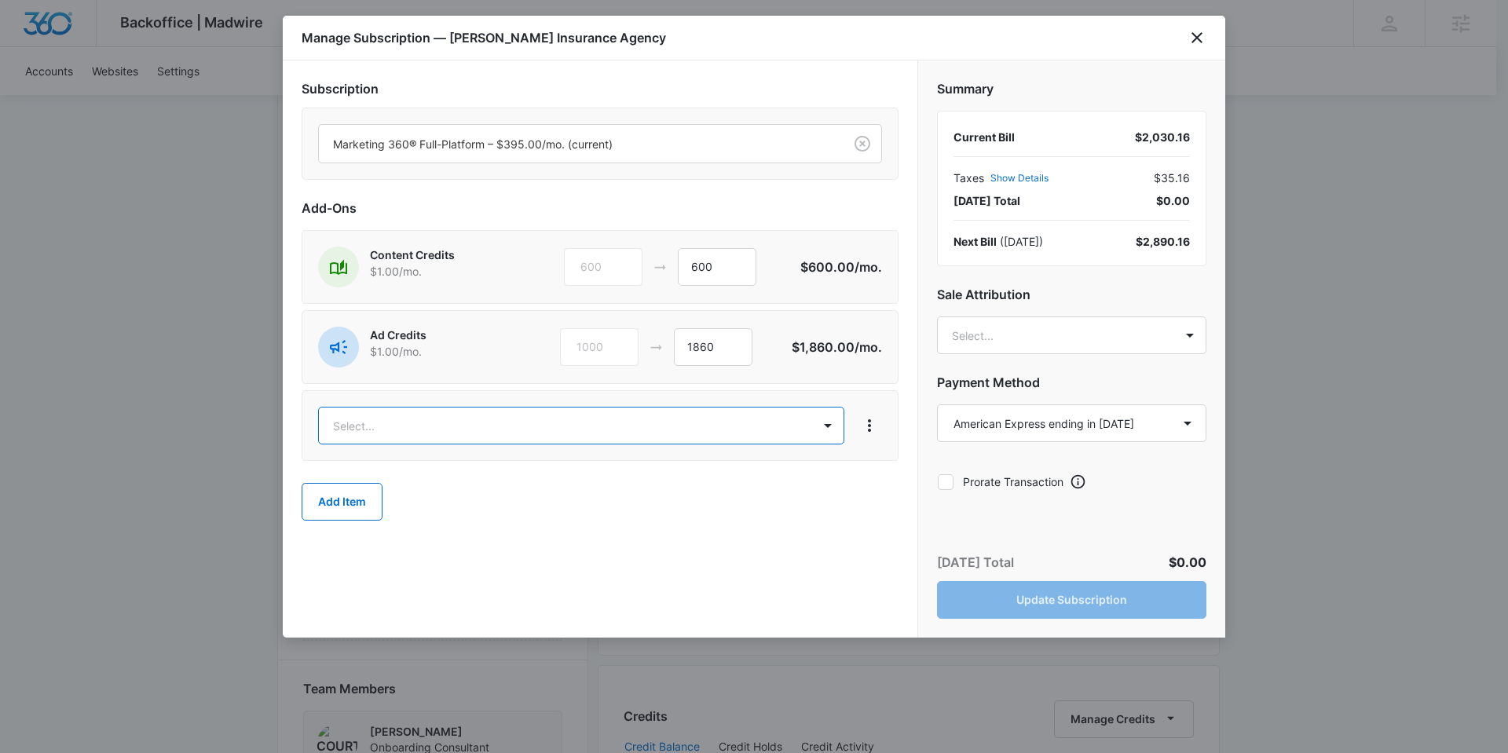
click at [517, 427] on body "Backoffice | Madwire Apps Settings [PERSON_NAME] [PERSON_NAME][EMAIL_ADDRESS][P…" at bounding box center [754, 618] width 1508 height 2425
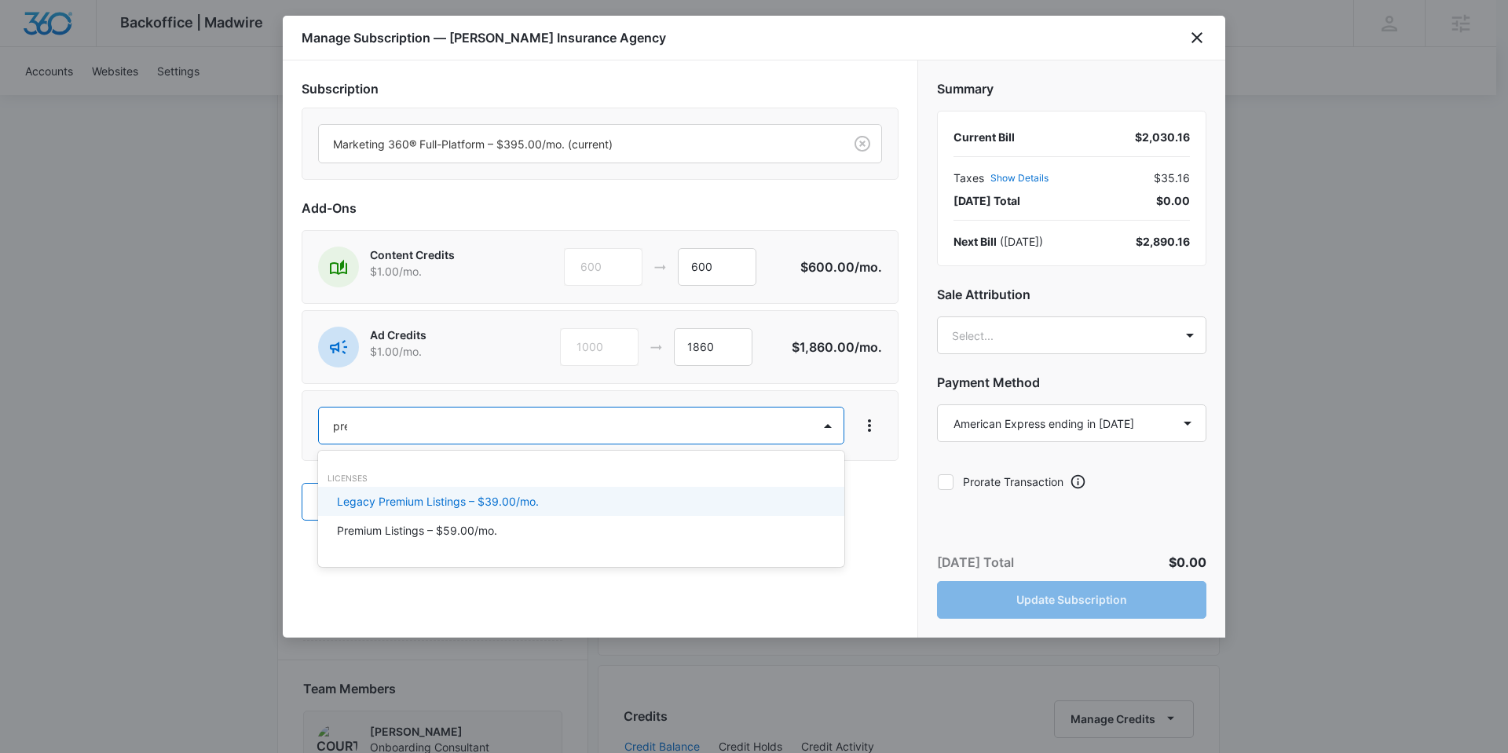
type input "prem"
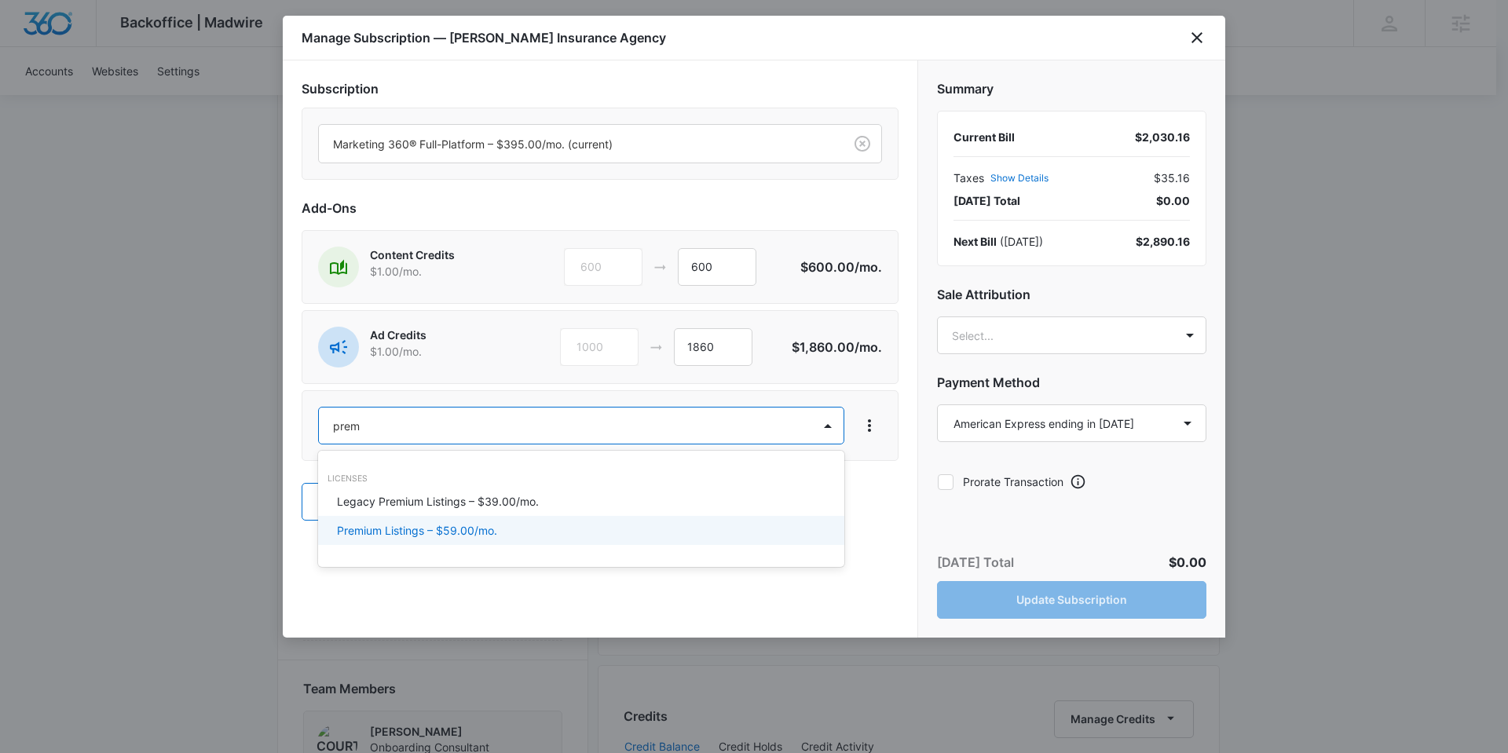
click at [413, 525] on p "Premium Listings – $59.00/mo." at bounding box center [417, 530] width 160 height 16
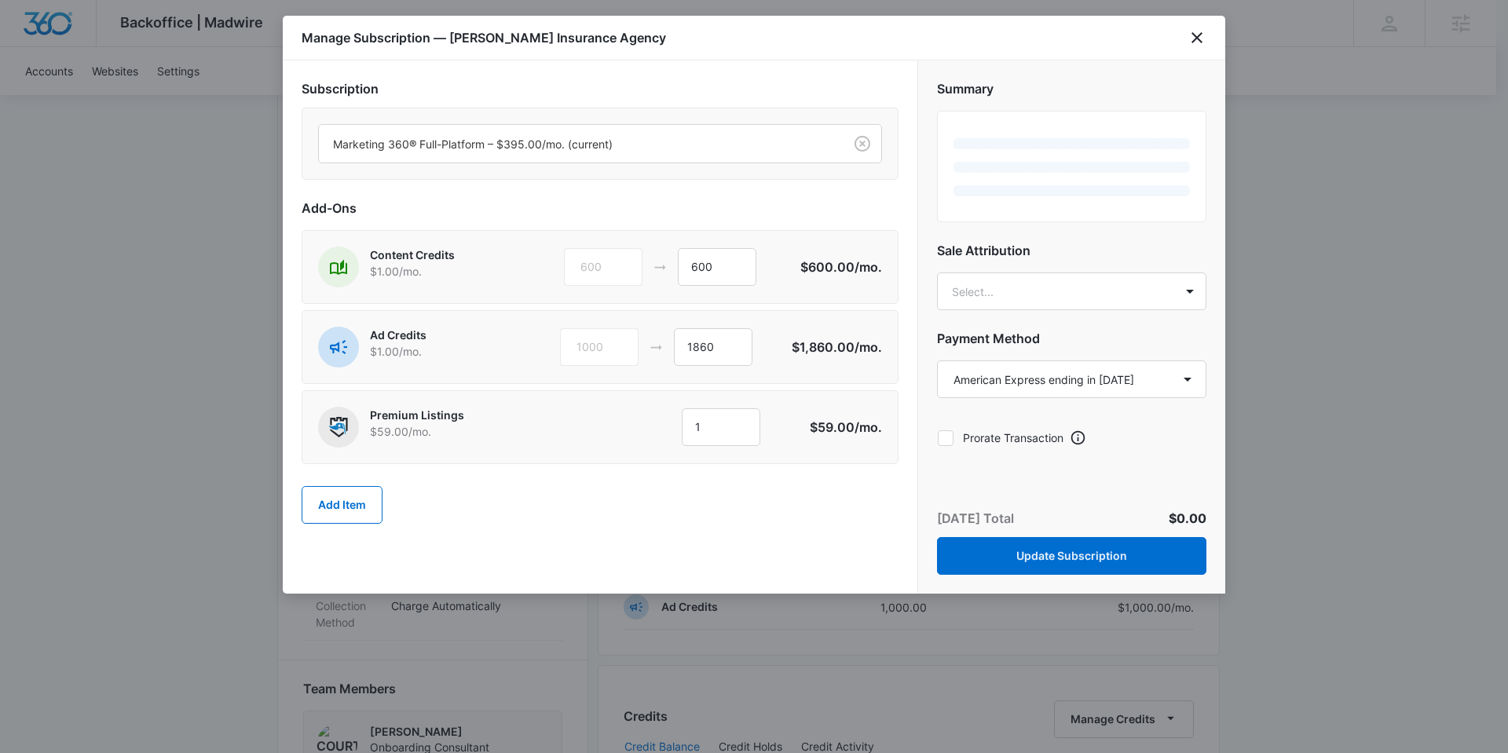
click at [828, 484] on div "Add Item" at bounding box center [600, 504] width 597 height 69
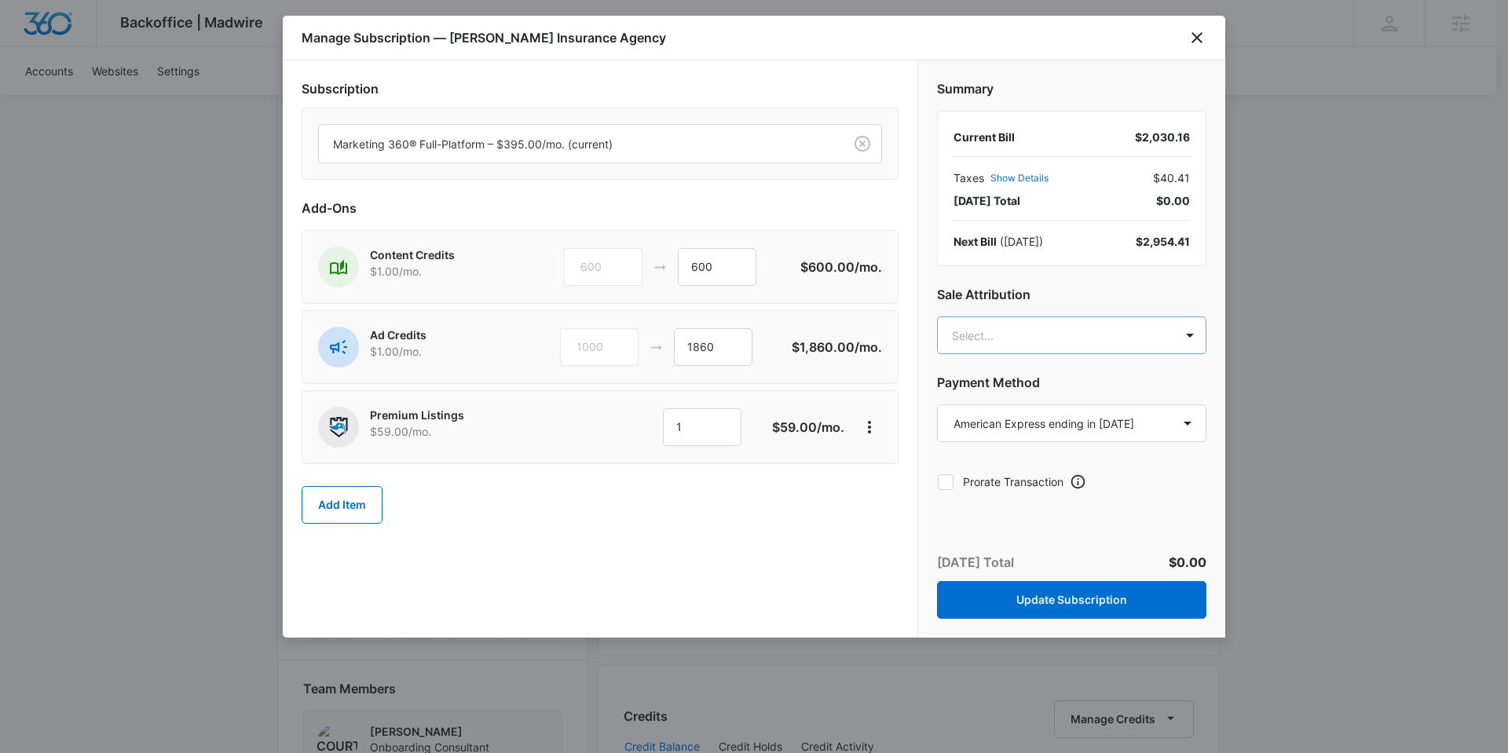
click at [1036, 337] on body "Backoffice | Madwire Apps Settings [PERSON_NAME] [PERSON_NAME][EMAIL_ADDRESS][P…" at bounding box center [754, 618] width 1508 height 2425
type input "[PERSON_NAME]"
click at [1045, 400] on p "[PERSON_NAME][EMAIL_ADDRESS][PERSON_NAME][DOMAIN_NAME]" at bounding box center [1070, 415] width 228 height 33
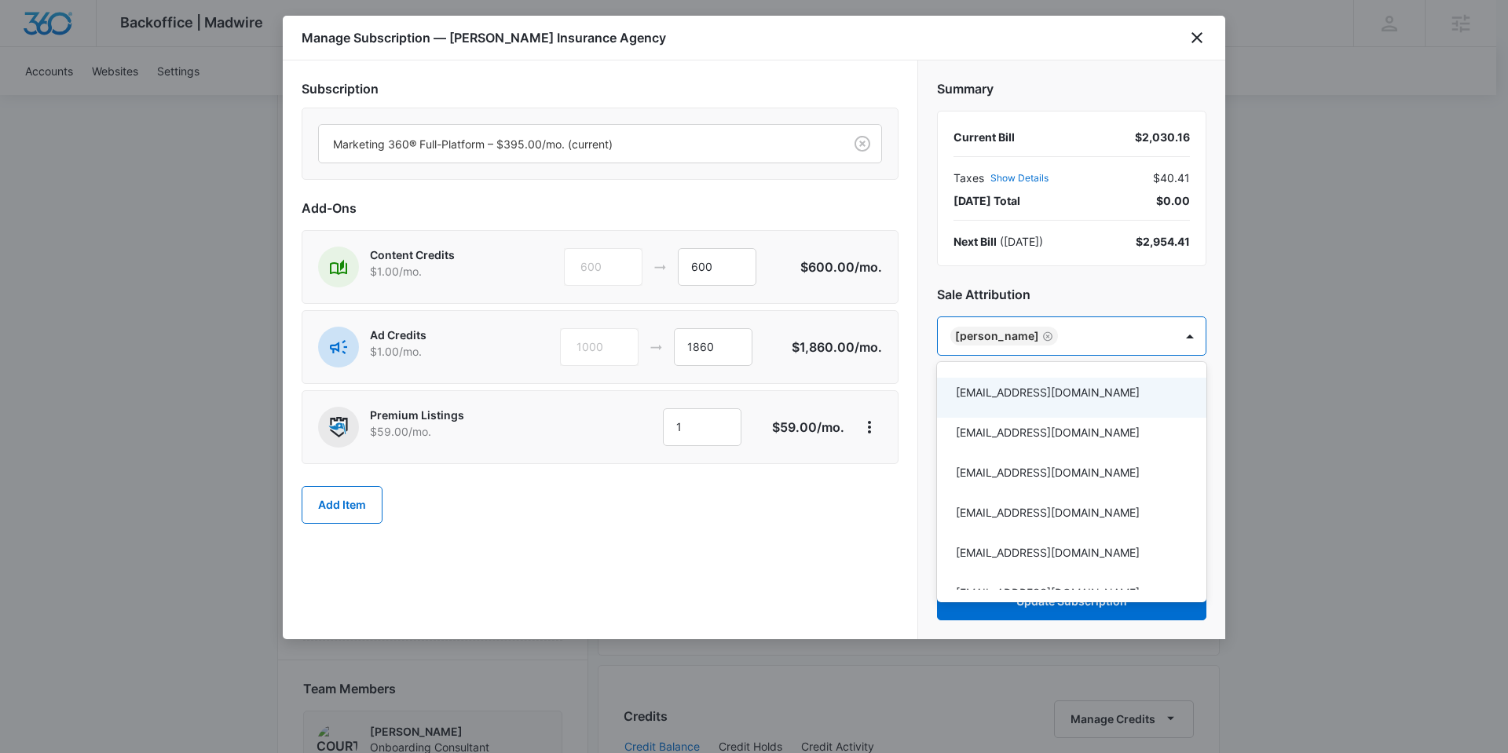
click at [1208, 286] on div at bounding box center [754, 376] width 1508 height 753
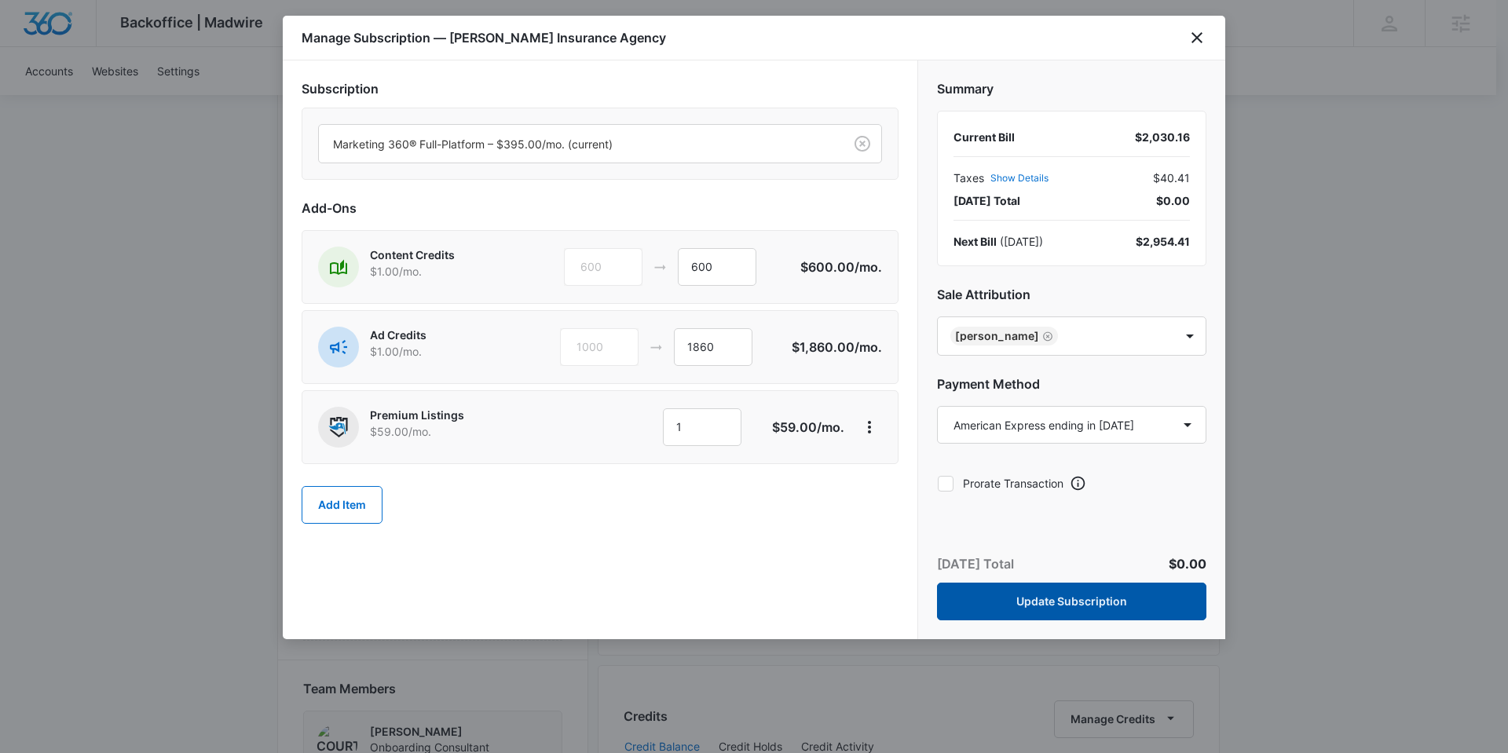
click at [1091, 598] on button "Update Subscription" at bounding box center [1071, 602] width 269 height 38
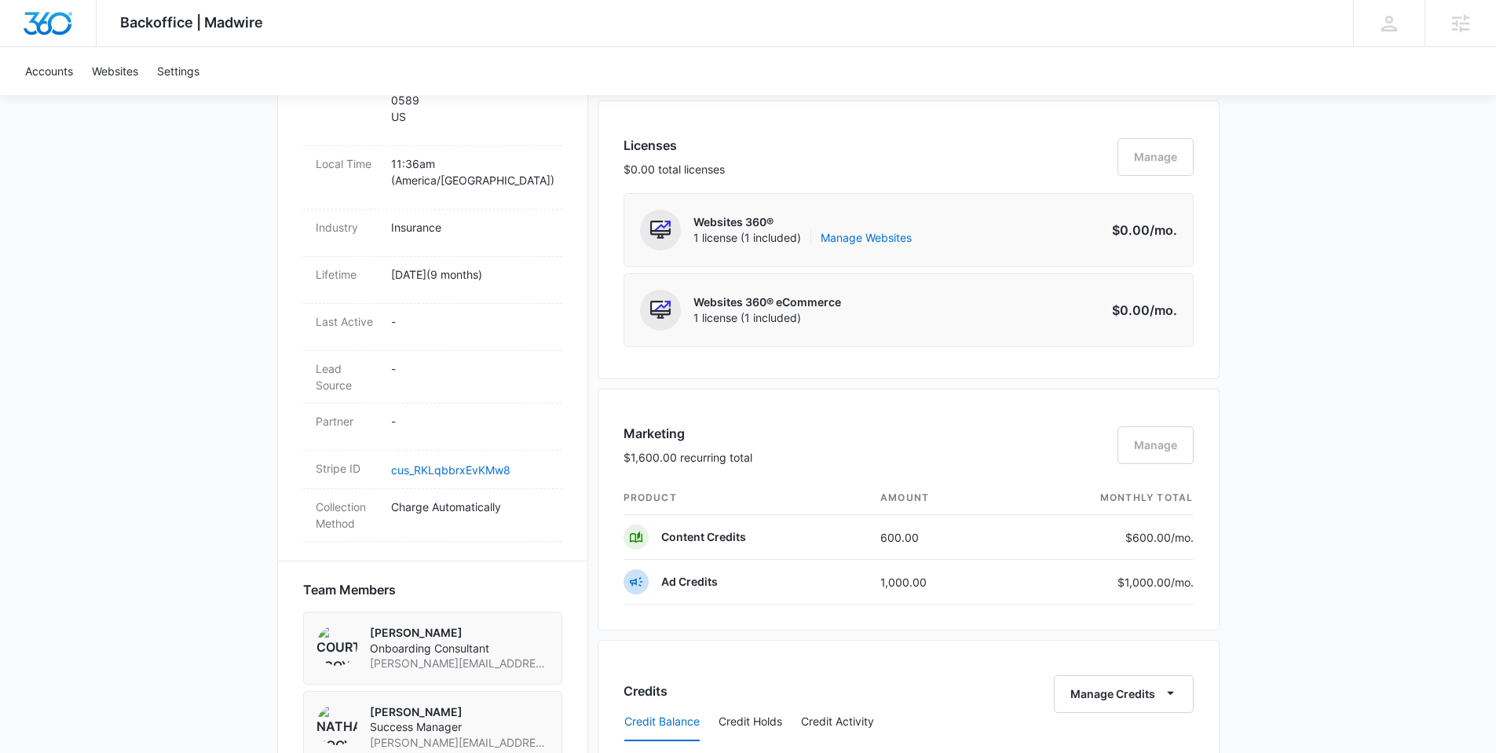
scroll to position [702, 0]
